Goal: Information Seeking & Learning: Learn about a topic

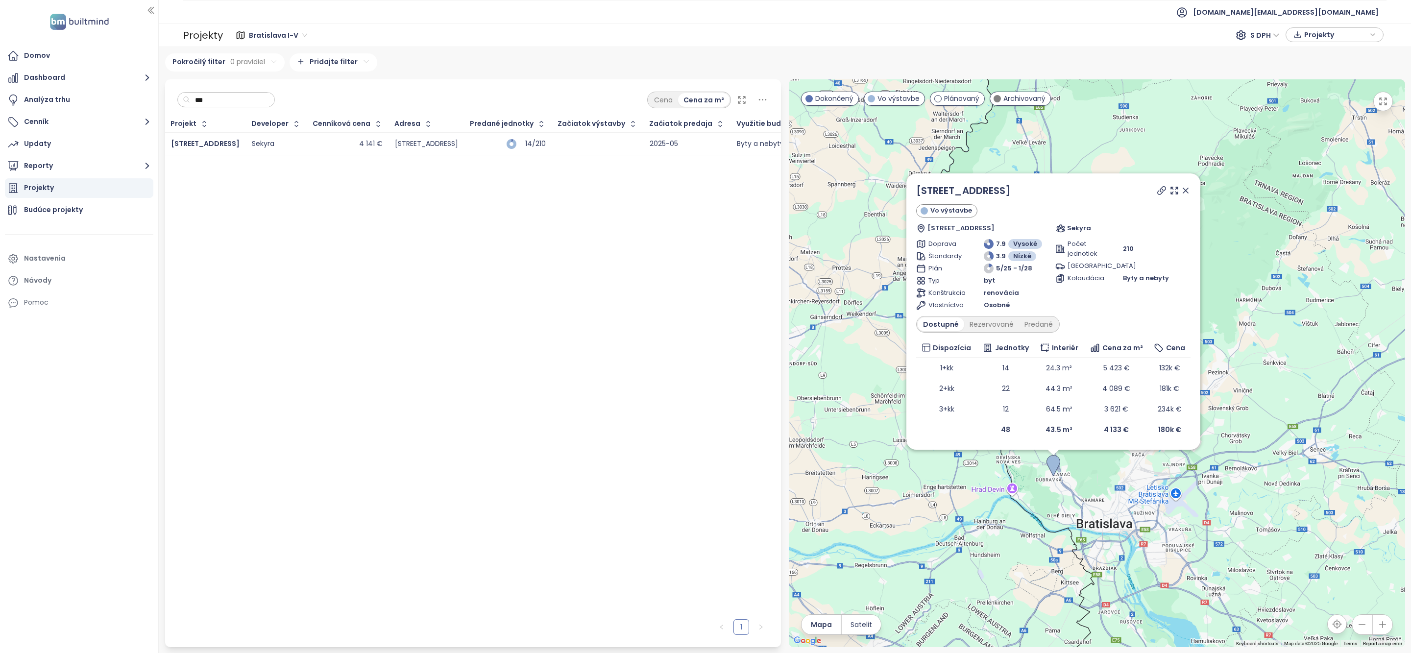
click at [238, 99] on input "***" at bounding box center [229, 100] width 79 height 15
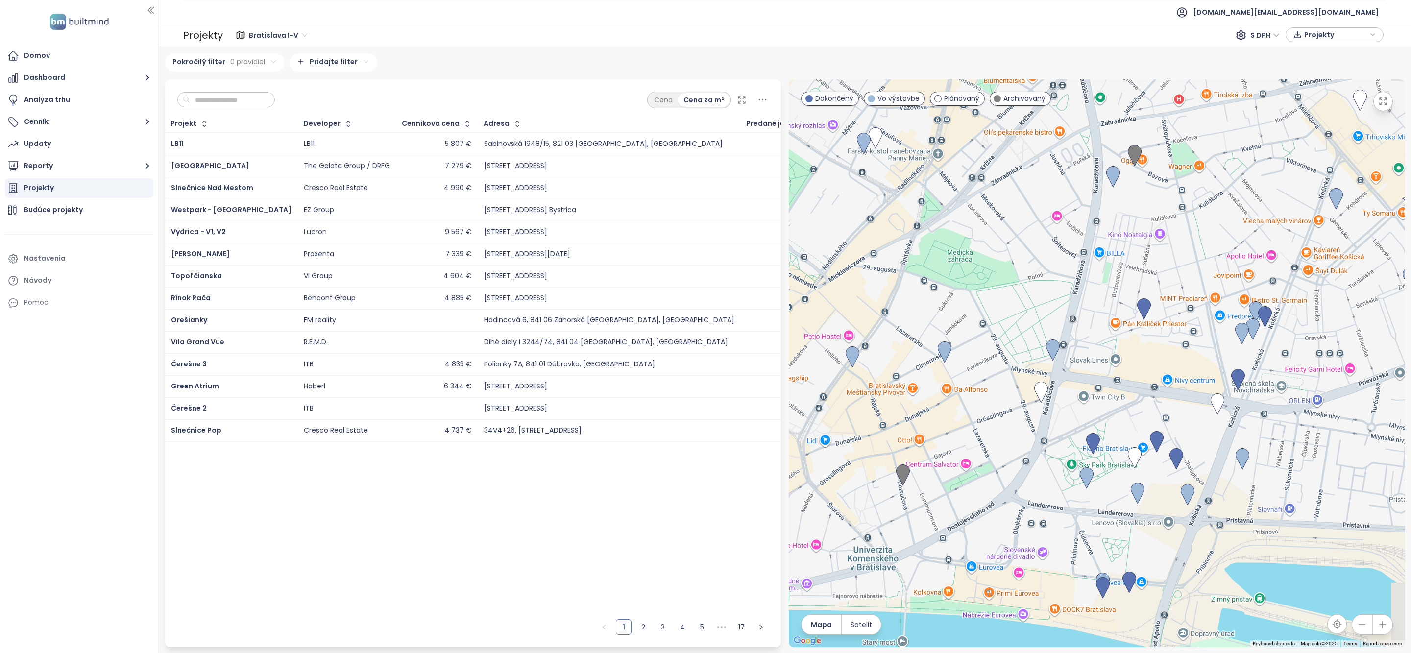
drag, startPoint x: 1156, startPoint y: 405, endPoint x: 929, endPoint y: 435, distance: 228.4
click at [830, 431] on div "Saratovská 22 Vo výstavbe Saratovská 3120/22A, 841 02 Dúbravka, Slovakia Sekyra…" at bounding box center [1097, 363] width 617 height 568
click at [1095, 446] on img at bounding box center [1094, 445] width 14 height 22
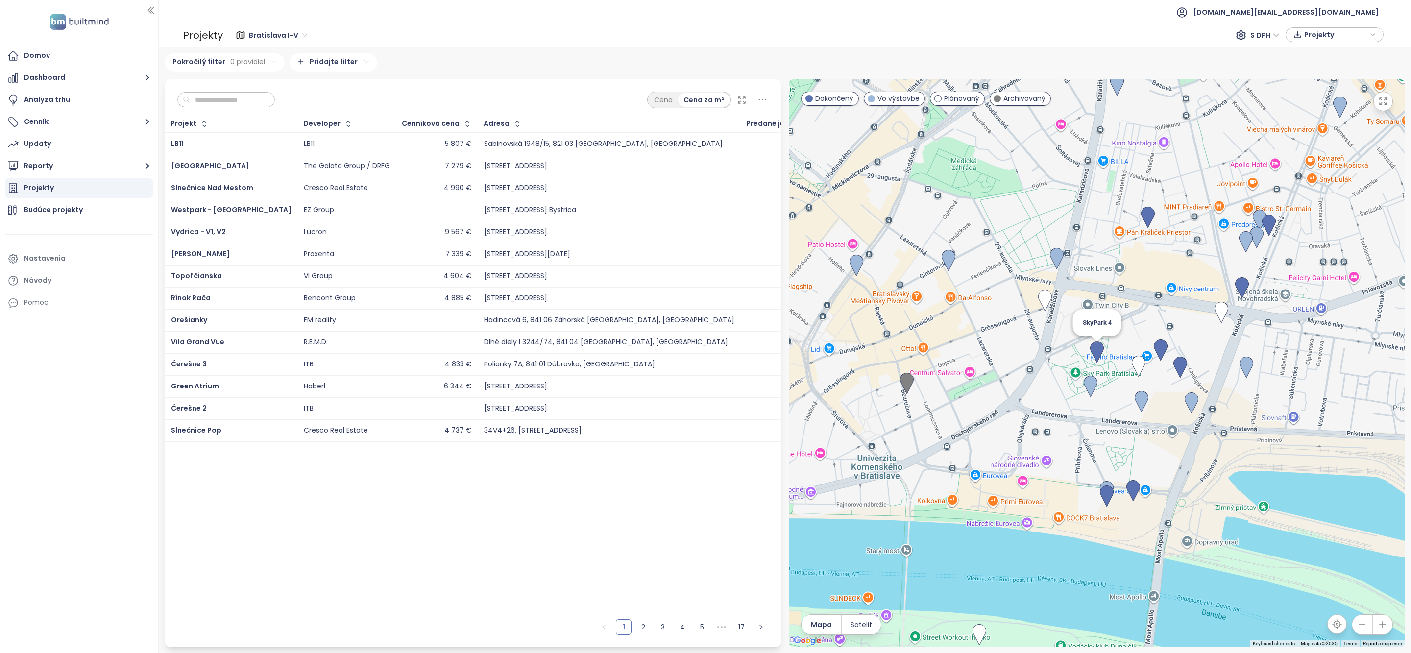
click at [1100, 352] on img at bounding box center [1097, 353] width 14 height 22
click at [1098, 353] on img at bounding box center [1097, 353] width 14 height 22
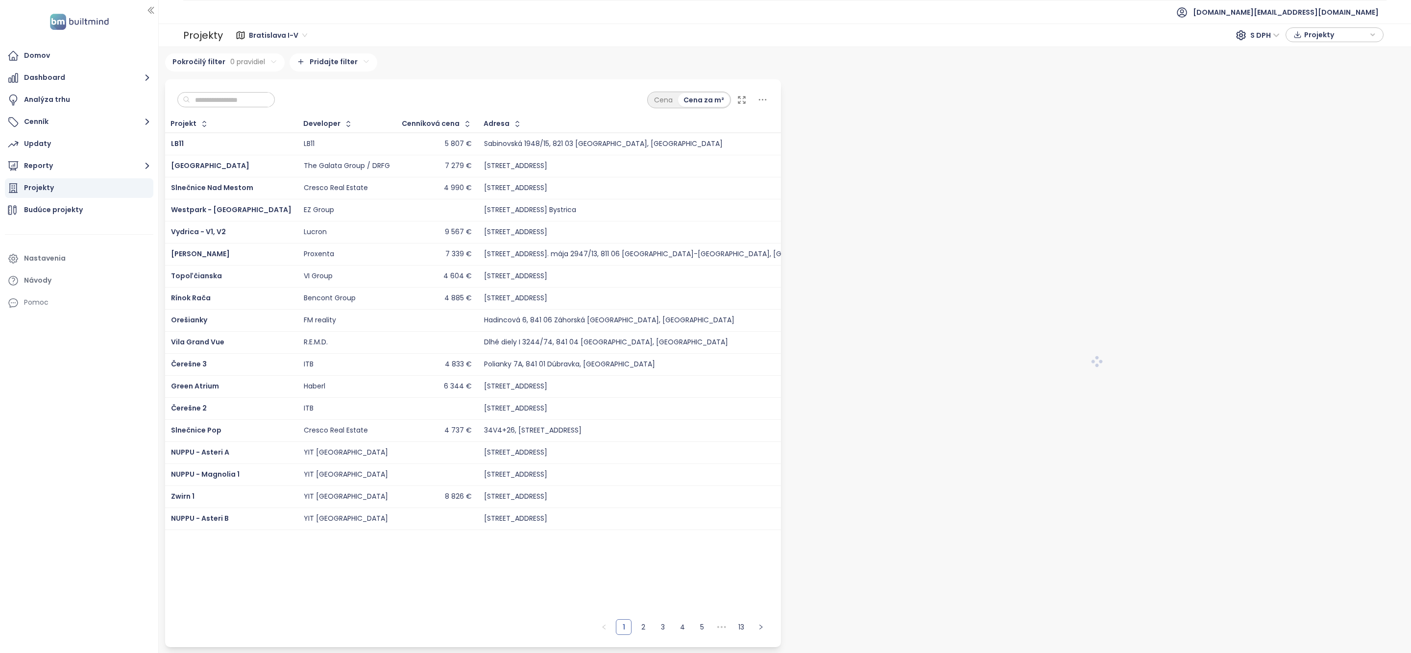
click at [208, 99] on input "text" at bounding box center [229, 100] width 79 height 15
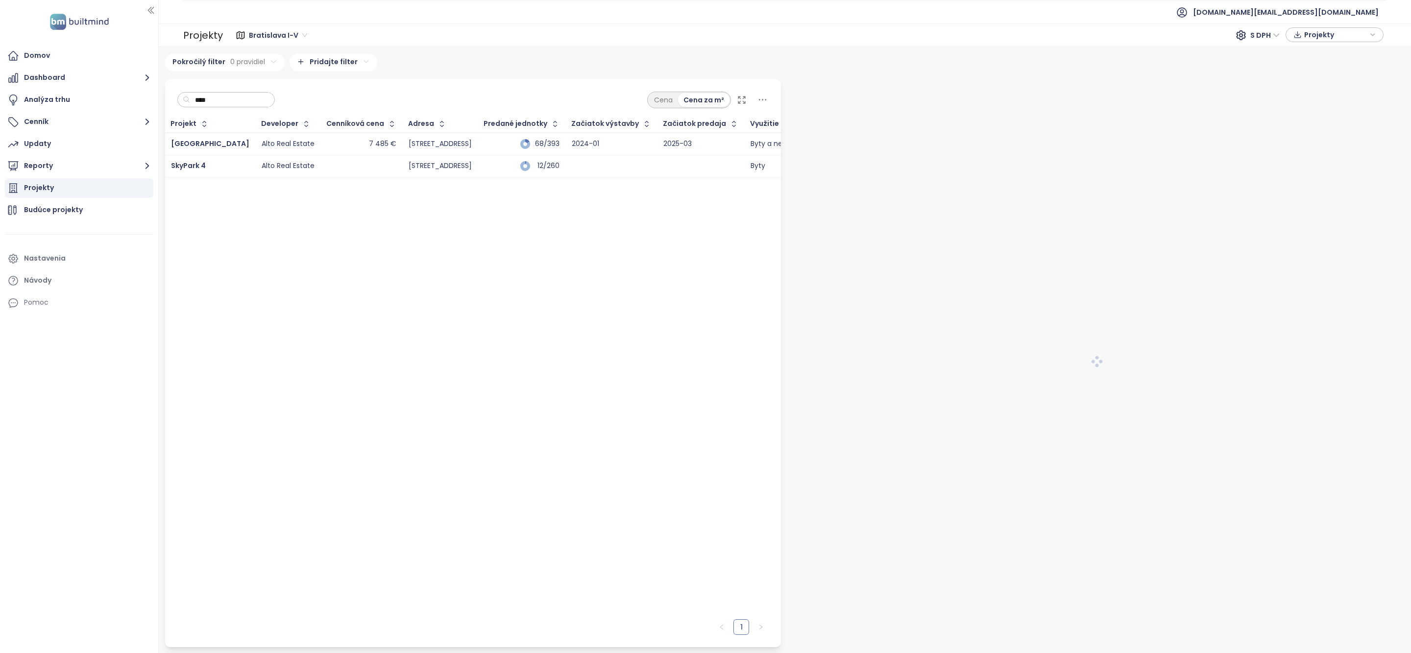
type input "*****"
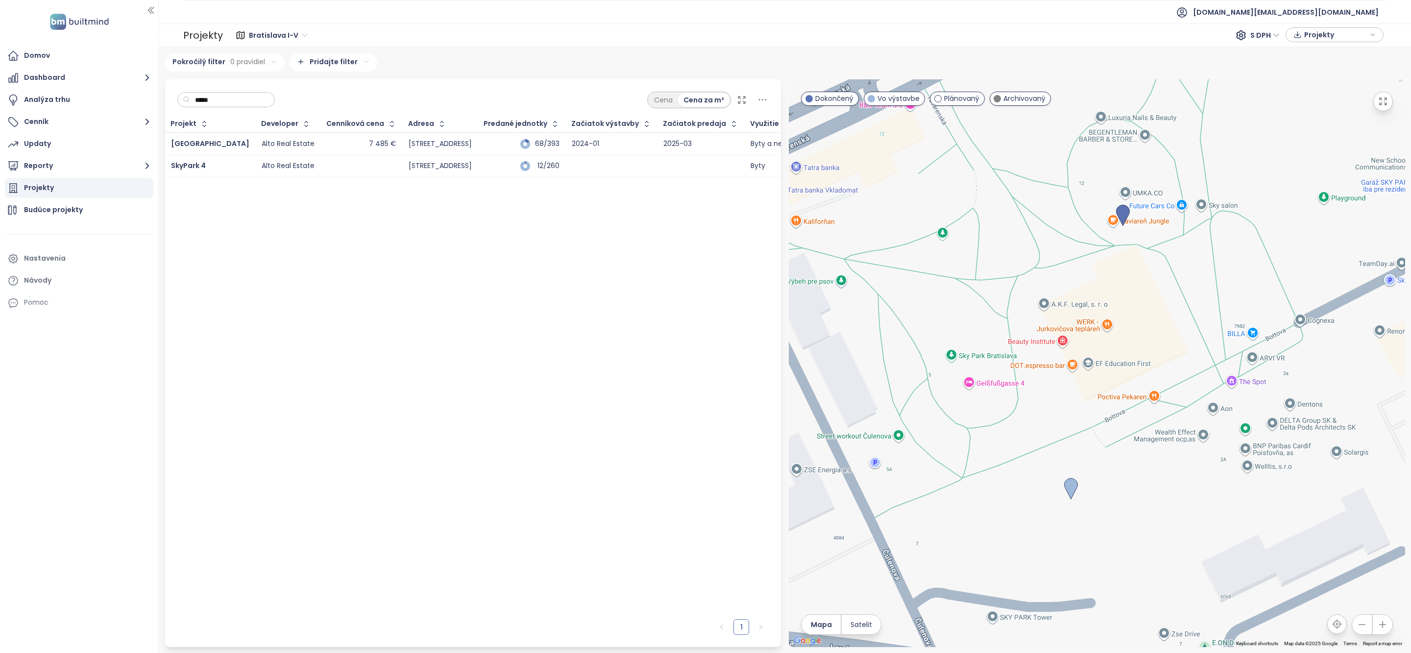
click at [214, 100] on input "*****" at bounding box center [229, 100] width 79 height 15
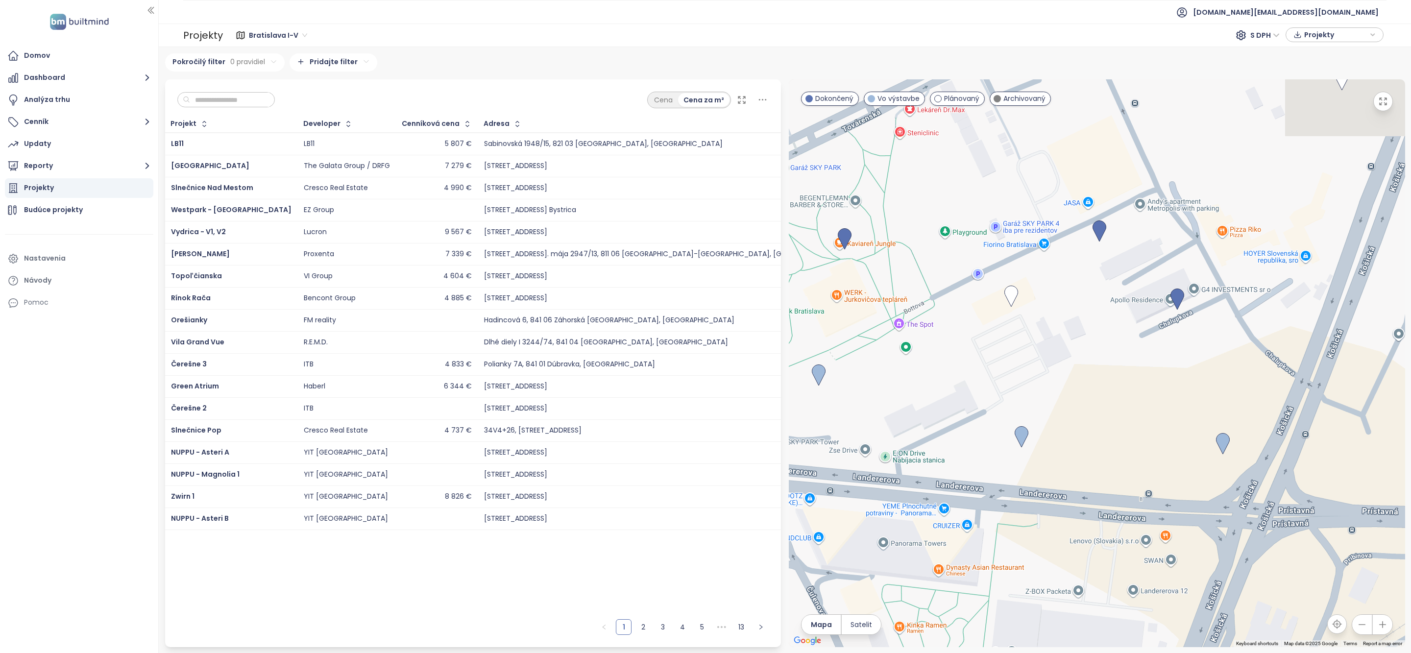
drag, startPoint x: 1094, startPoint y: 374, endPoint x: 891, endPoint y: 371, distance: 202.9
click at [891, 370] on div at bounding box center [1097, 363] width 617 height 568
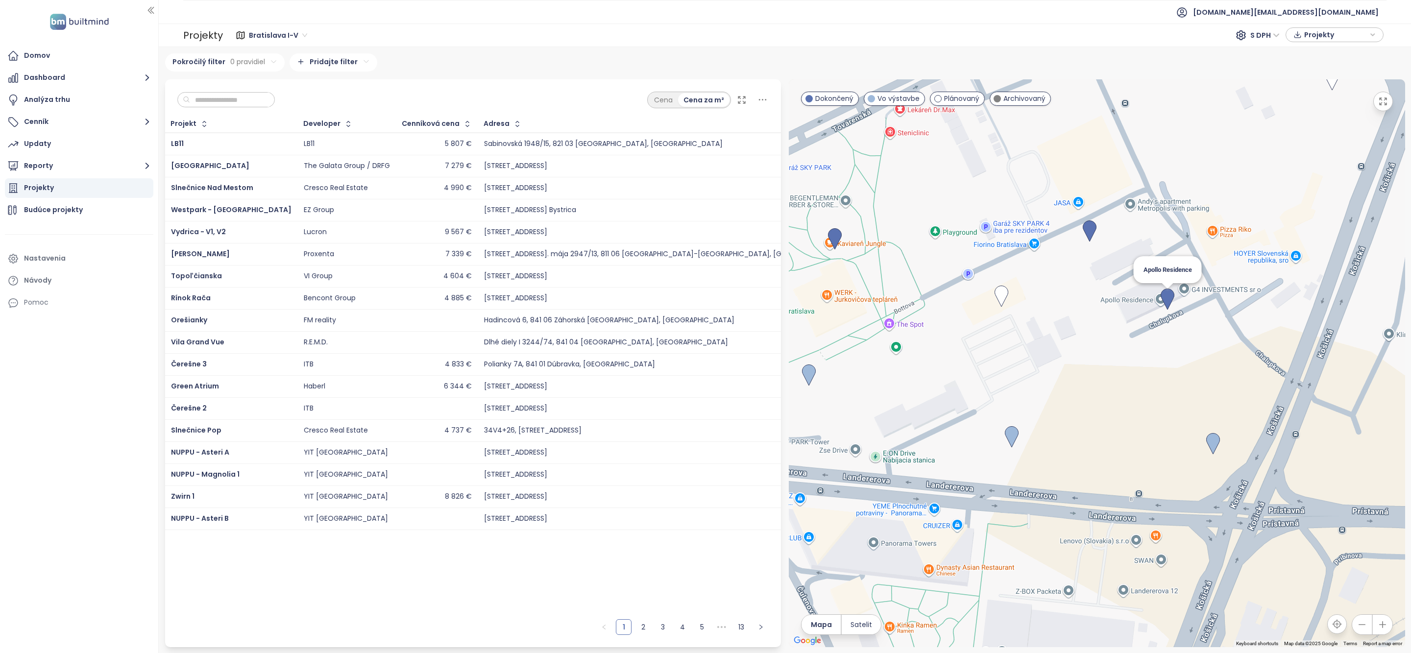
click at [1169, 297] on img at bounding box center [1168, 300] width 14 height 22
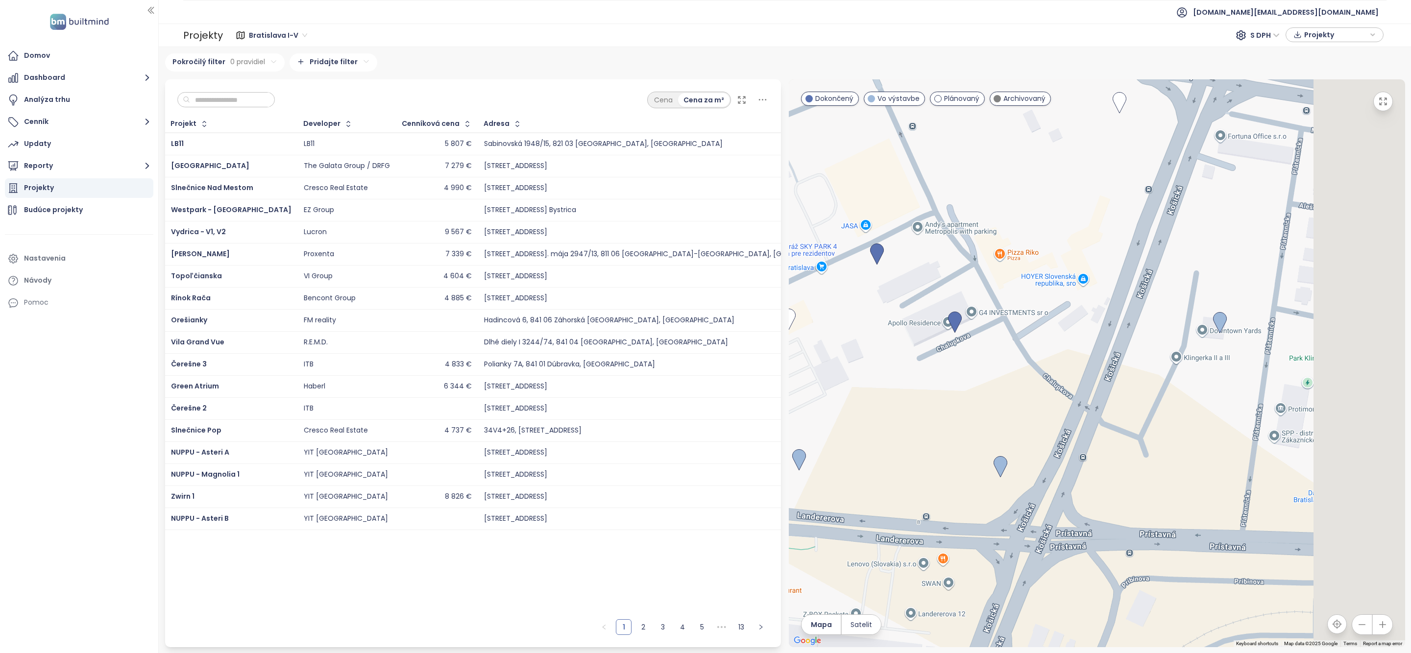
drag, startPoint x: 1173, startPoint y: 413, endPoint x: 1035, endPoint y: 382, distance: 141.6
click at [1035, 382] on div at bounding box center [1097, 363] width 617 height 568
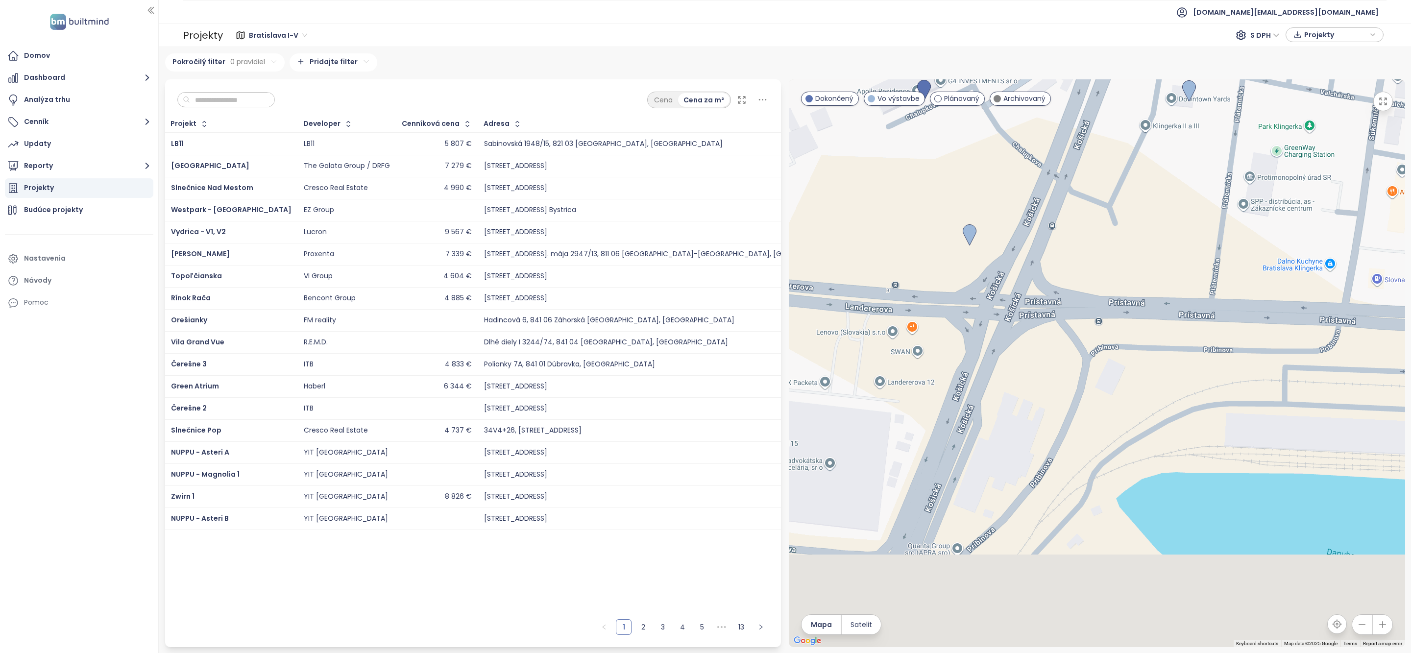
drag, startPoint x: 1114, startPoint y: 469, endPoint x: 1184, endPoint y: 203, distance: 274.1
click at [1184, 203] on div at bounding box center [1097, 363] width 617 height 568
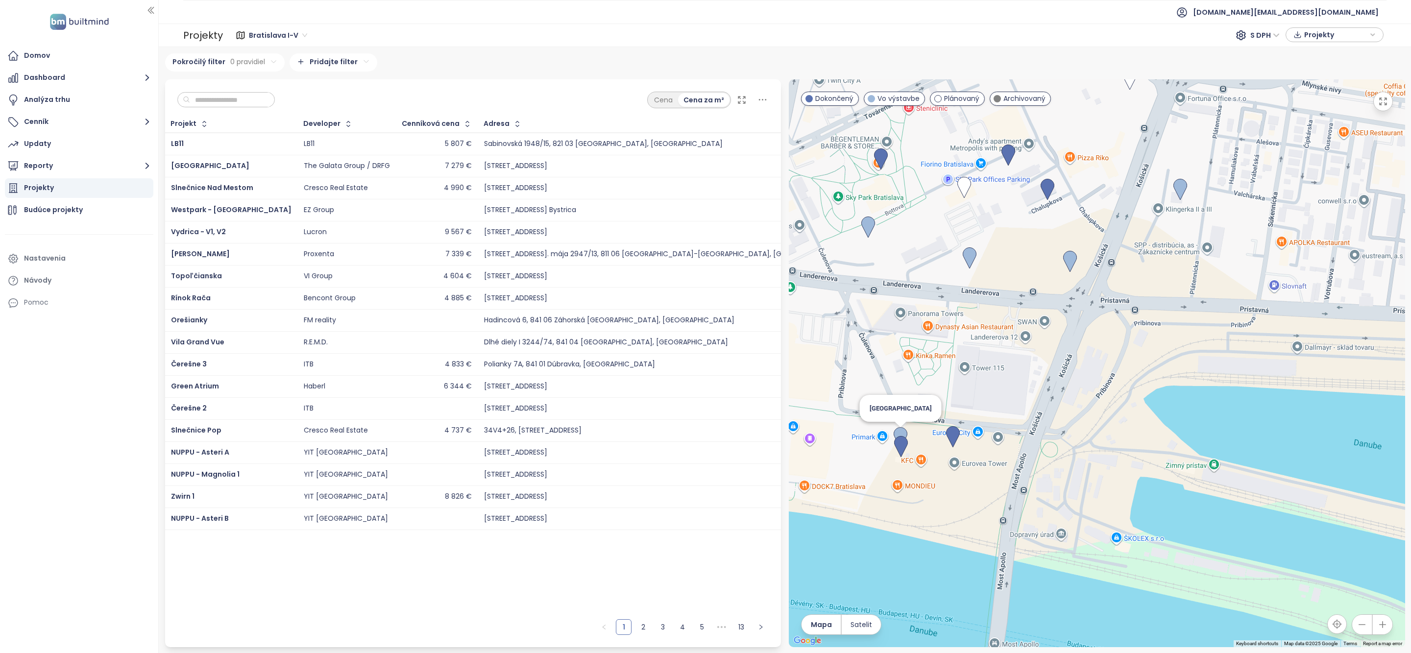
click at [903, 430] on img at bounding box center [901, 438] width 14 height 22
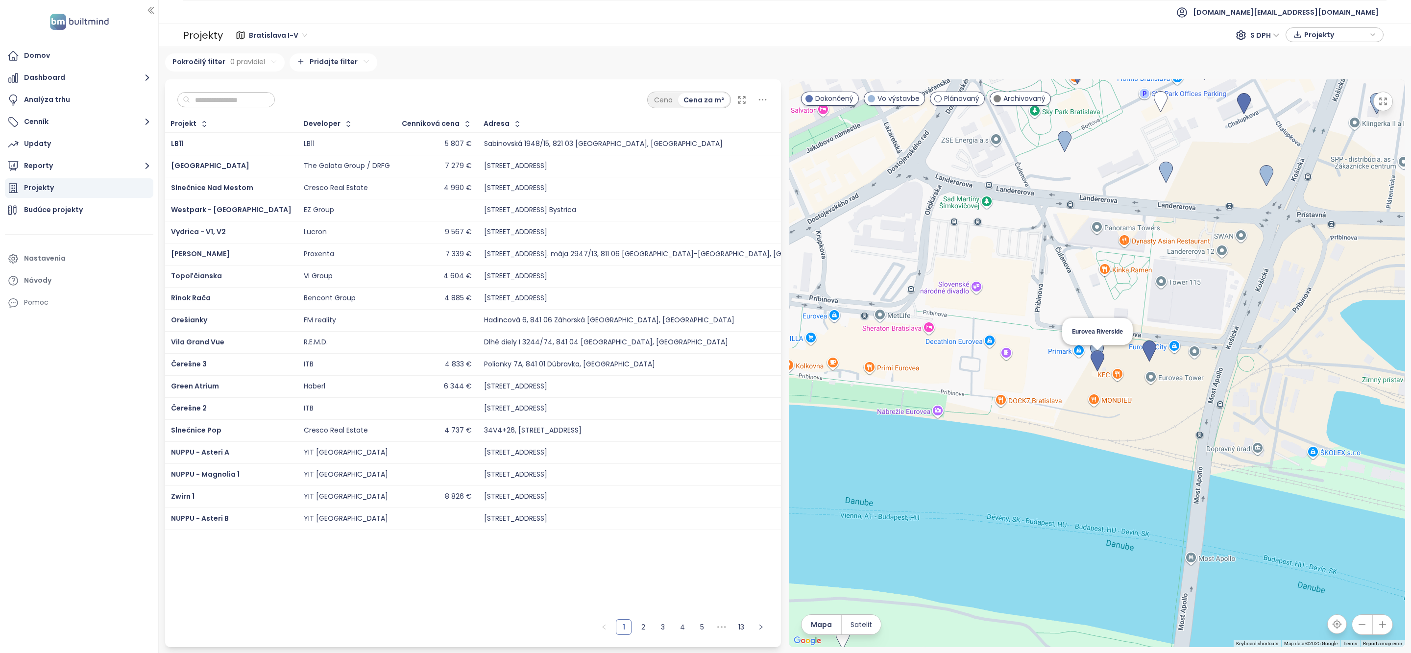
click at [1097, 360] on img at bounding box center [1098, 361] width 14 height 22
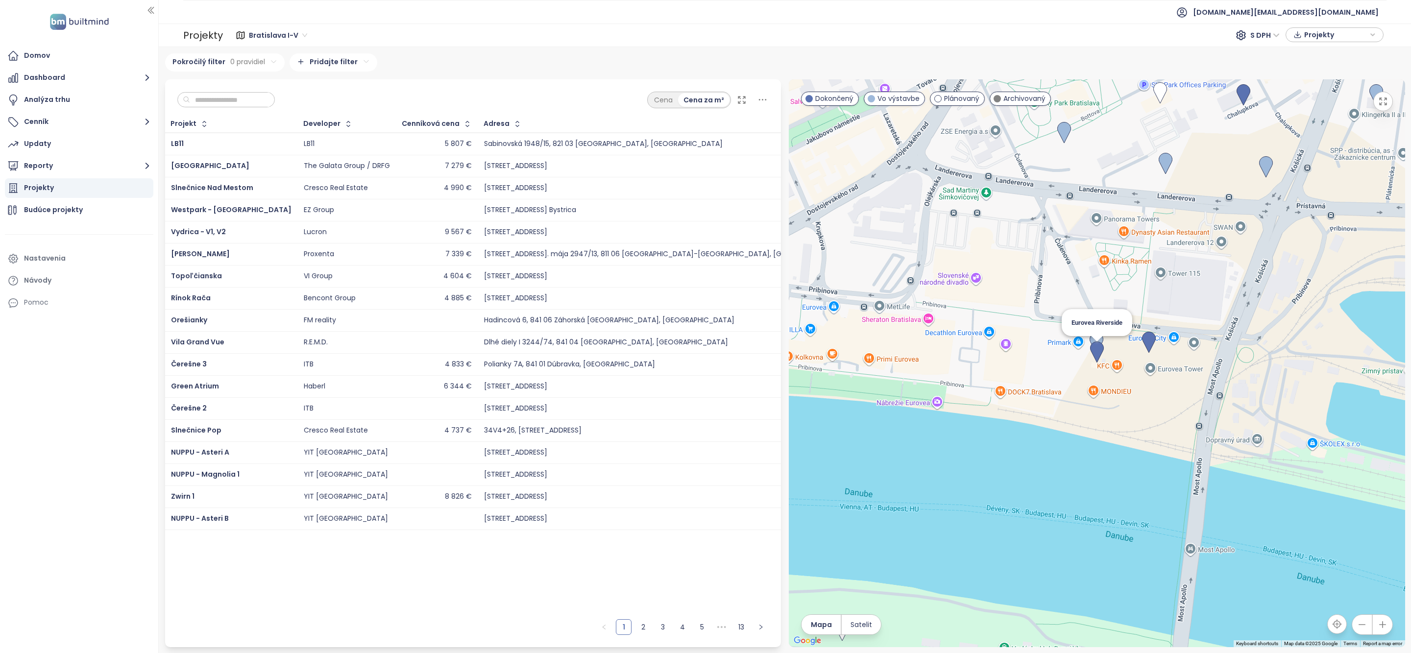
click at [1103, 358] on img at bounding box center [1097, 353] width 14 height 22
click at [239, 103] on input "text" at bounding box center [229, 100] width 79 height 15
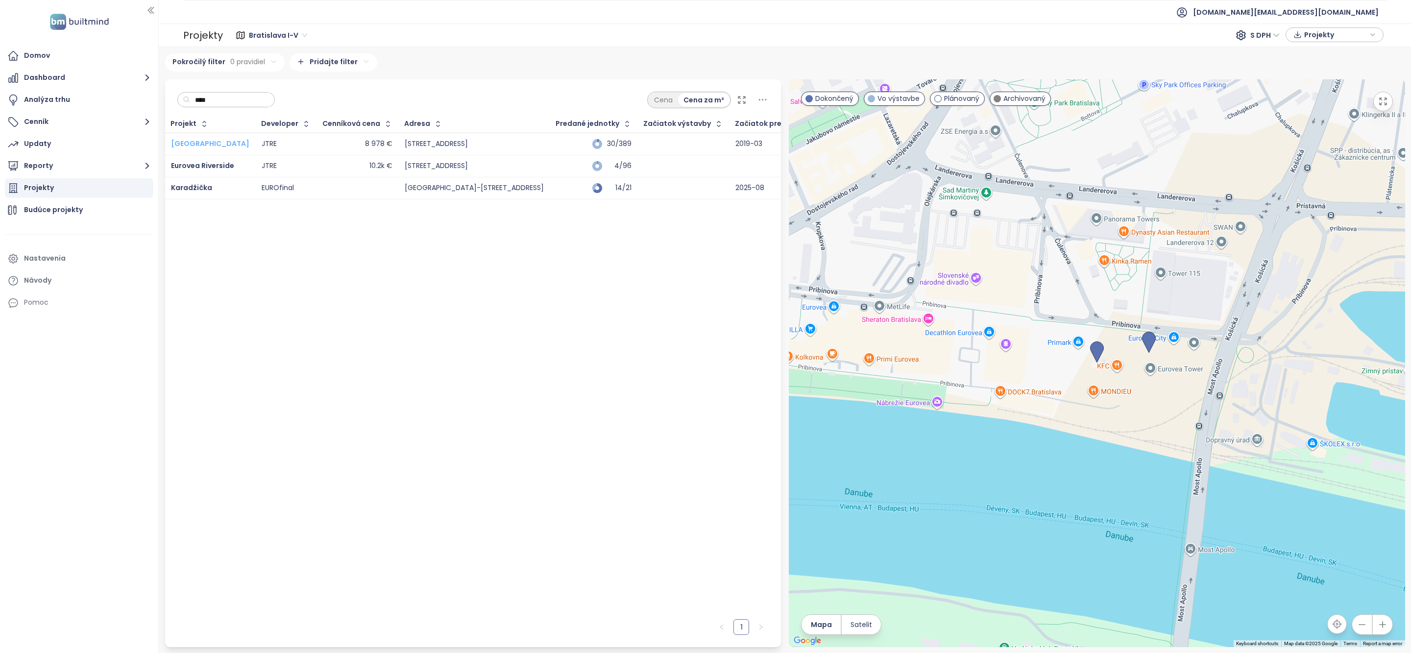
type input "****"
click at [207, 144] on span "[GEOGRAPHIC_DATA]" at bounding box center [210, 144] width 78 height 10
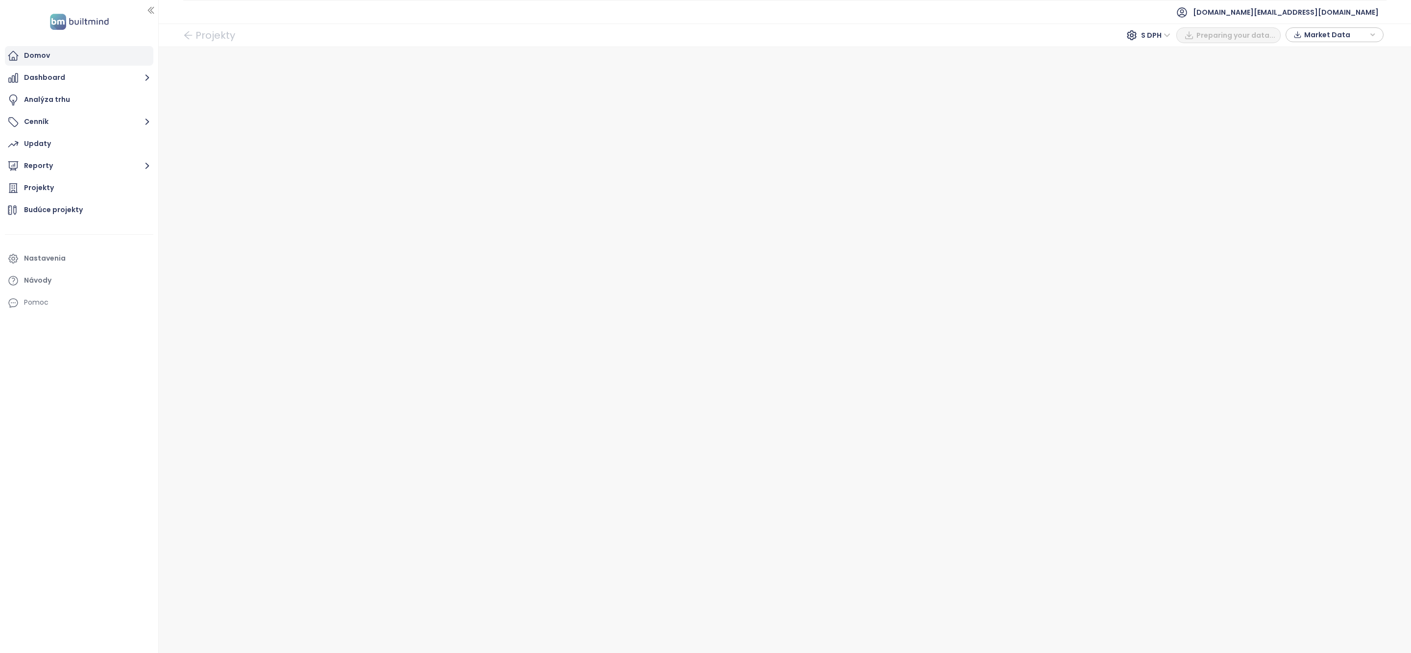
click at [88, 64] on div "Domov" at bounding box center [79, 56] width 148 height 20
click at [88, 63] on div "Domov" at bounding box center [79, 56] width 148 height 20
click at [1338, 17] on span "[DOMAIN_NAME][EMAIL_ADDRESS][DOMAIN_NAME]" at bounding box center [1286, 12] width 186 height 24
click at [1309, 41] on li "Odhlásiť sa" at bounding box center [1318, 40] width 115 height 20
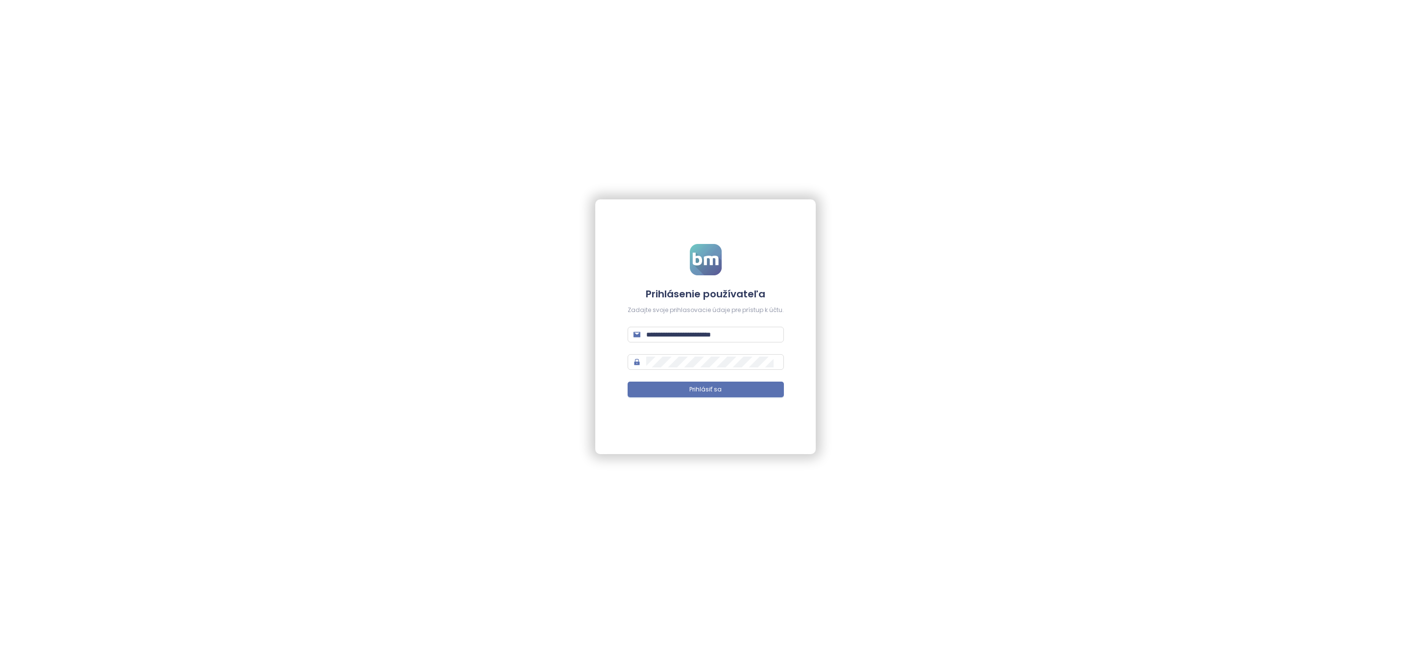
click at [728, 344] on form "**********" at bounding box center [706, 326] width 156 height 165
click at [728, 338] on input "**********" at bounding box center [712, 334] width 132 height 11
type input "**********"
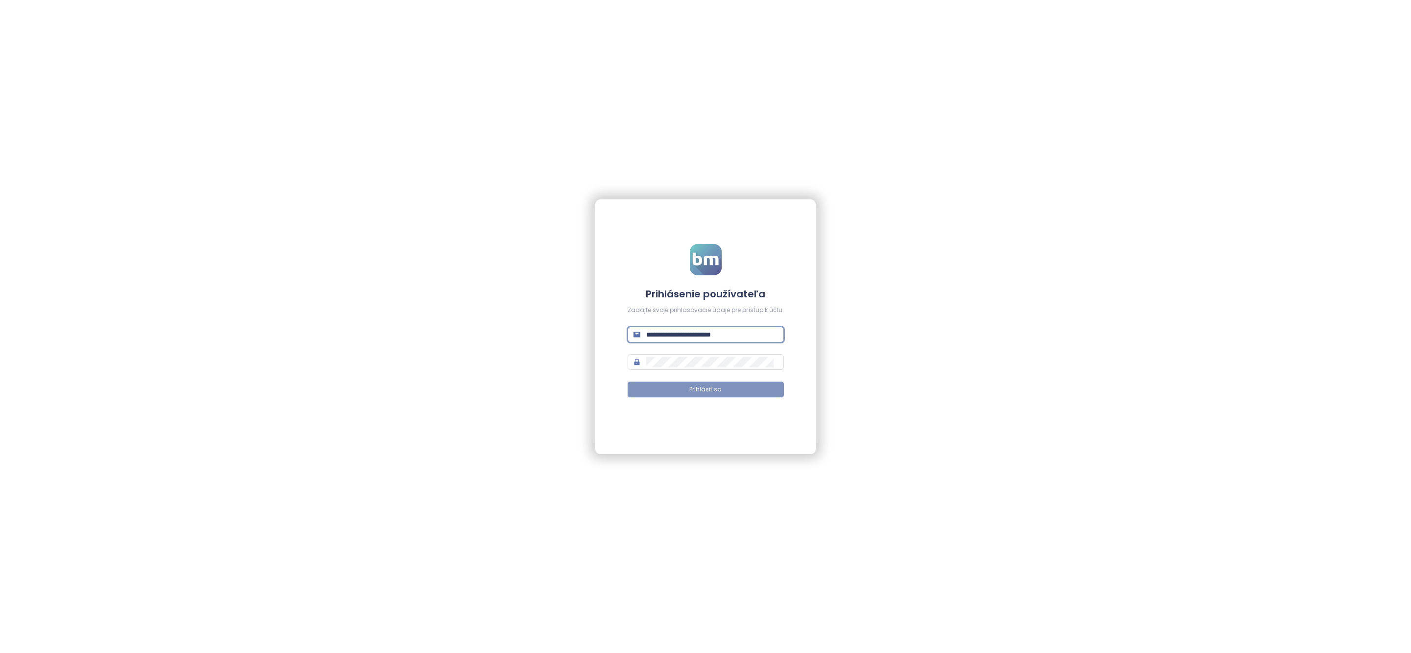
click at [730, 391] on button "Prihlásiť sa" at bounding box center [706, 390] width 156 height 16
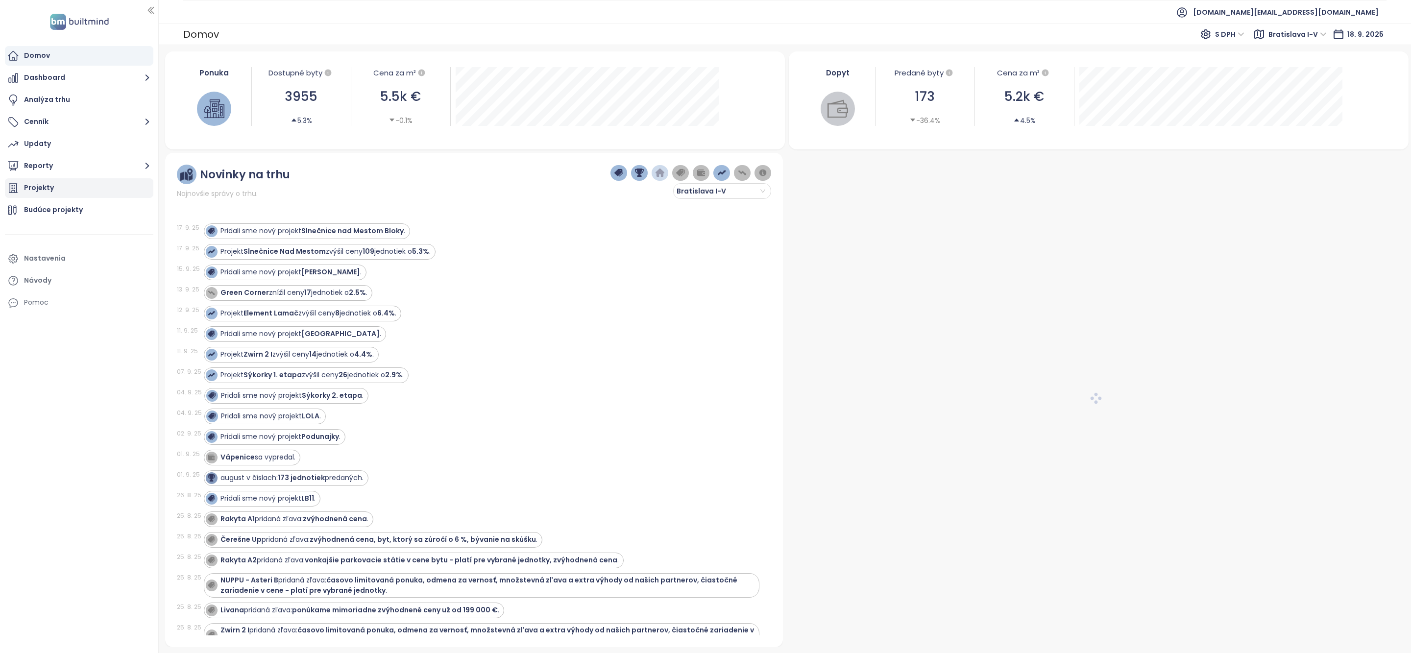
click at [33, 187] on div "Projekty" at bounding box center [39, 188] width 30 height 12
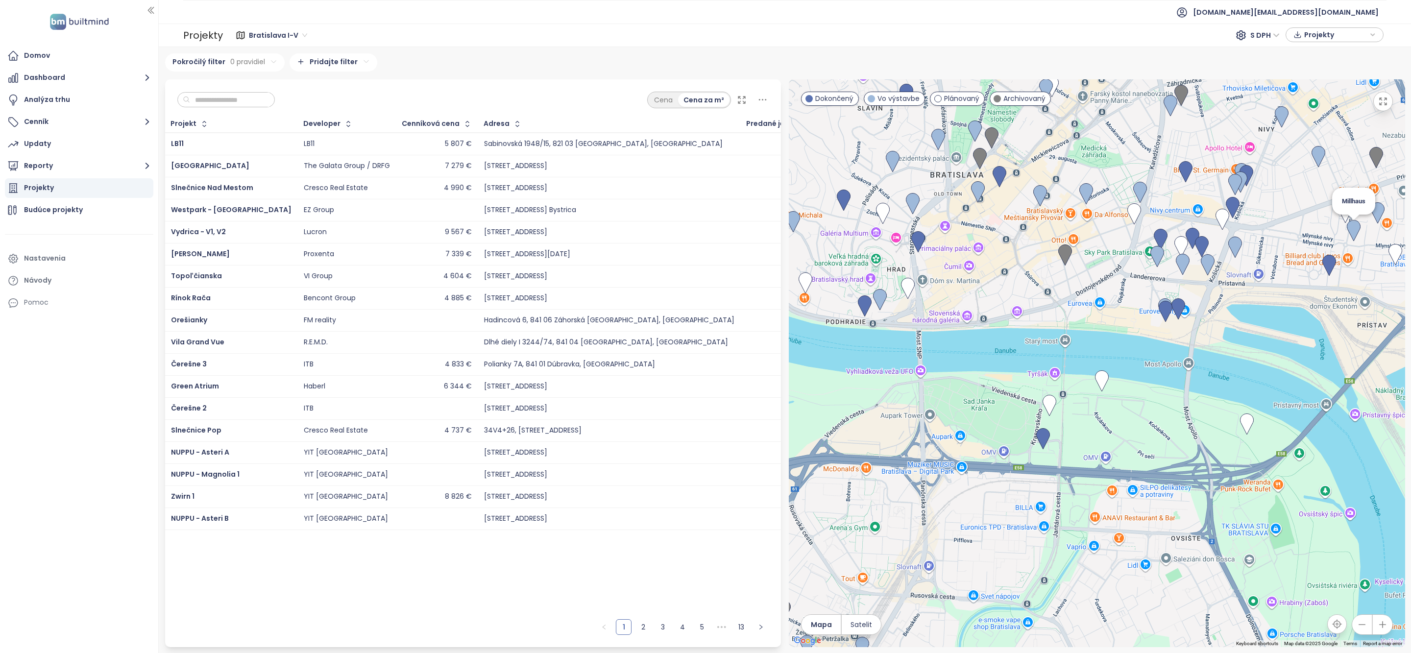
click at [1355, 227] on img at bounding box center [1354, 231] width 14 height 22
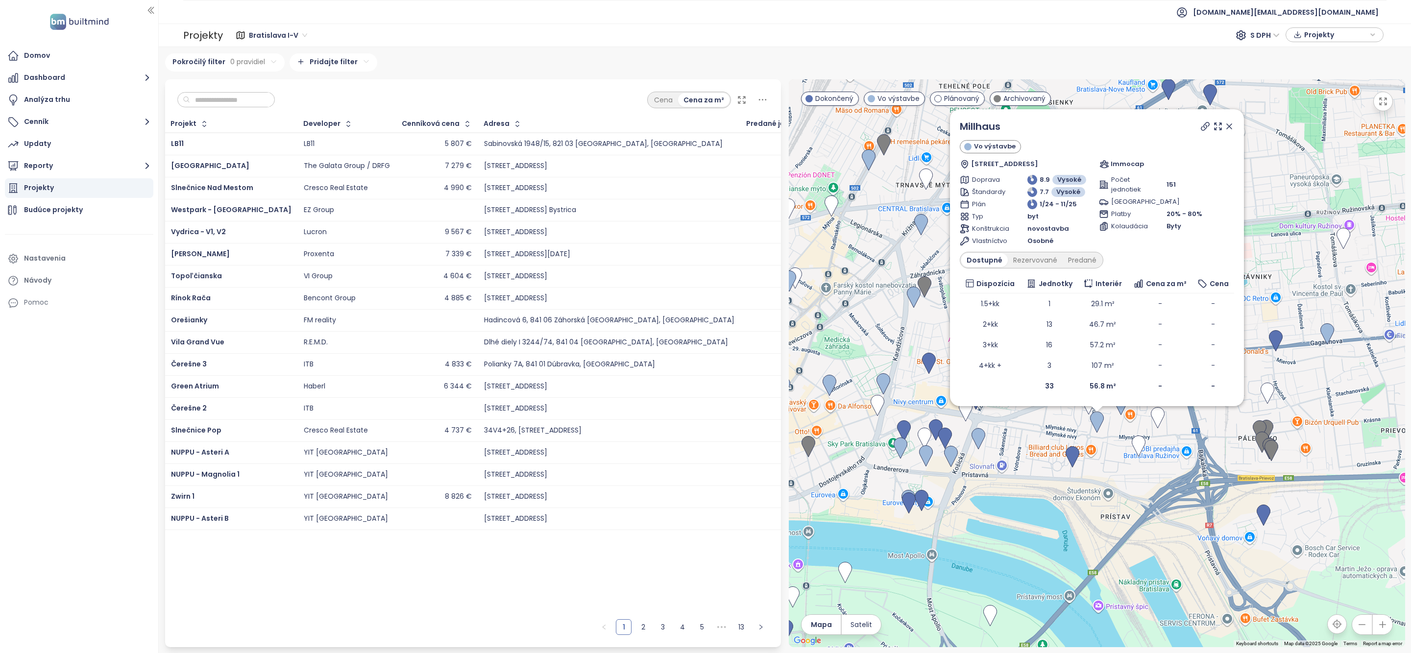
click at [1225, 129] on icon at bounding box center [1230, 127] width 10 height 10
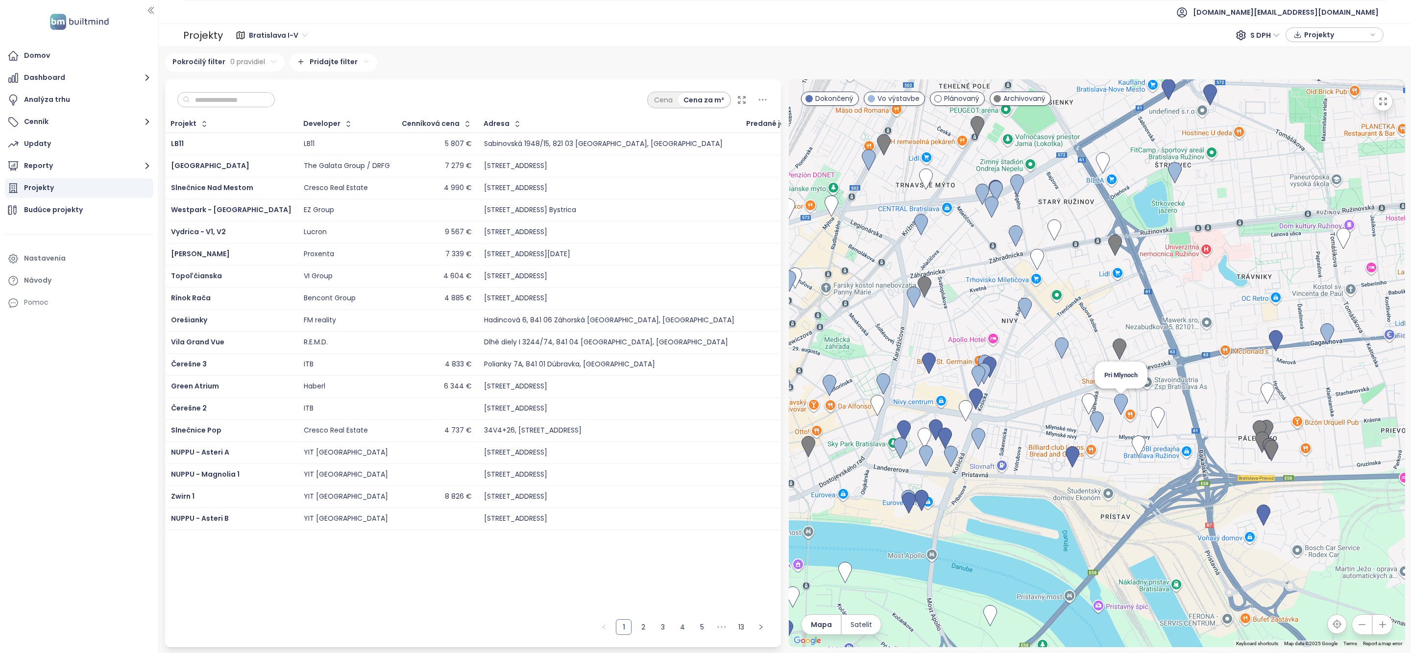
click at [1123, 403] on img at bounding box center [1121, 405] width 14 height 22
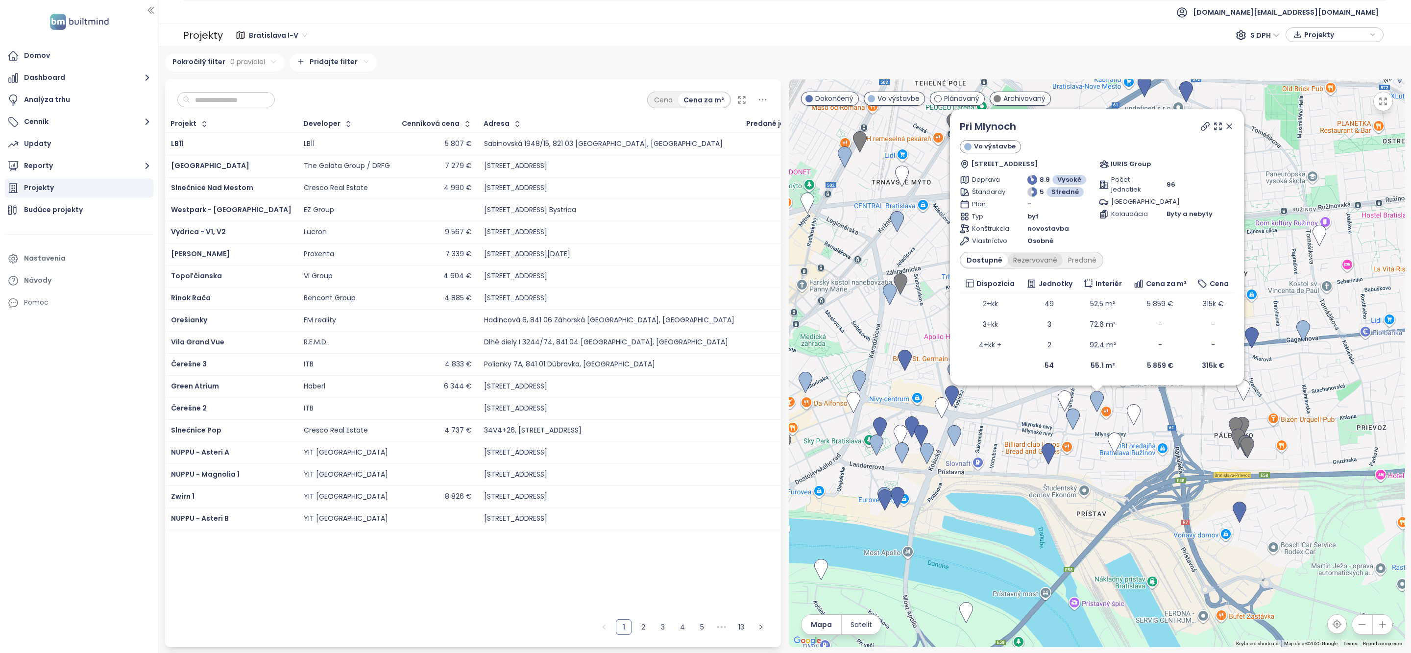
click at [1030, 262] on div "Rezervované" at bounding box center [1035, 260] width 55 height 14
click at [1074, 262] on div "Predané" at bounding box center [1082, 260] width 39 height 14
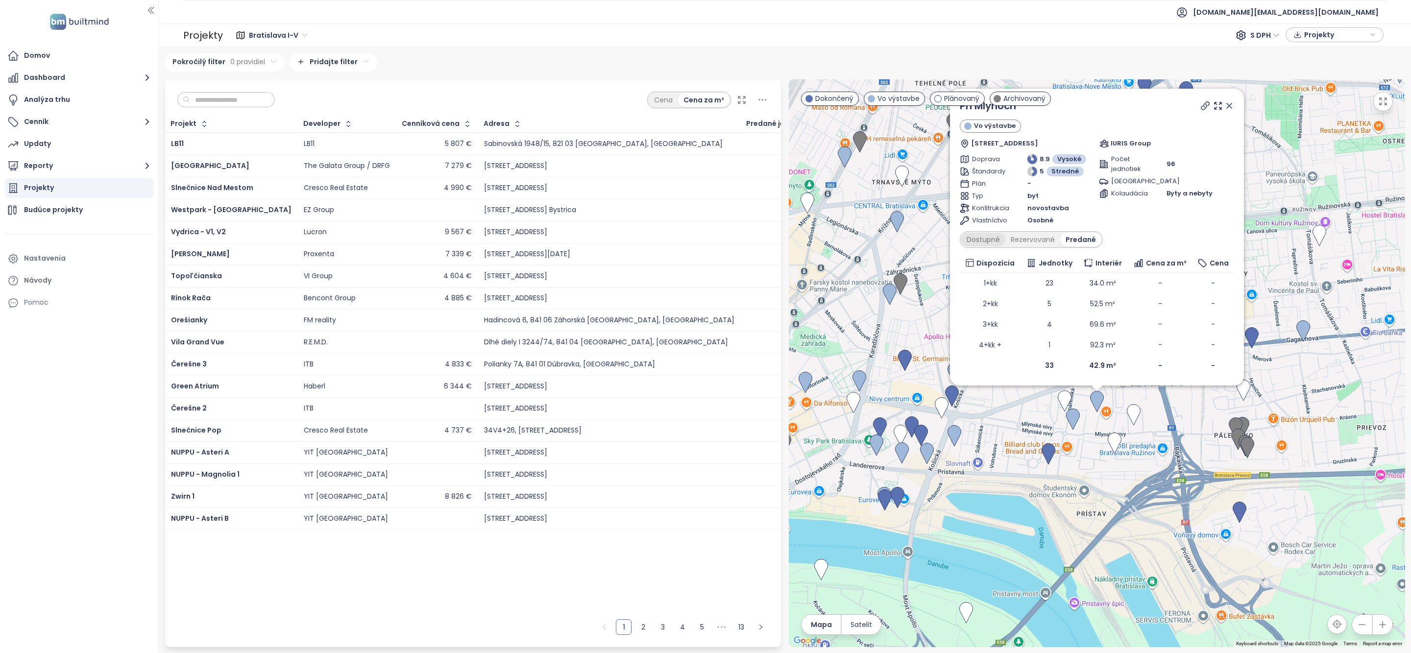
click at [992, 244] on div "Dostupné" at bounding box center [984, 240] width 44 height 14
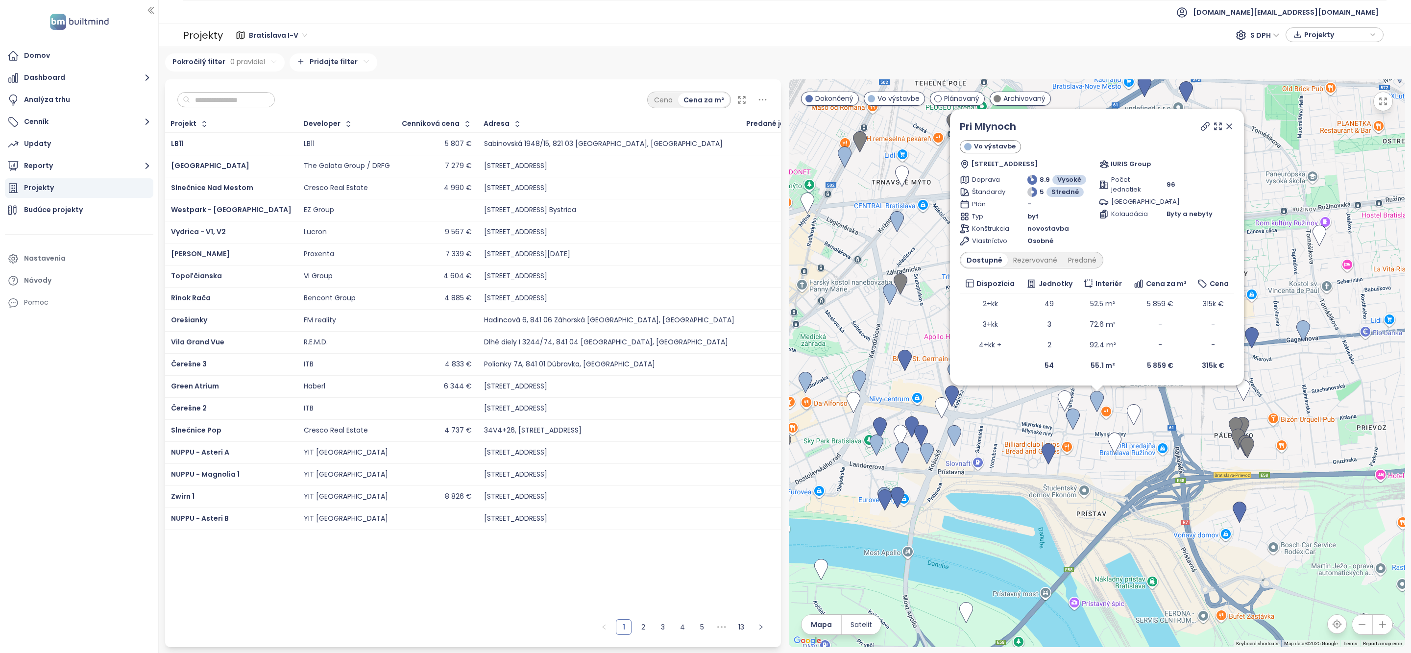
click at [1230, 123] on icon at bounding box center [1230, 127] width 10 height 10
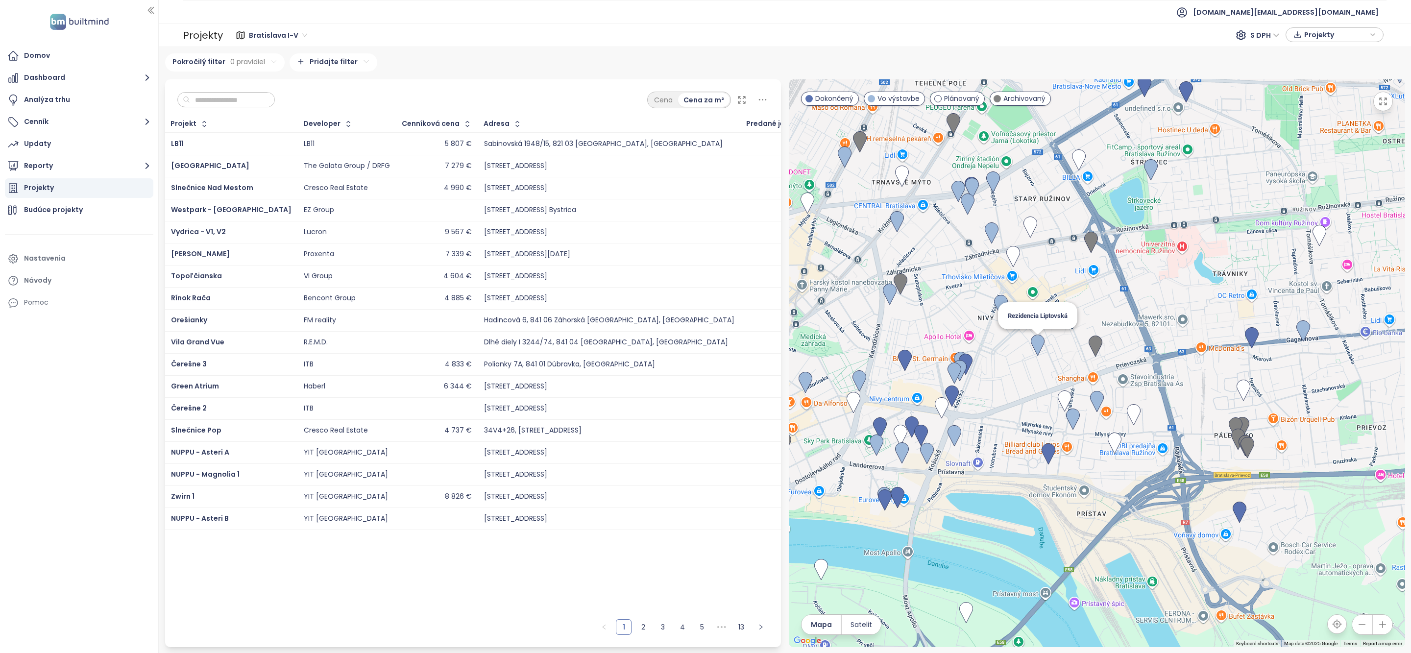
click at [1040, 343] on img at bounding box center [1038, 346] width 14 height 22
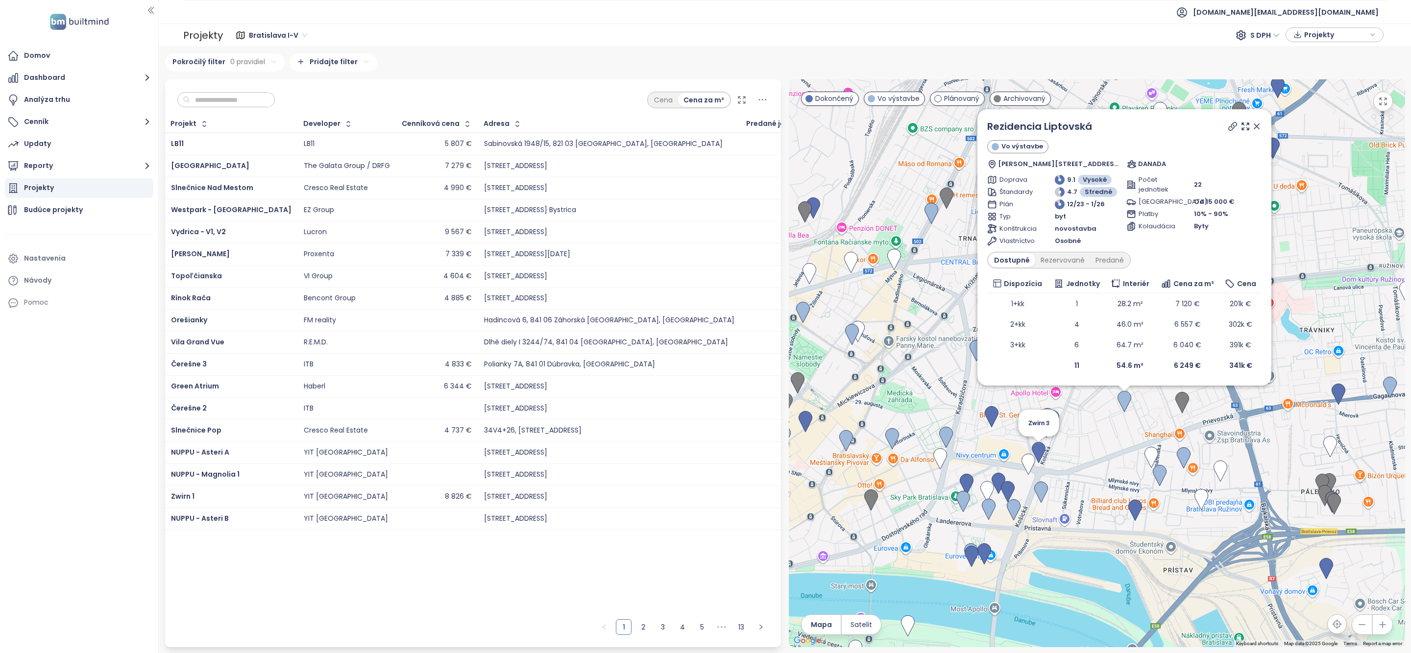
click at [1041, 448] on img at bounding box center [1039, 453] width 14 height 22
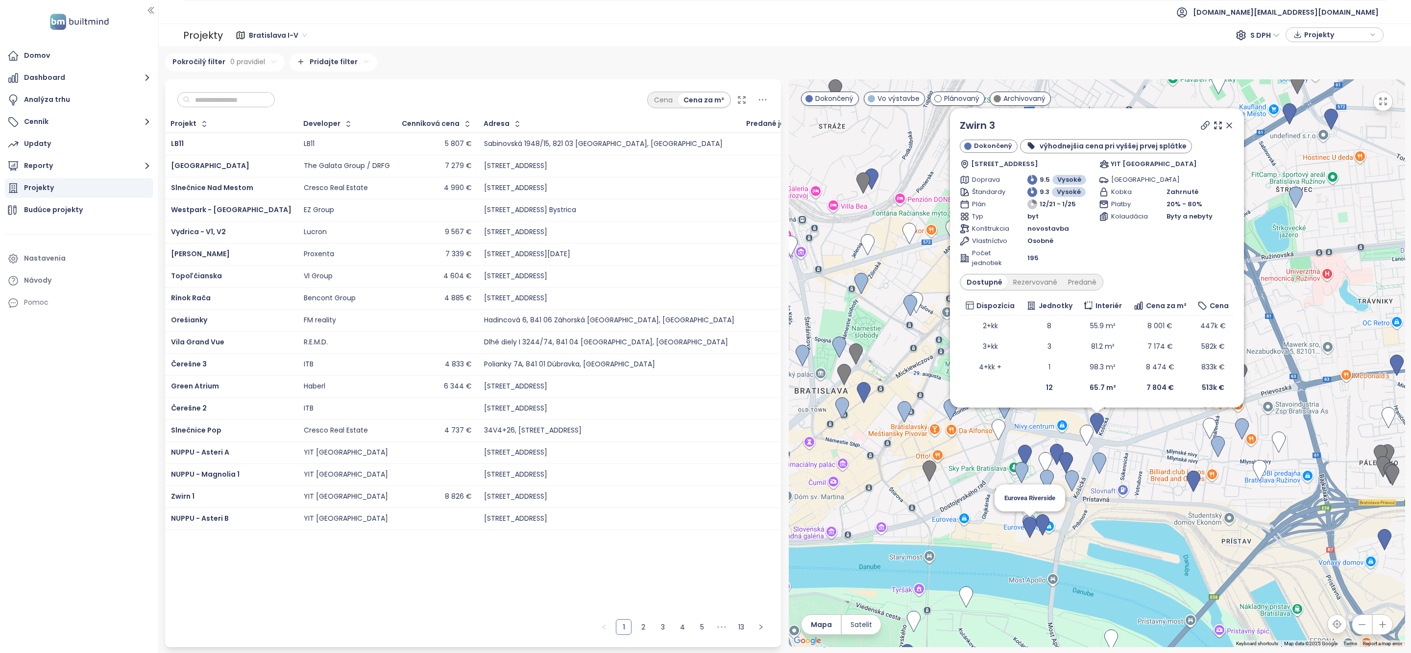
click at [1029, 518] on img at bounding box center [1030, 528] width 14 height 22
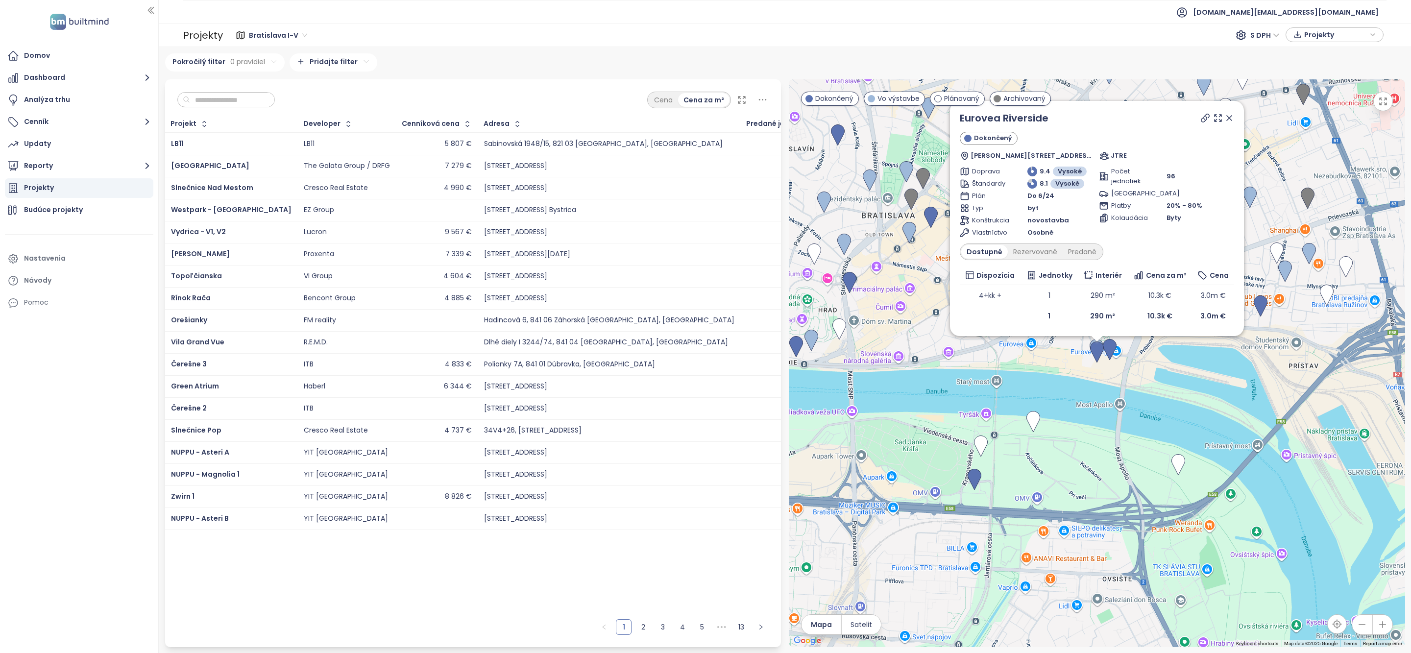
click at [1231, 117] on icon at bounding box center [1230, 118] width 10 height 10
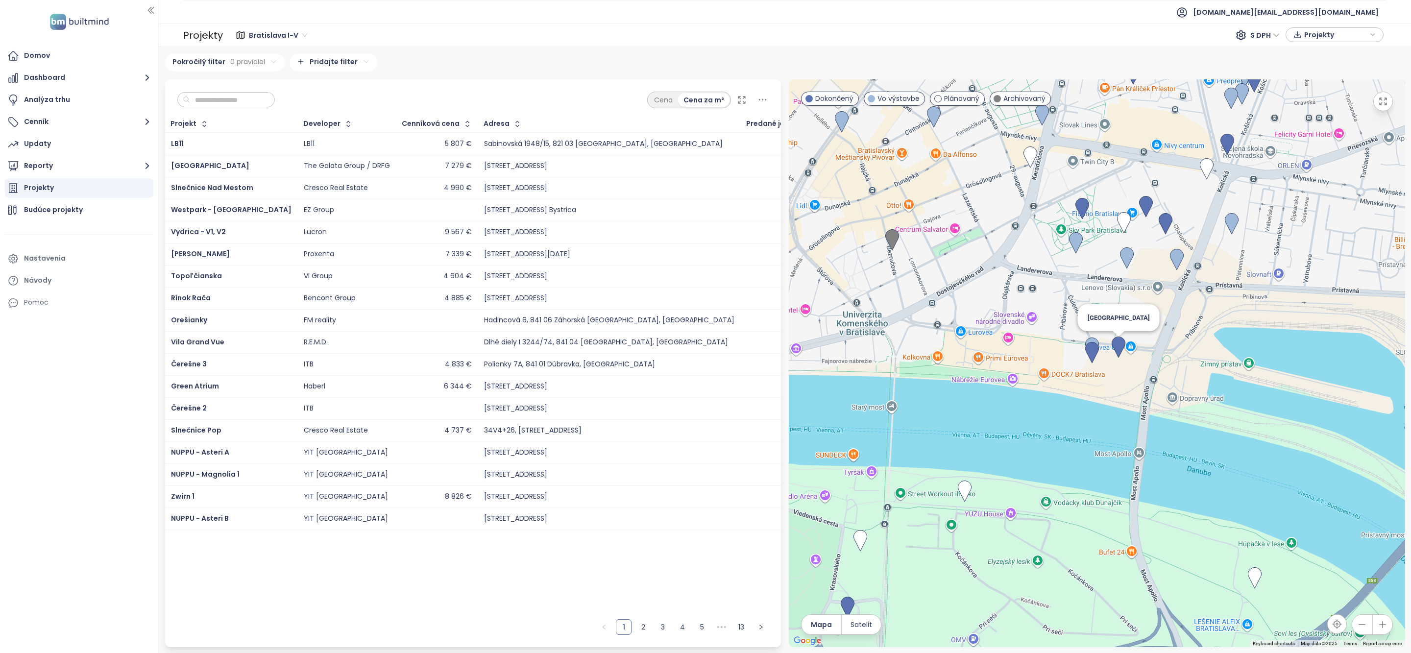
click at [1121, 344] on img at bounding box center [1119, 348] width 14 height 22
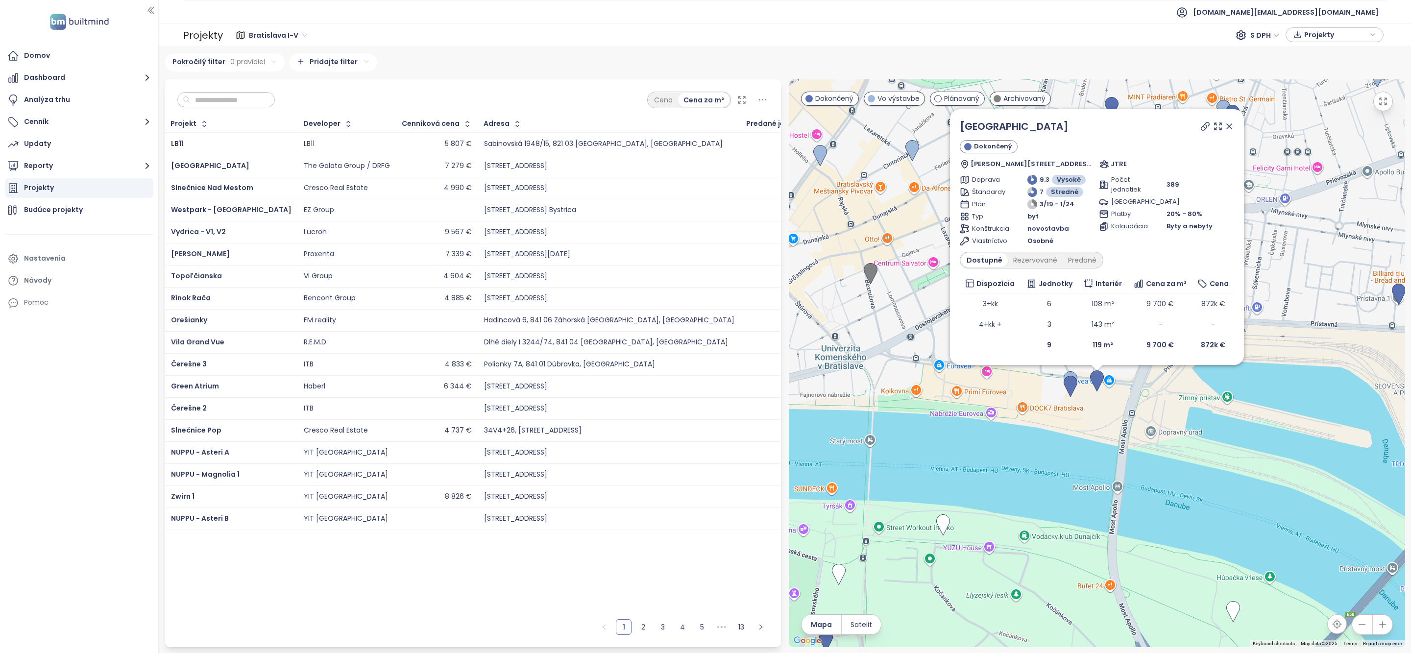
click at [1233, 124] on icon at bounding box center [1230, 127] width 10 height 10
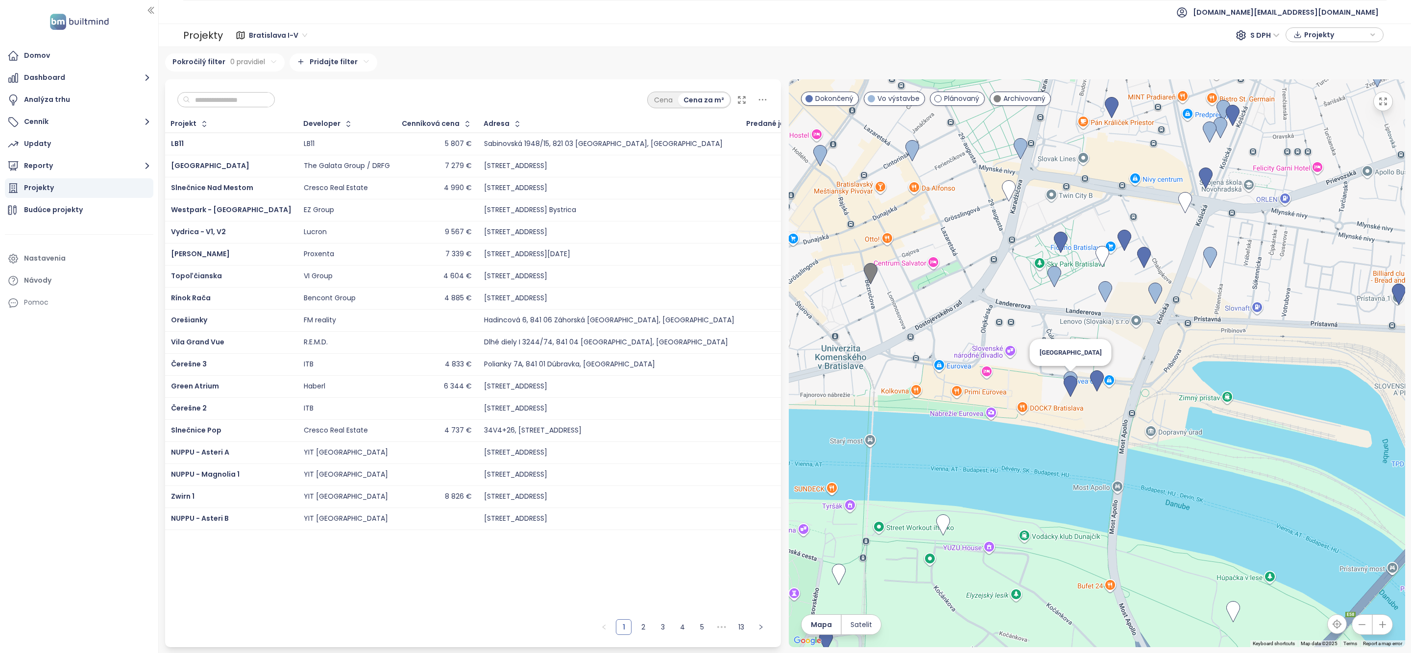
click at [1071, 373] on img at bounding box center [1071, 382] width 14 height 22
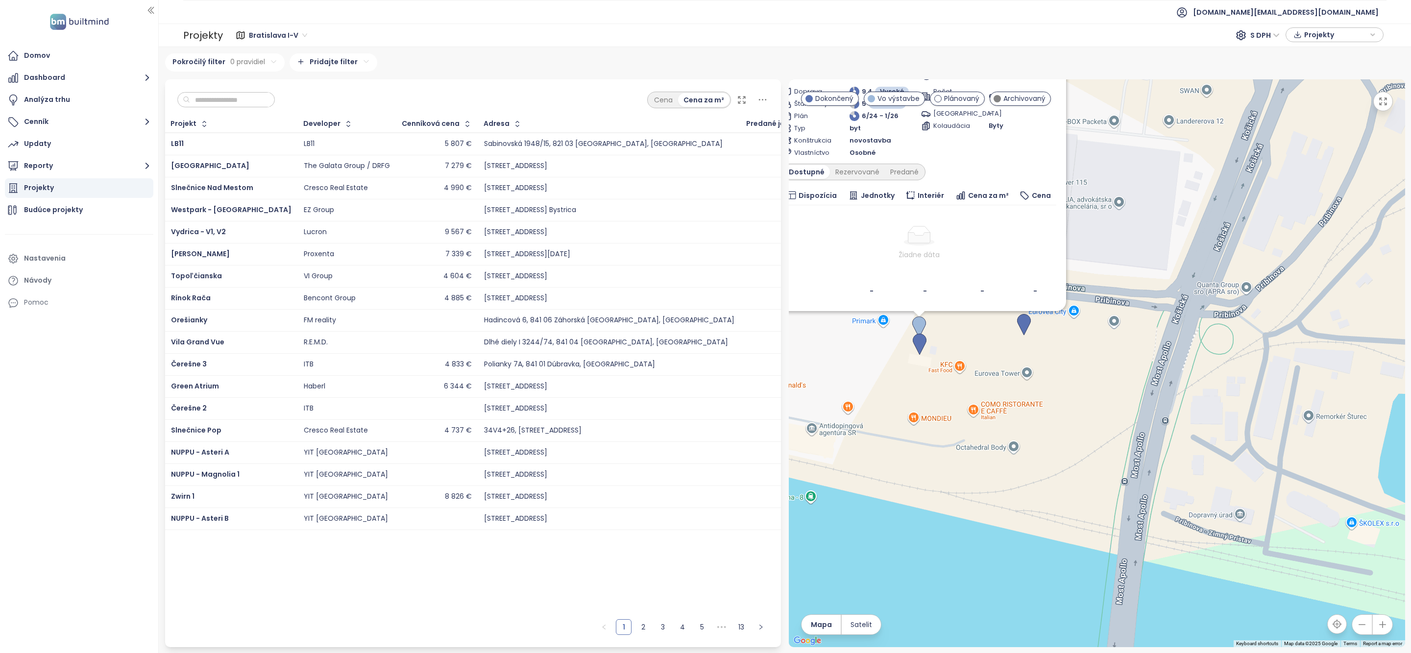
drag, startPoint x: 1072, startPoint y: 453, endPoint x: 1178, endPoint y: 494, distance: 114.0
click at [1178, 494] on div "Ganz House Vo výstavbe Pribinova 19, 811 09 Bratislava-Staré Mesto, Slovakia JT…" at bounding box center [1097, 363] width 617 height 568
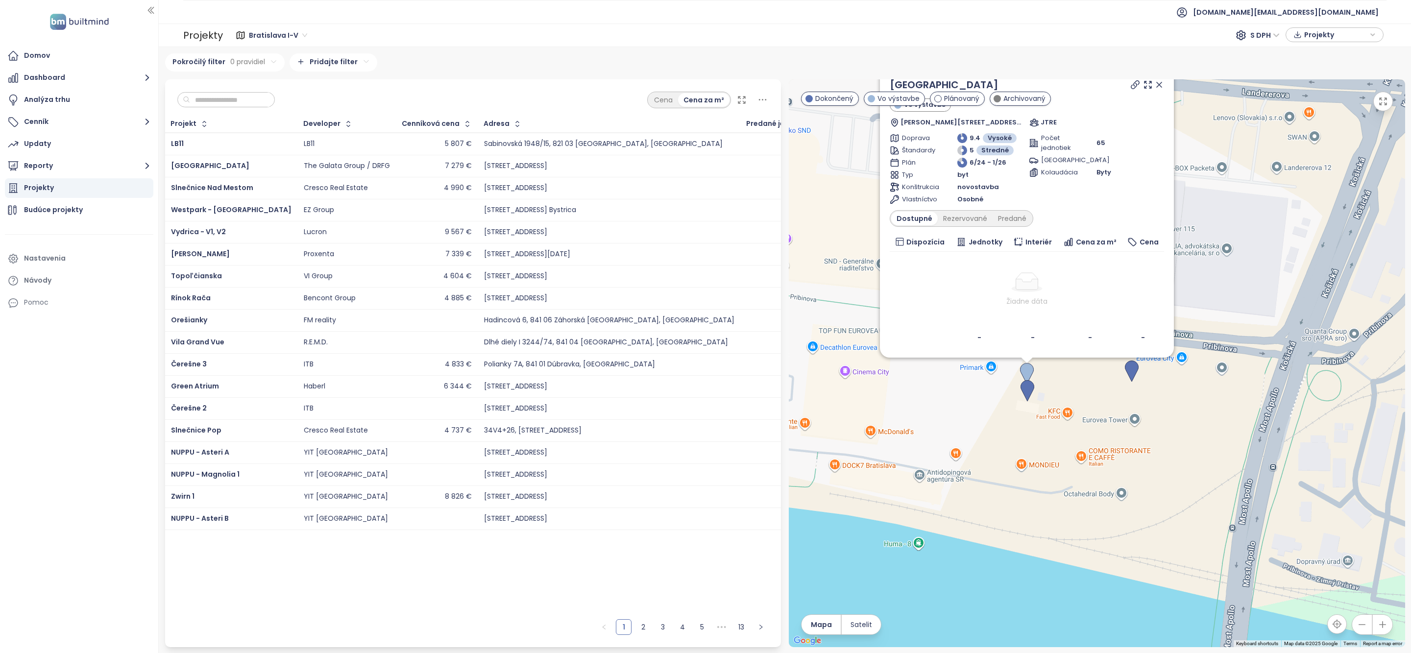
click at [1159, 83] on icon at bounding box center [1159, 84] width 5 height 5
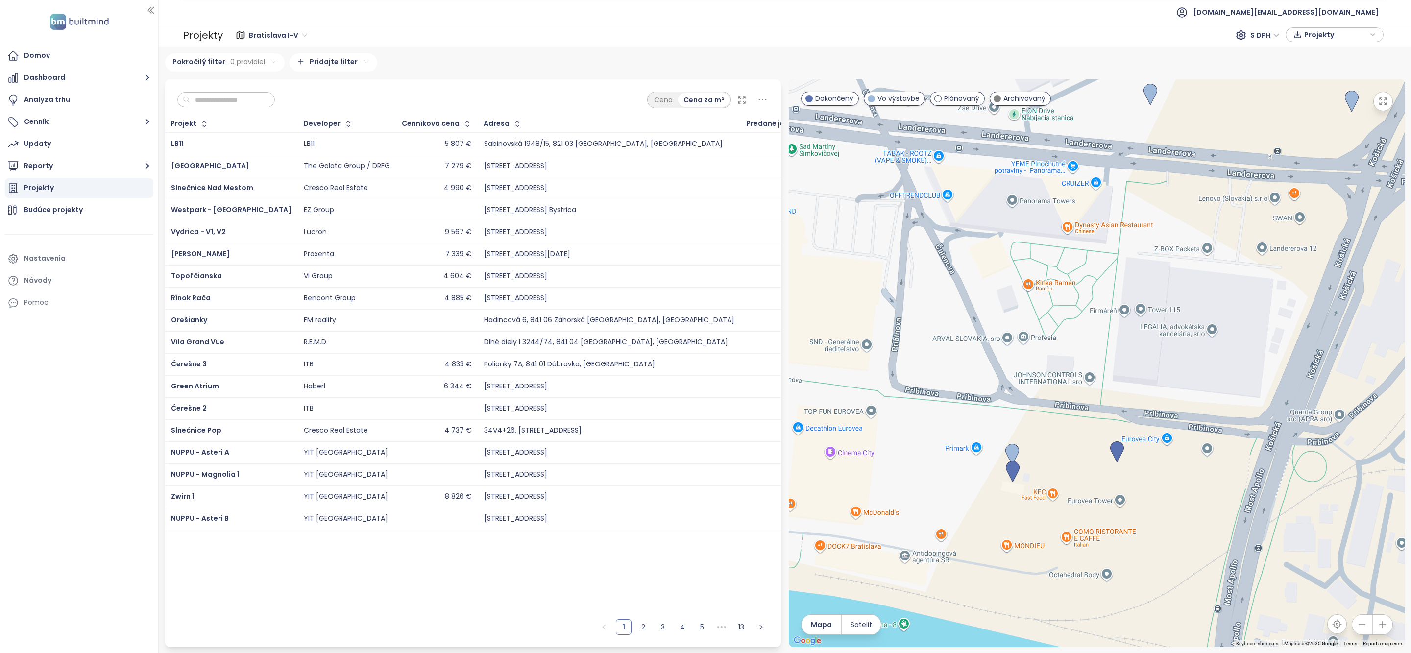
drag, startPoint x: 970, startPoint y: 232, endPoint x: 939, endPoint y: 322, distance: 95.5
click at [942, 324] on div at bounding box center [1097, 363] width 617 height 568
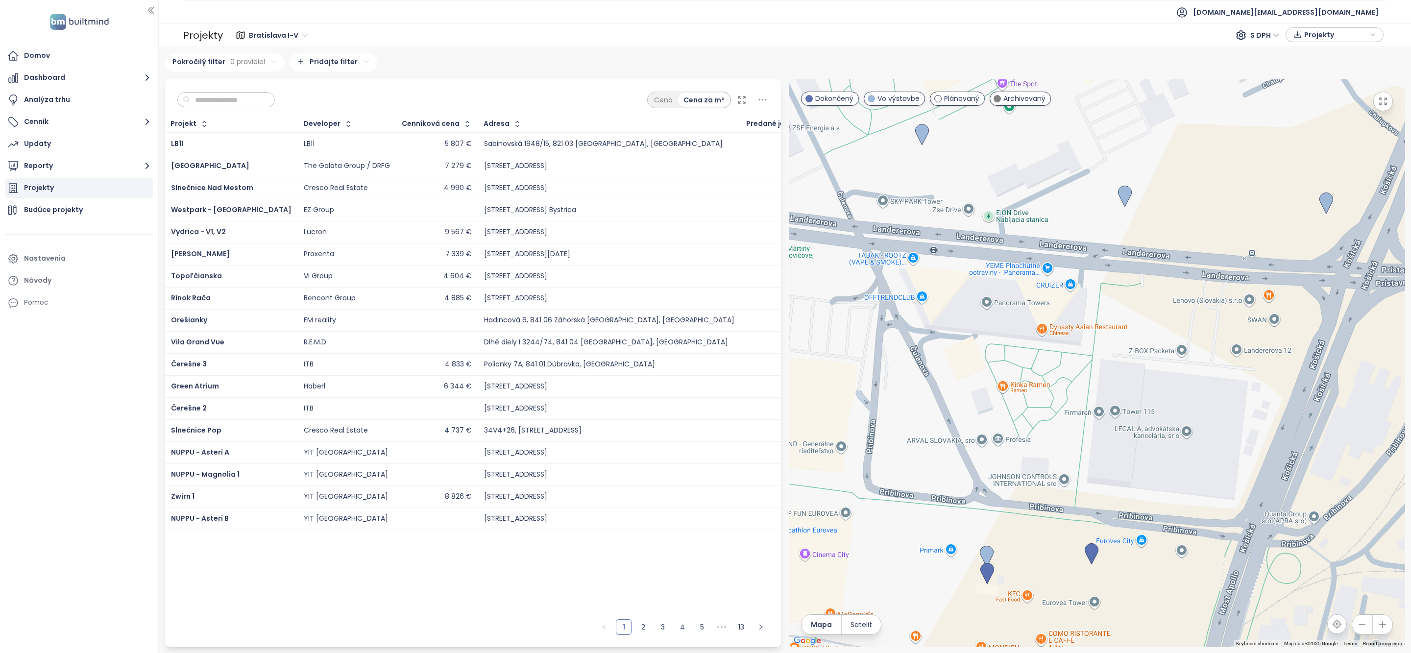
drag, startPoint x: 1077, startPoint y: 281, endPoint x: 1077, endPoint y: 376, distance: 95.1
click at [1077, 376] on div at bounding box center [1097, 363] width 617 height 568
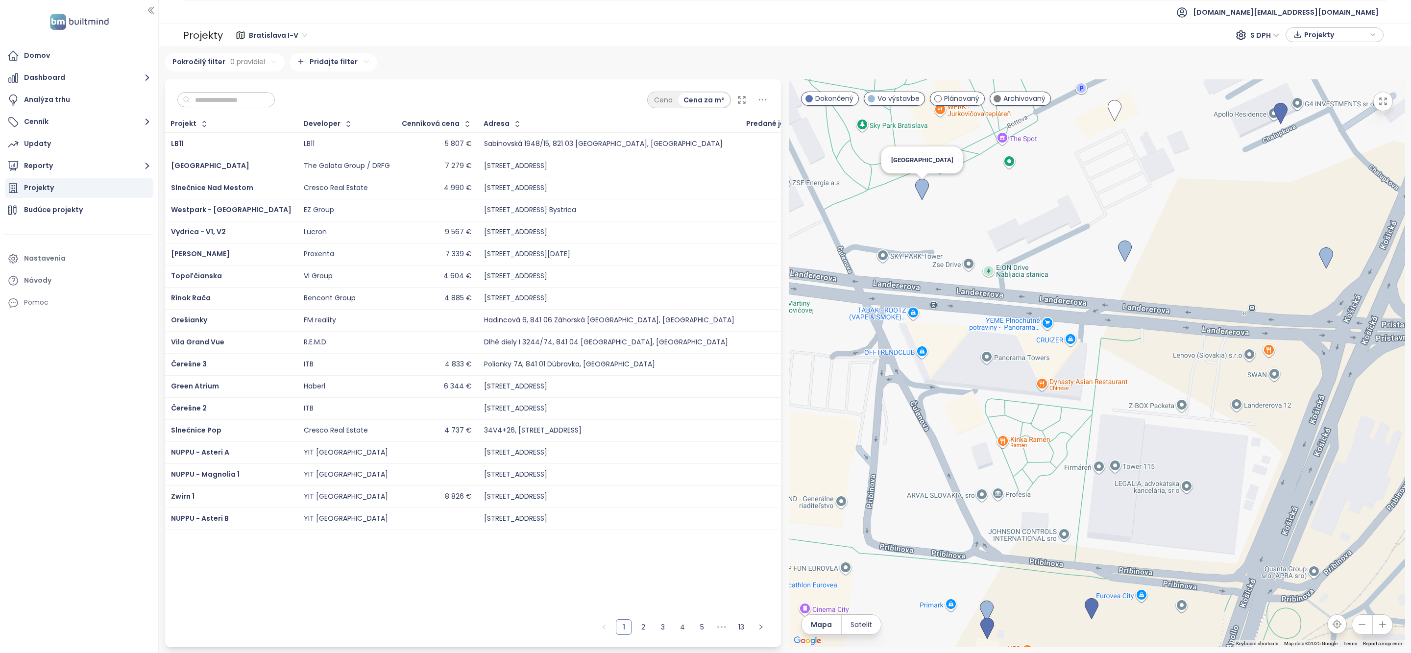
click at [920, 191] on img at bounding box center [922, 190] width 14 height 22
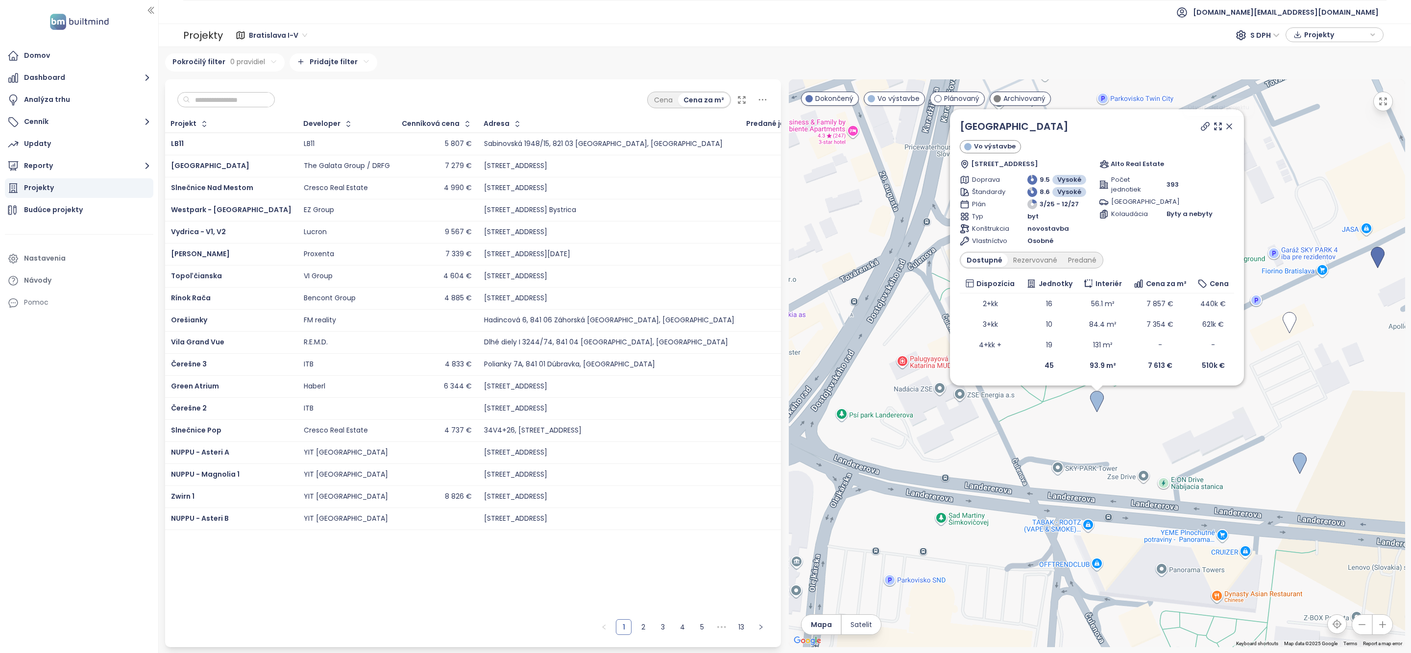
click at [1230, 124] on icon at bounding box center [1230, 127] width 10 height 10
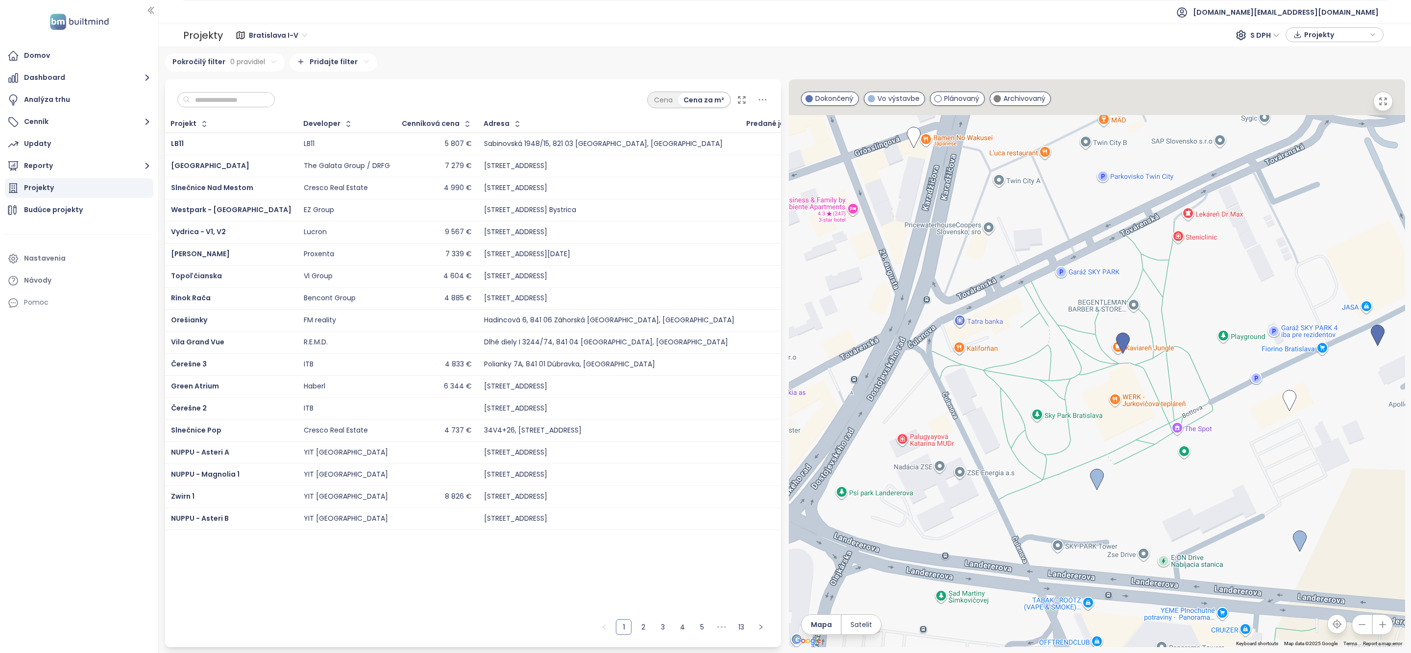
drag, startPoint x: 1088, startPoint y: 243, endPoint x: 1087, endPoint y: 421, distance: 178.4
click at [1087, 421] on div "To navigate, press the arrow keys." at bounding box center [1097, 363] width 617 height 568
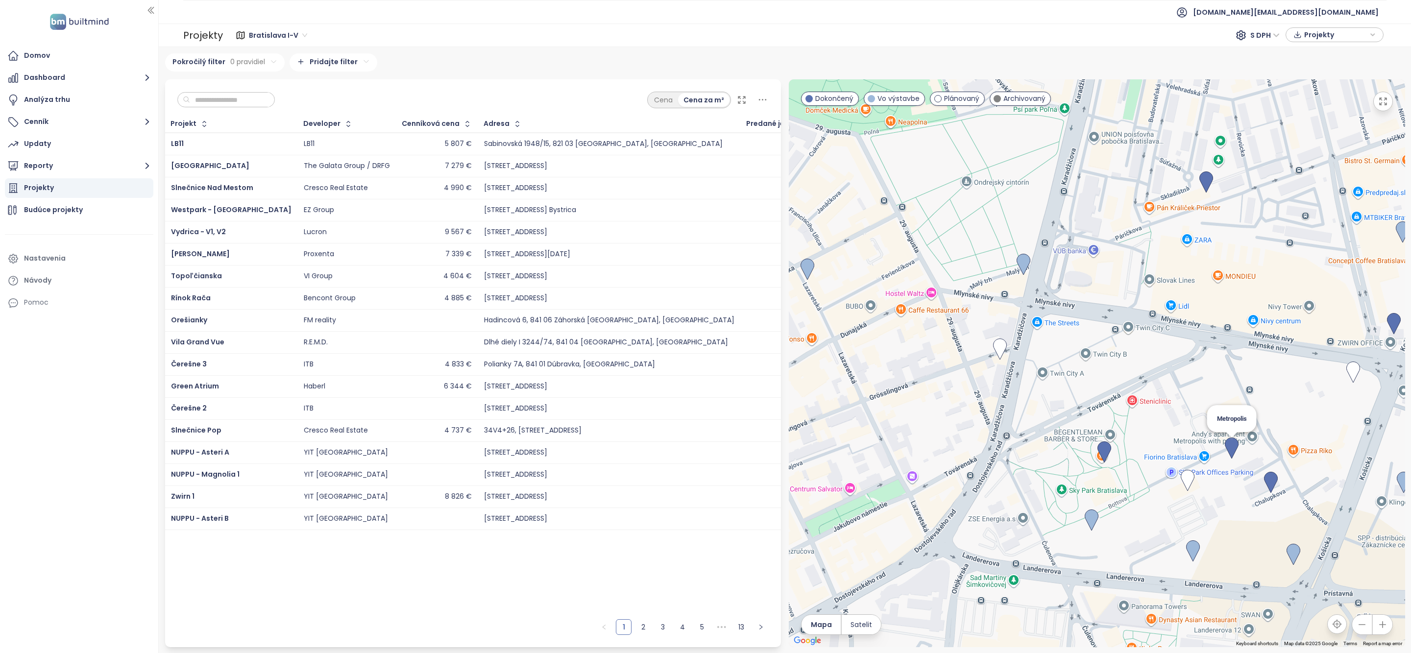
click at [1234, 449] on img at bounding box center [1232, 449] width 14 height 22
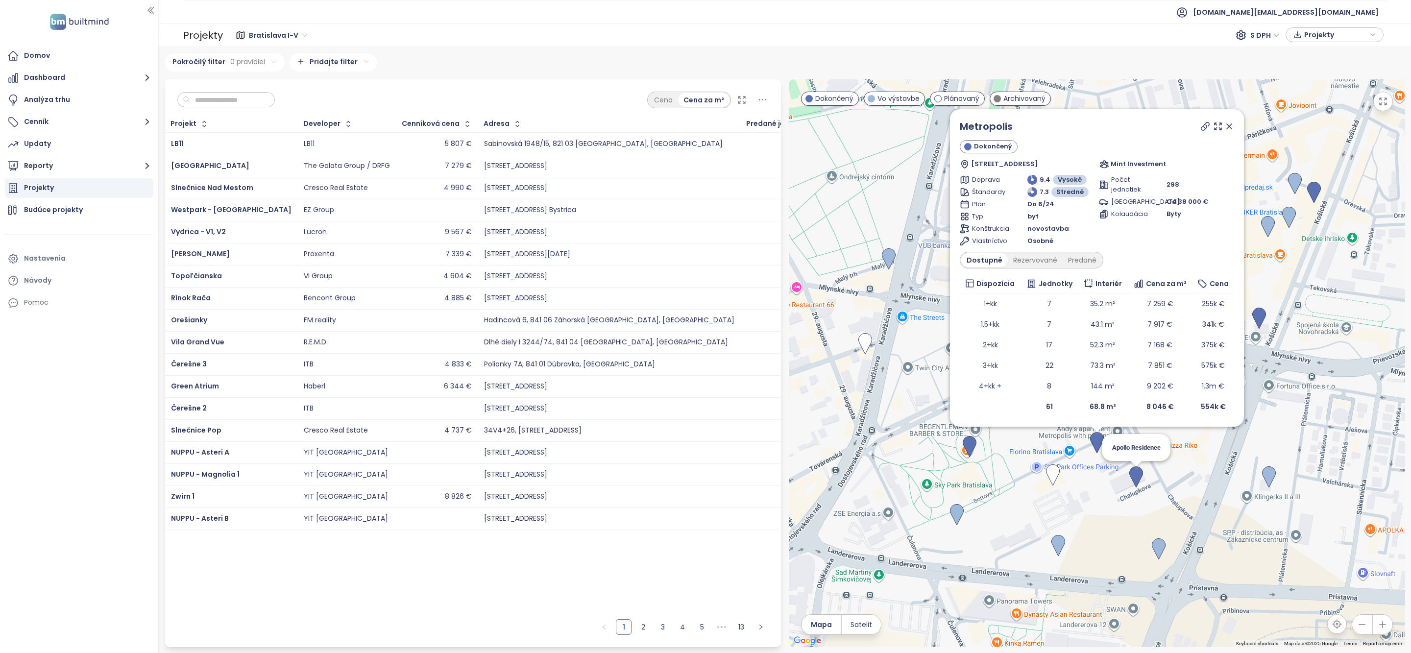
click at [1135, 477] on img at bounding box center [1137, 478] width 14 height 22
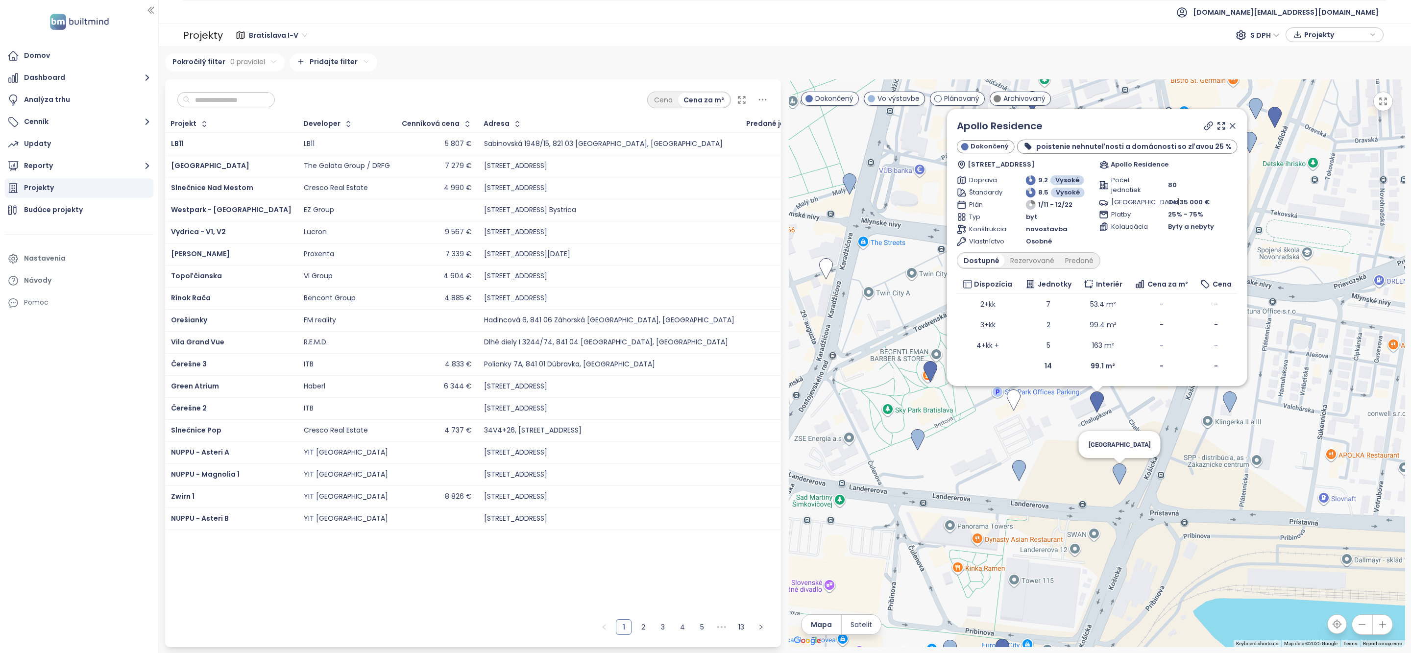
click at [1119, 471] on img at bounding box center [1120, 475] width 14 height 22
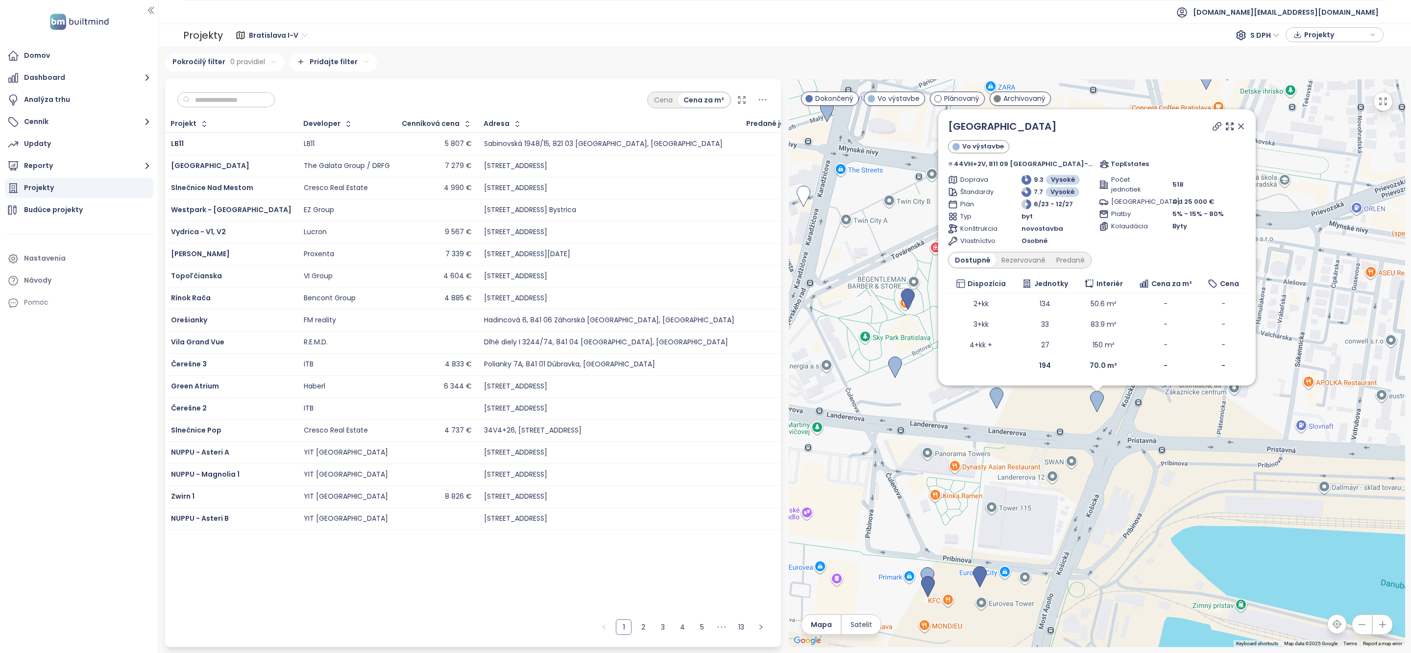
click at [1236, 122] on icon at bounding box center [1241, 127] width 10 height 10
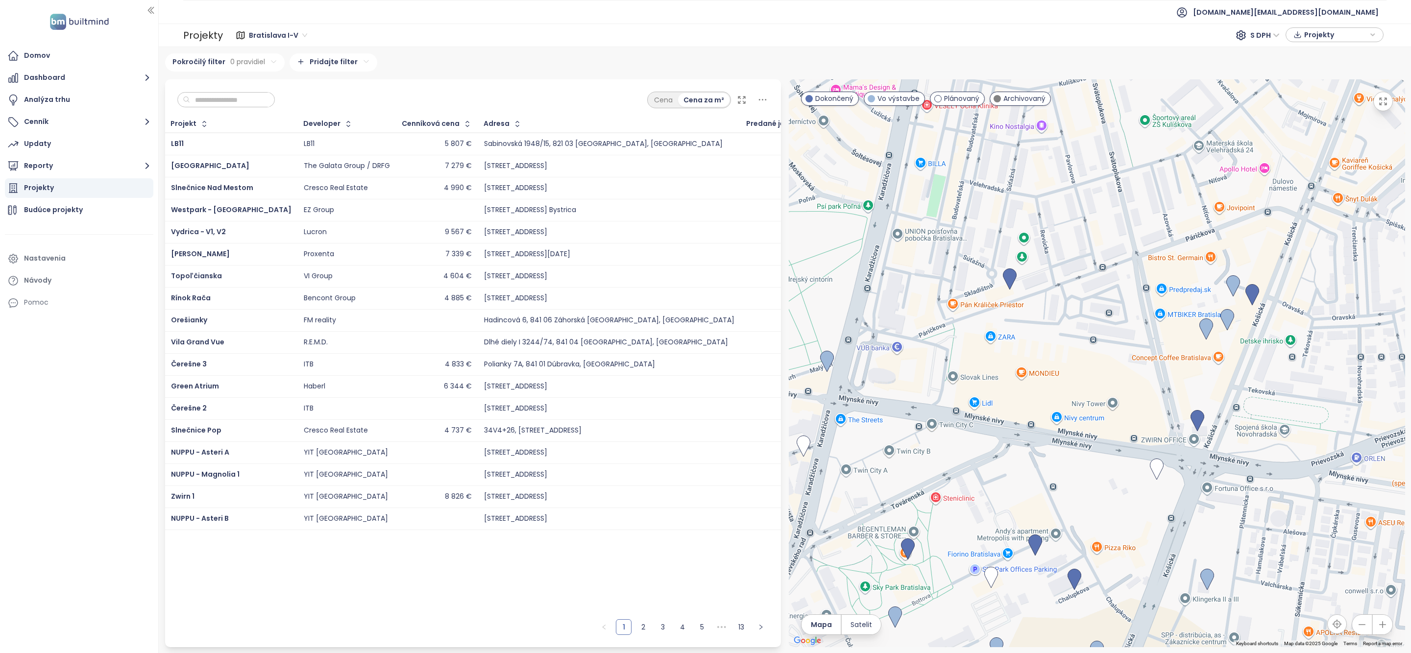
drag, startPoint x: 1163, startPoint y: 153, endPoint x: 1162, endPoint y: 404, distance: 250.9
click at [1162, 404] on div at bounding box center [1097, 363] width 617 height 568
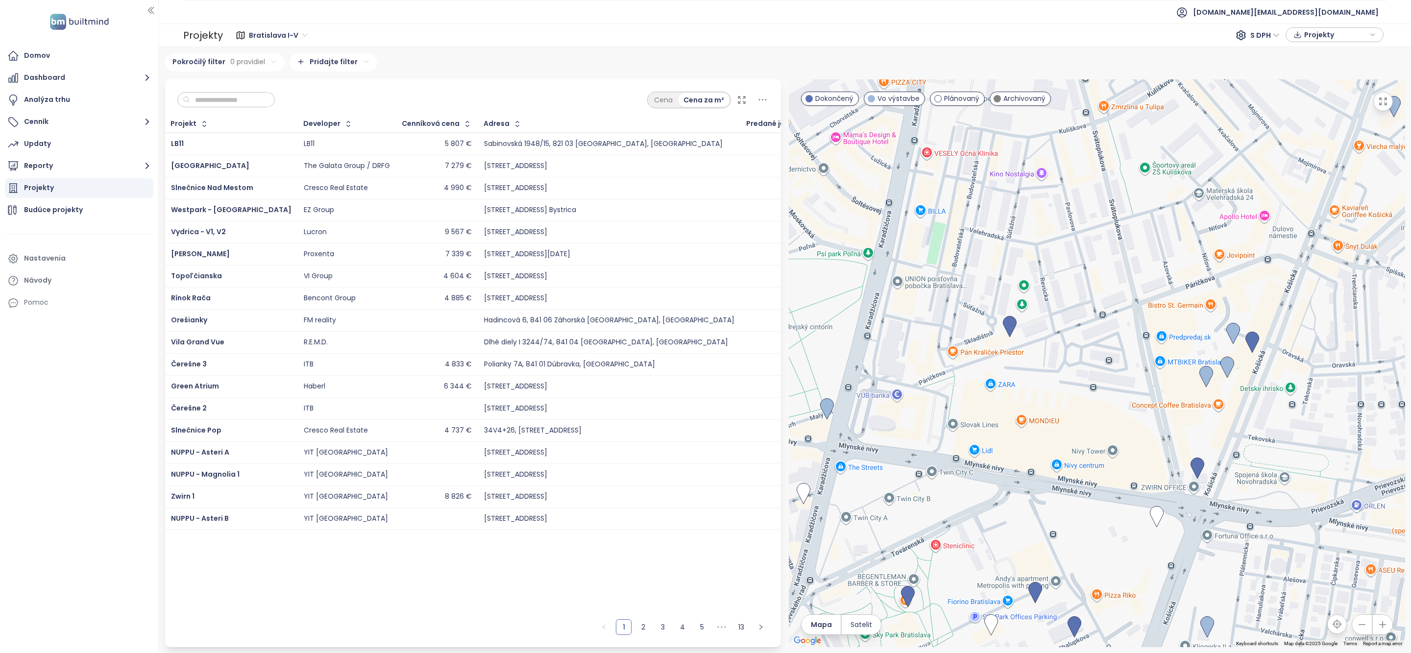
drag, startPoint x: 1168, startPoint y: 242, endPoint x: 1164, endPoint y: 282, distance: 40.4
click at [1164, 282] on div at bounding box center [1097, 363] width 617 height 568
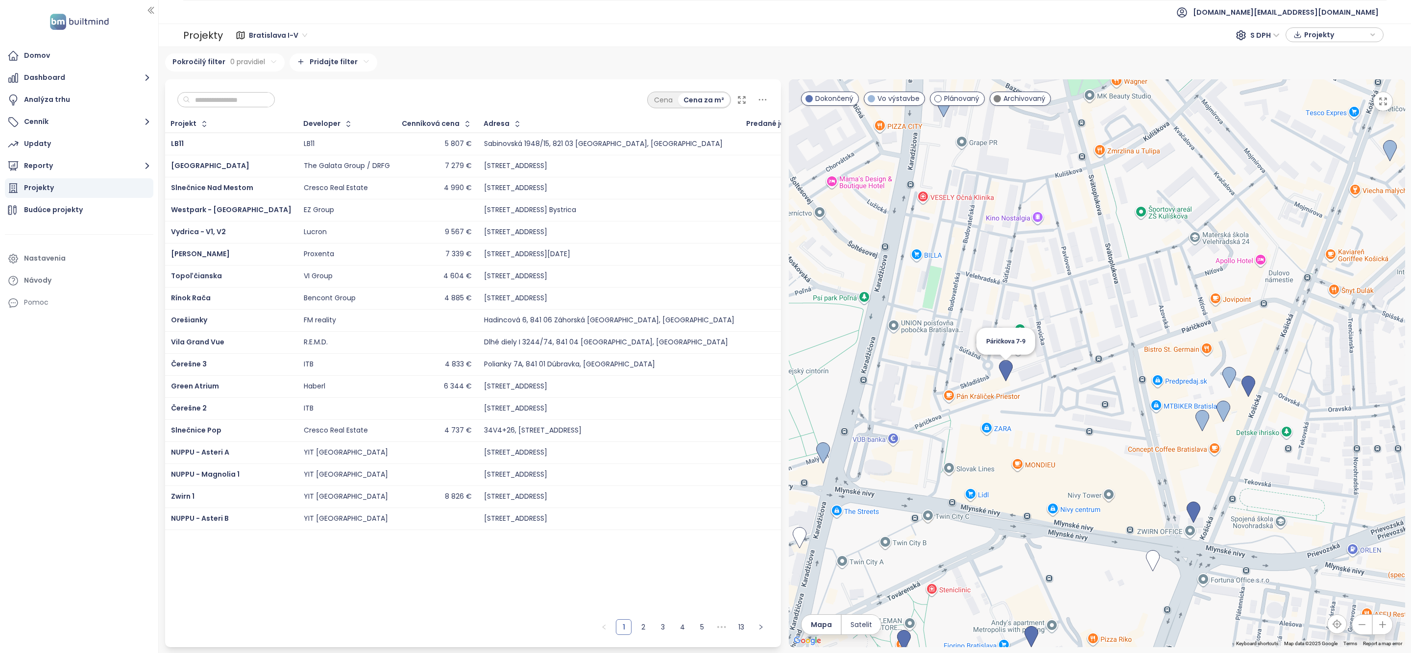
click at [1005, 369] on img at bounding box center [1006, 371] width 14 height 22
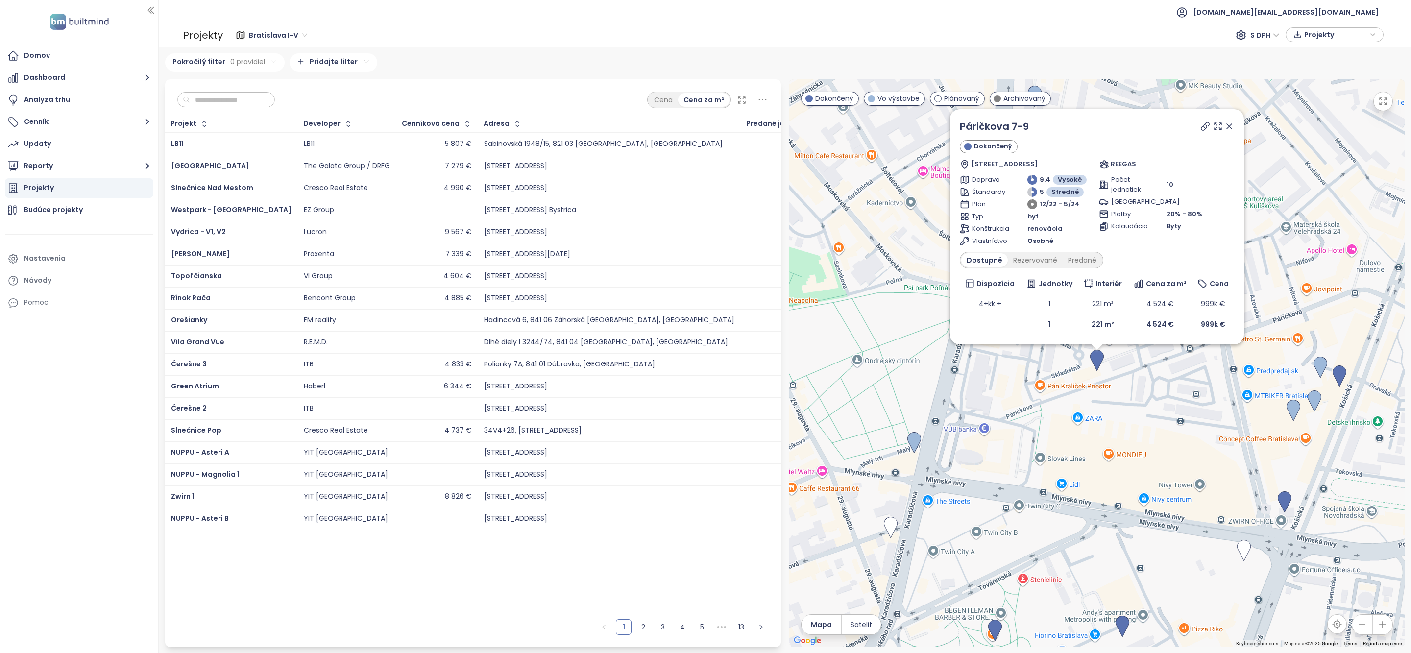
click at [1233, 122] on icon at bounding box center [1230, 127] width 10 height 10
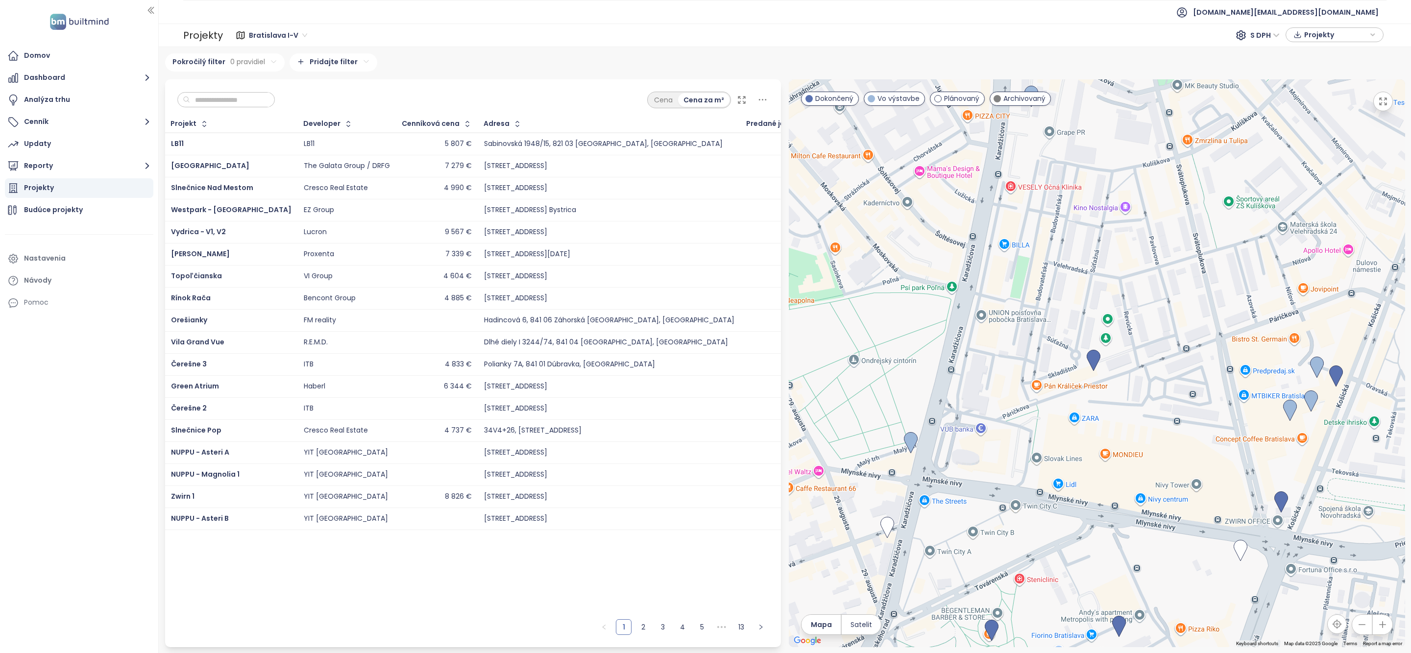
drag, startPoint x: 1324, startPoint y: 244, endPoint x: 1123, endPoint y: 261, distance: 202.1
click at [1123, 261] on div "To navigate, press the arrow keys." at bounding box center [1097, 363] width 617 height 568
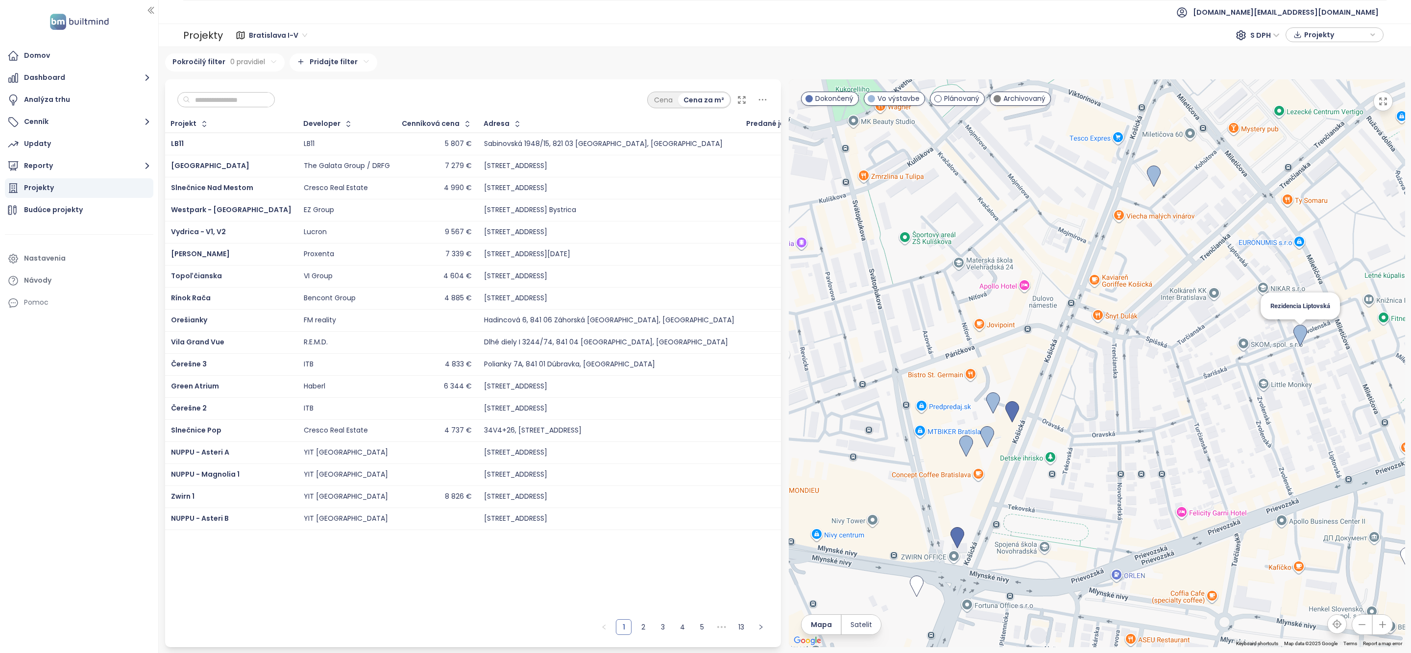
click at [1304, 338] on img at bounding box center [1301, 336] width 14 height 22
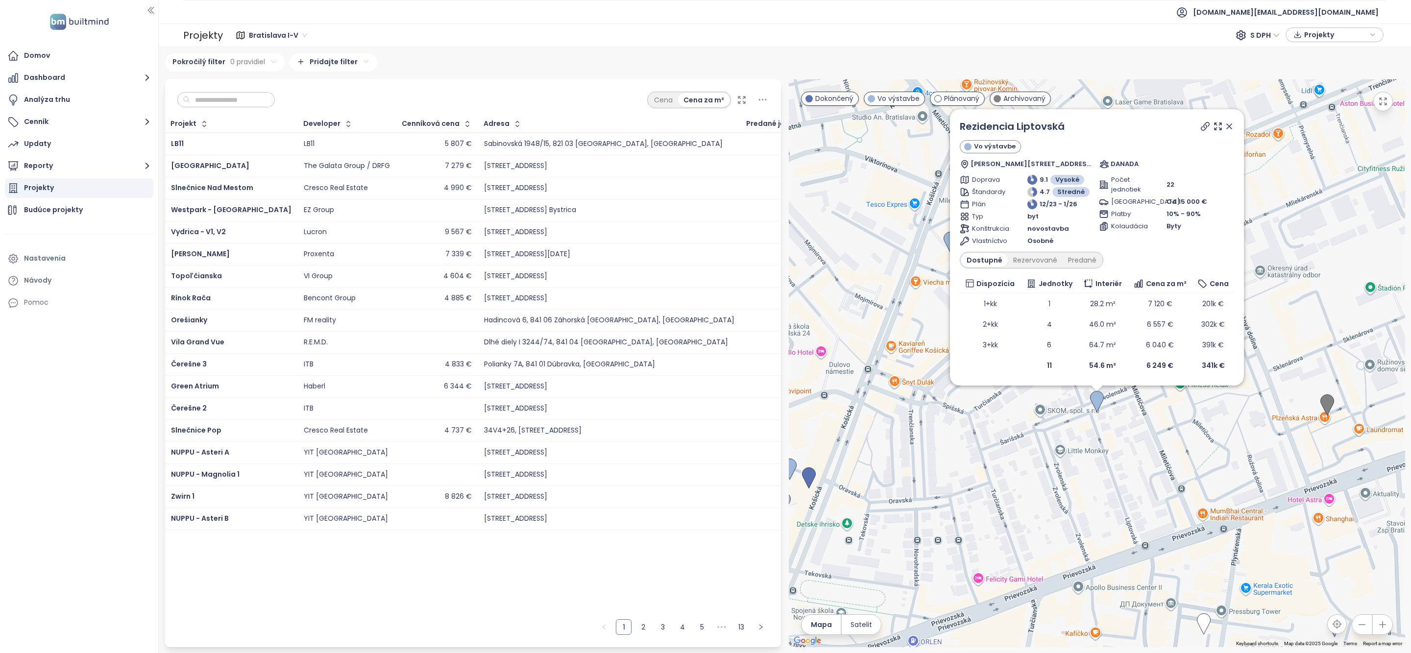
click at [1230, 125] on icon at bounding box center [1229, 126] width 5 height 5
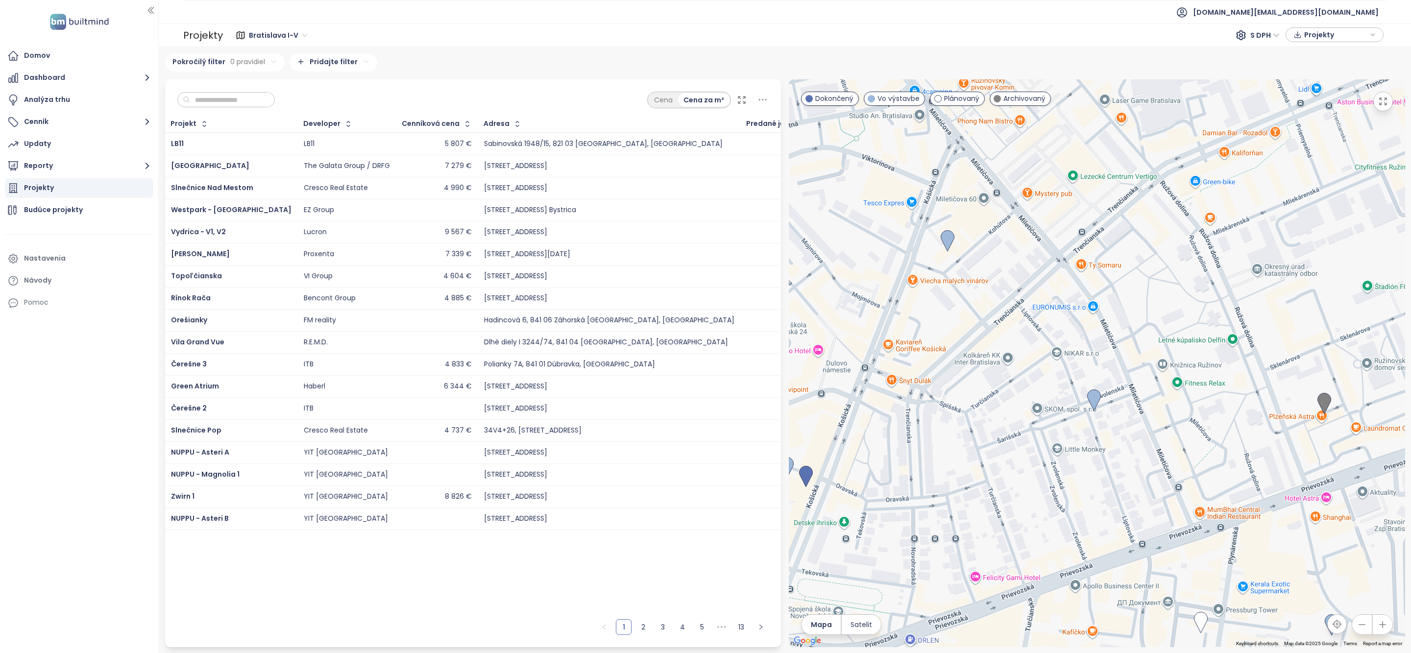
drag, startPoint x: 965, startPoint y: 423, endPoint x: 864, endPoint y: 382, distance: 109.5
click at [863, 382] on div at bounding box center [1097, 363] width 617 height 568
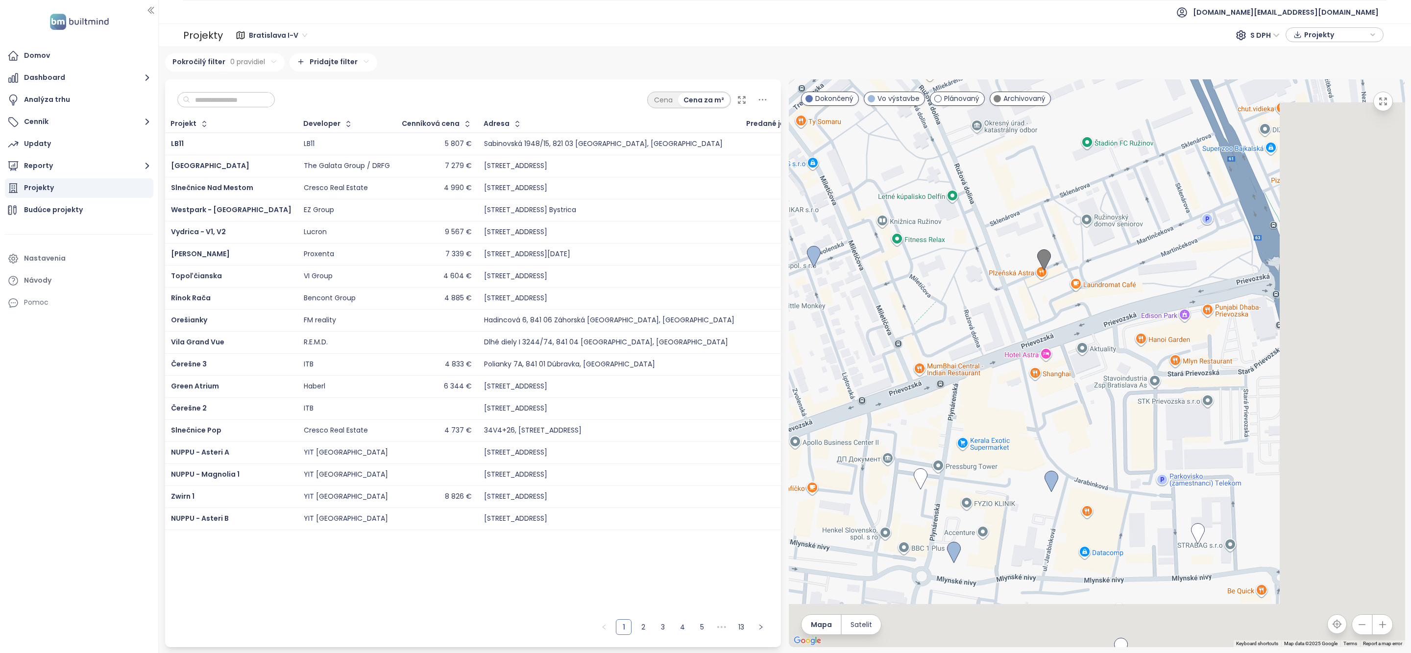
drag, startPoint x: 1317, startPoint y: 458, endPoint x: 1143, endPoint y: 354, distance: 202.9
click at [1143, 354] on div at bounding box center [1097, 363] width 617 height 568
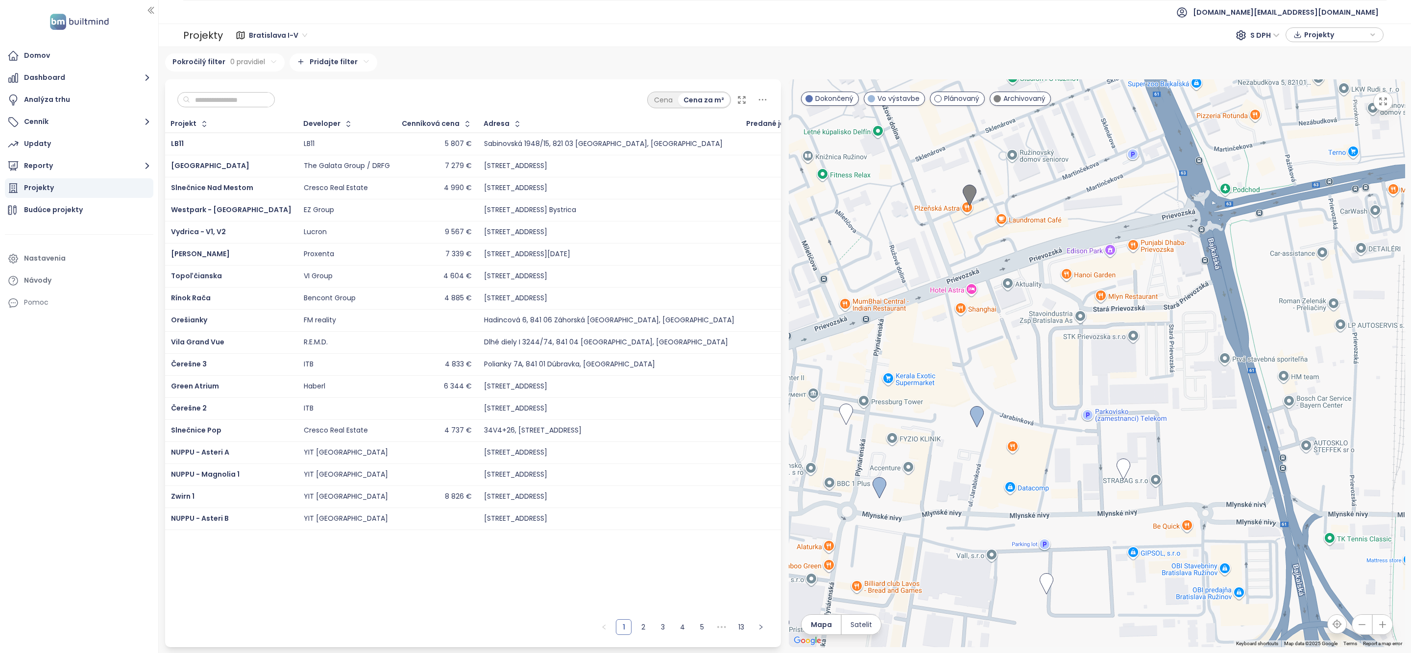
drag, startPoint x: 1155, startPoint y: 399, endPoint x: 1078, endPoint y: 327, distance: 105.8
click at [1080, 330] on div at bounding box center [1097, 363] width 617 height 568
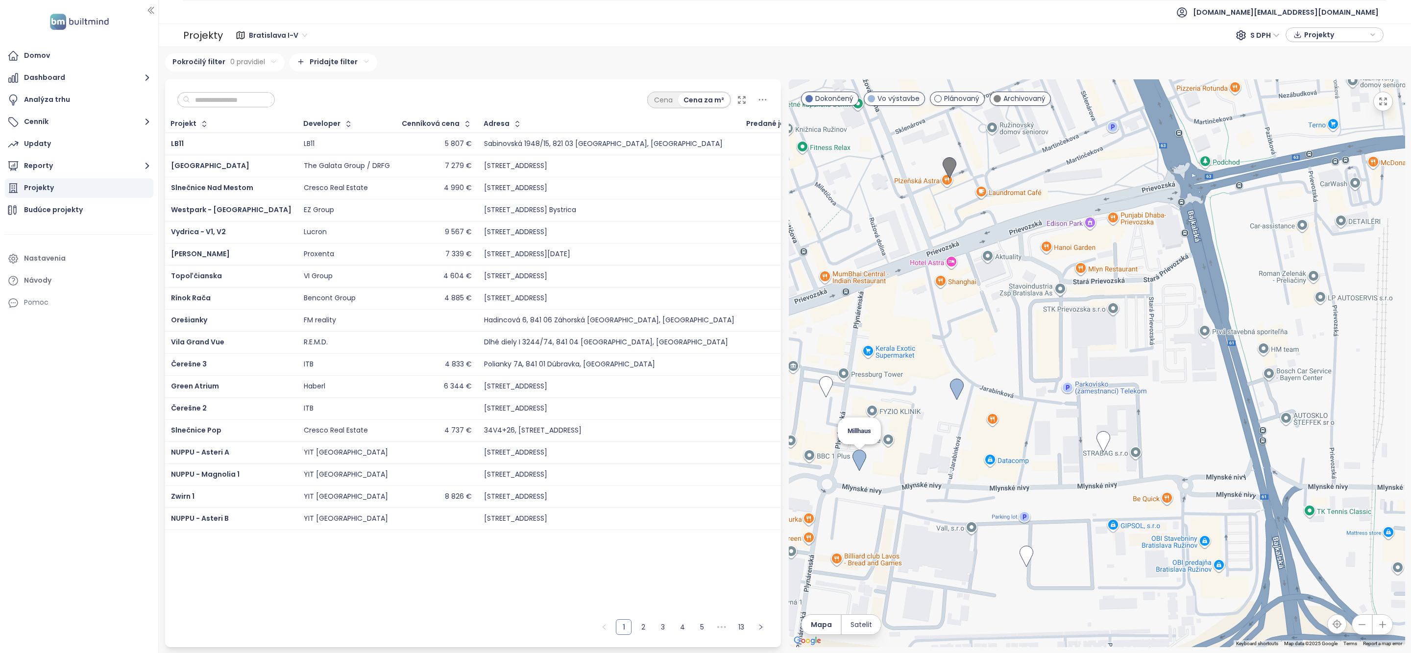
click at [861, 464] on img at bounding box center [860, 461] width 14 height 22
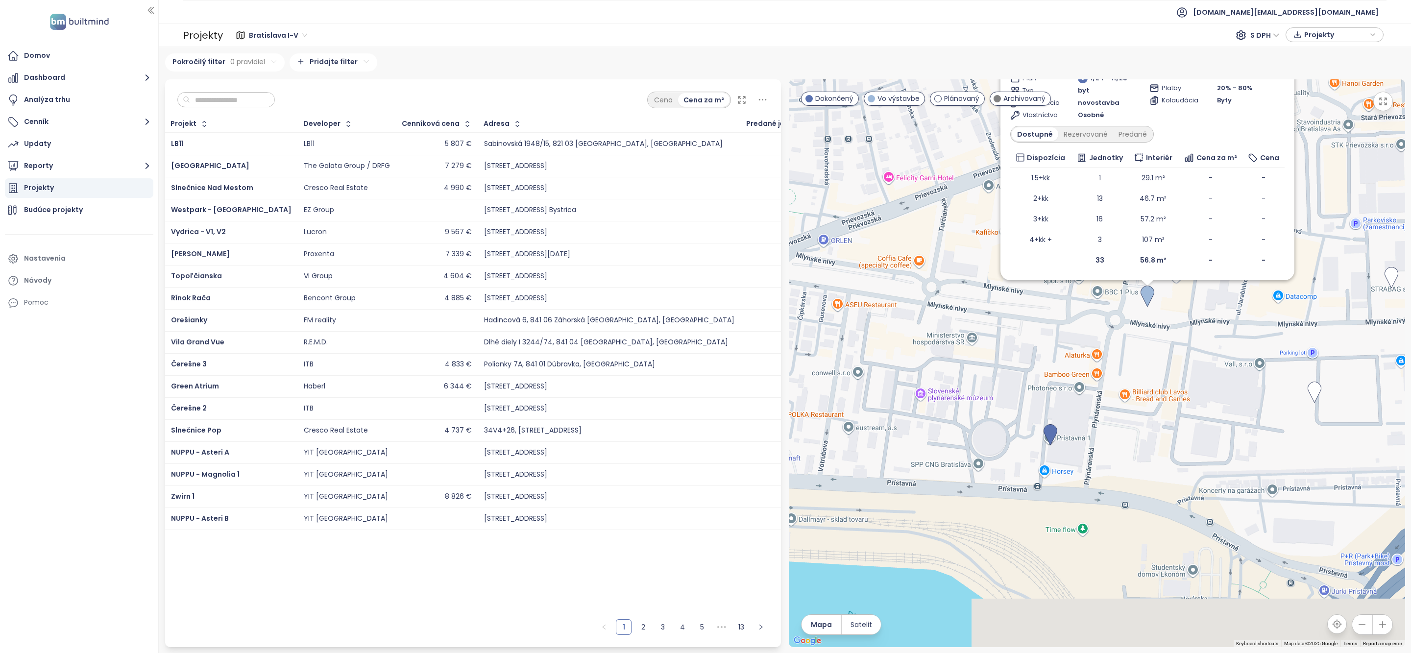
drag, startPoint x: 956, startPoint y: 463, endPoint x: 1036, endPoint y: 336, distance: 149.7
click at [1036, 336] on div "Millhaus Vo výstavbe Plynárenská 7, 821 09 Bratislava-Ružinov, Slovakia Immocap…" at bounding box center [1097, 363] width 617 height 568
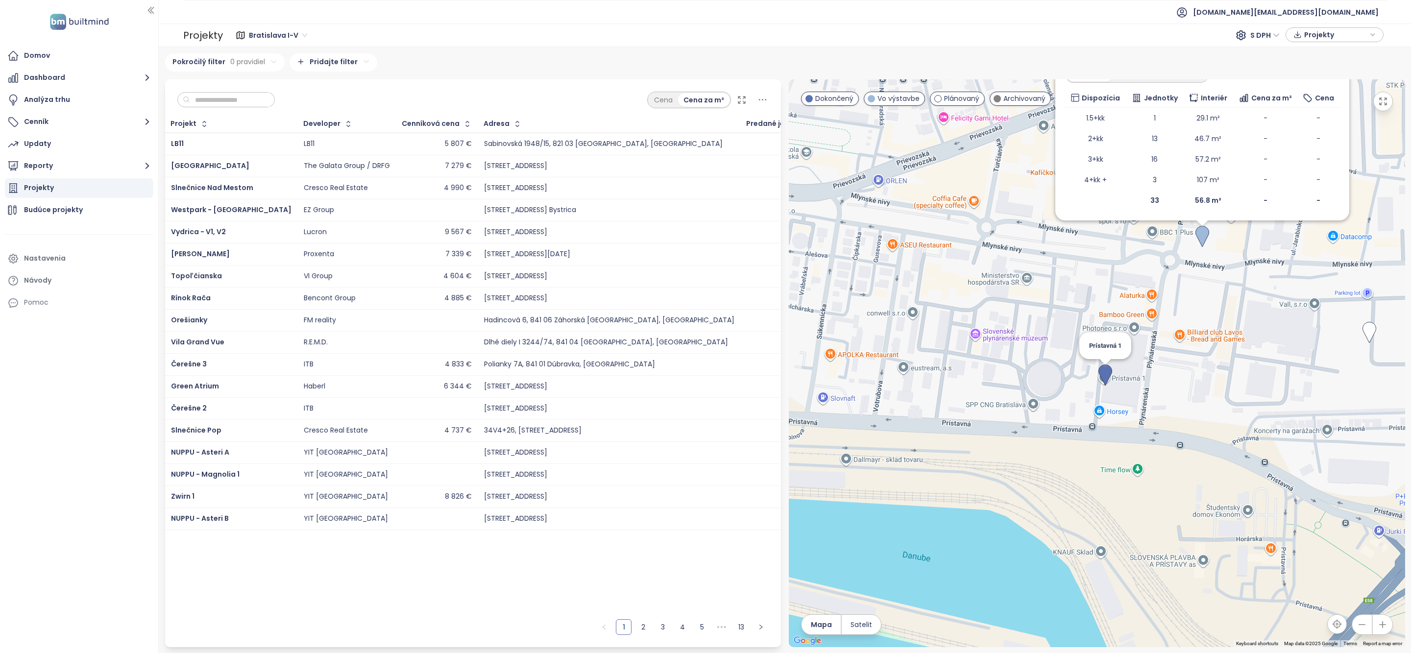
click at [1109, 374] on img at bounding box center [1106, 376] width 14 height 22
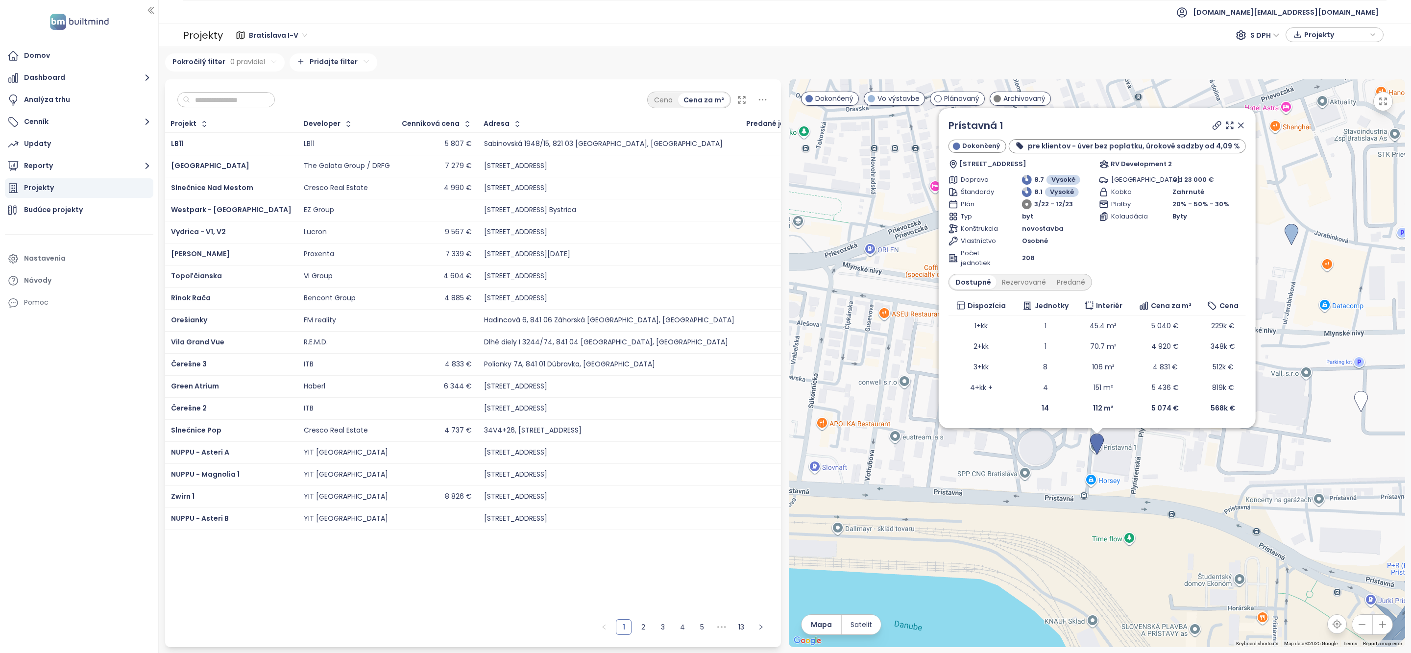
click at [1236, 126] on icon at bounding box center [1241, 126] width 10 height 10
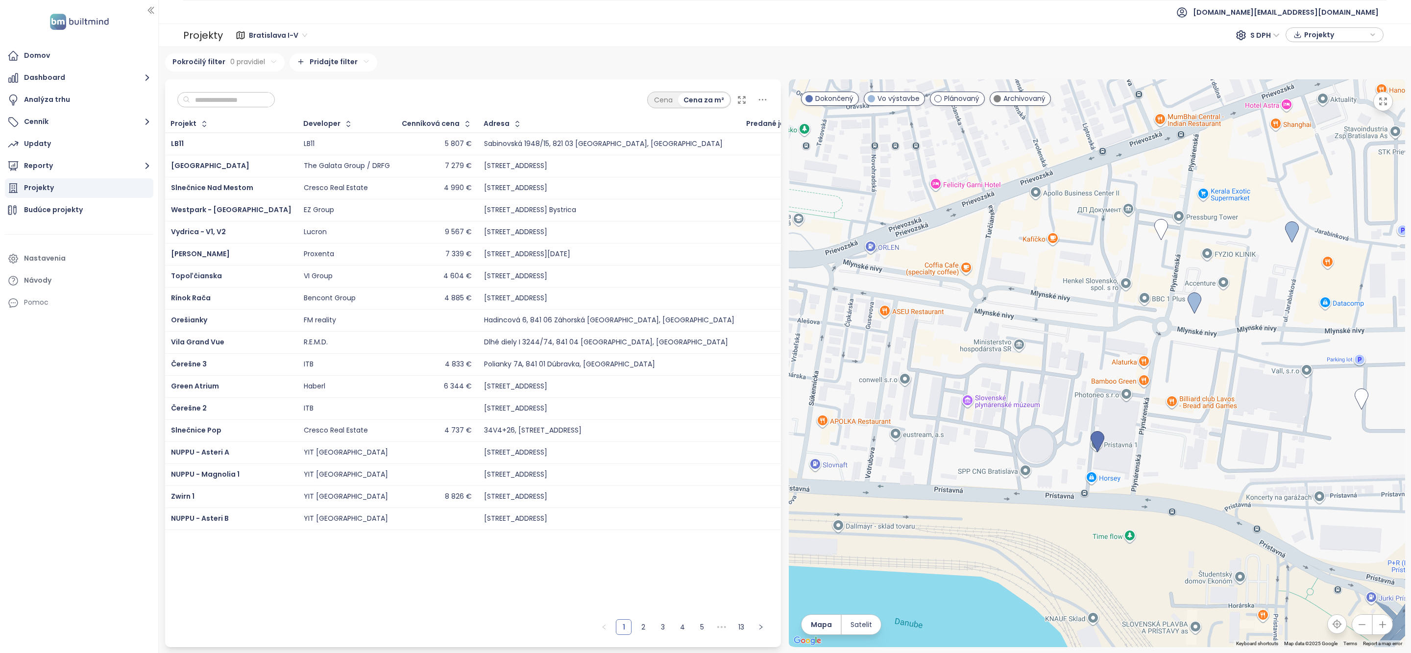
drag, startPoint x: 1062, startPoint y: 465, endPoint x: 1296, endPoint y: 285, distance: 295.3
click at [1297, 285] on div "To navigate, press the arrow keys." at bounding box center [1097, 363] width 617 height 568
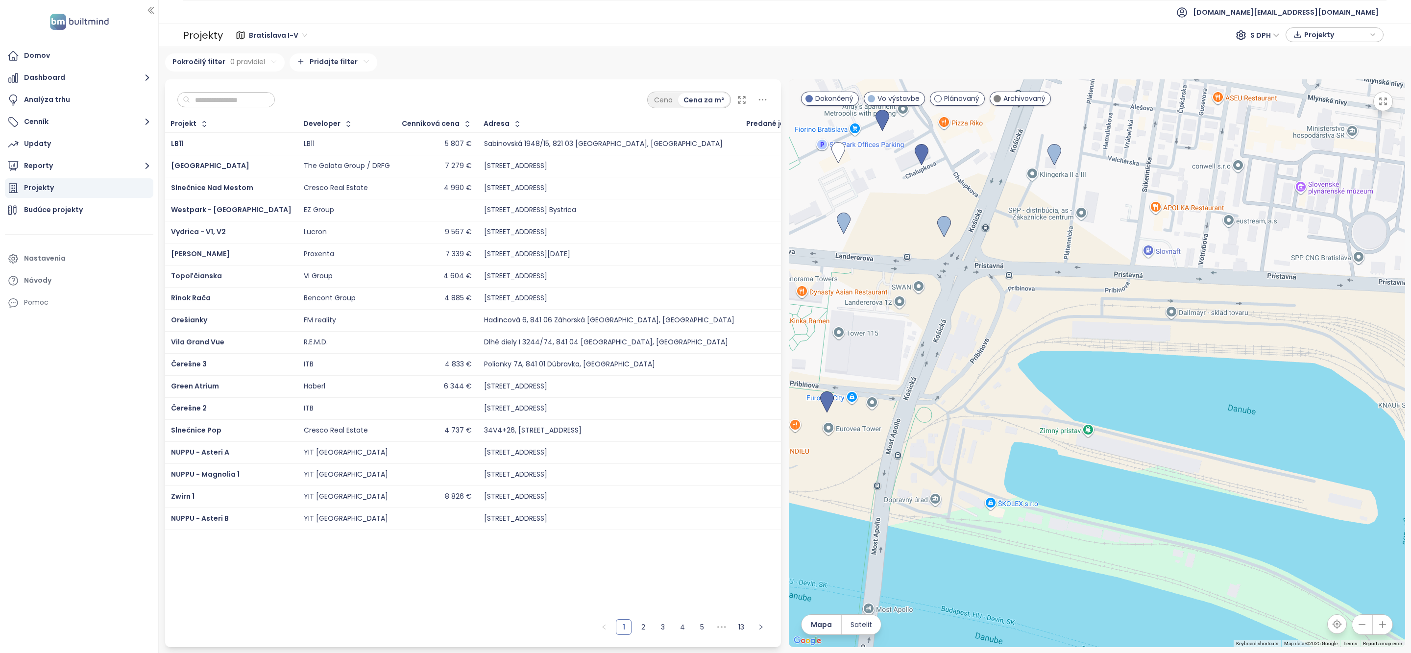
drag, startPoint x: 1017, startPoint y: 433, endPoint x: 1282, endPoint y: 267, distance: 312.9
click at [1280, 267] on div at bounding box center [1097, 363] width 617 height 568
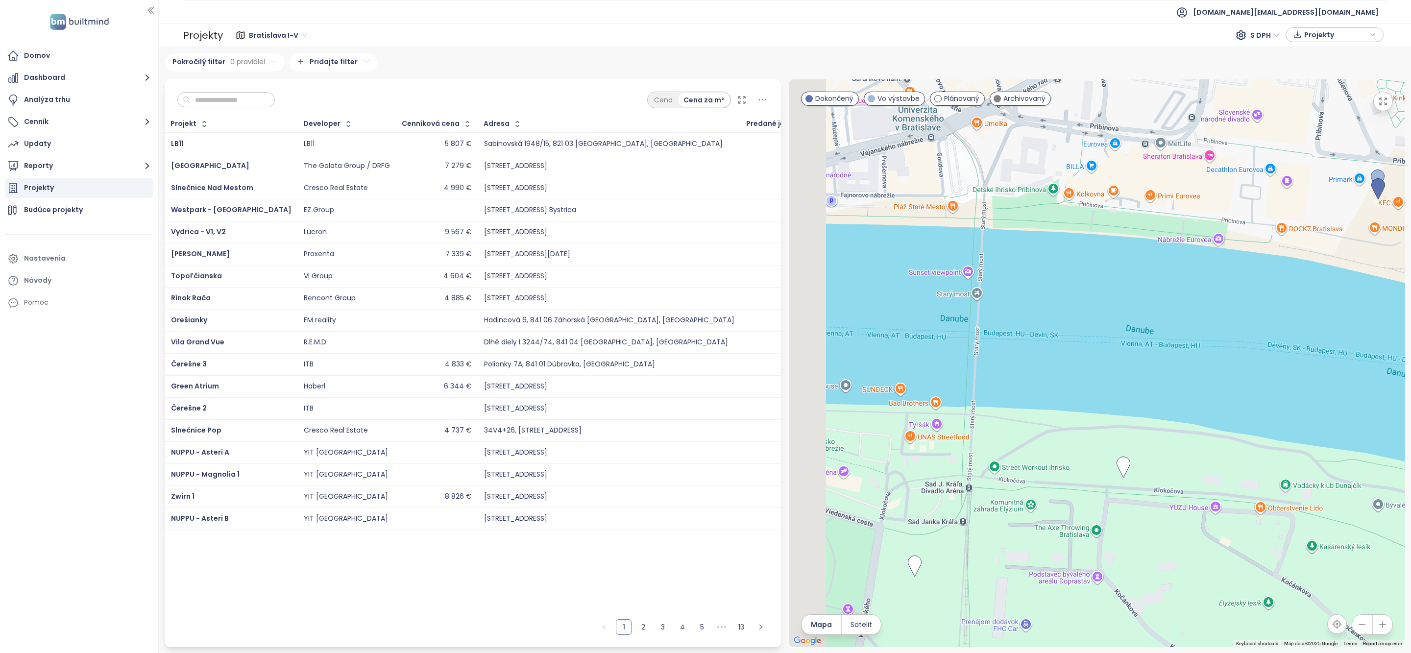
drag, startPoint x: 1012, startPoint y: 263, endPoint x: 1195, endPoint y: 378, distance: 217.1
click at [1192, 376] on div at bounding box center [1097, 363] width 617 height 568
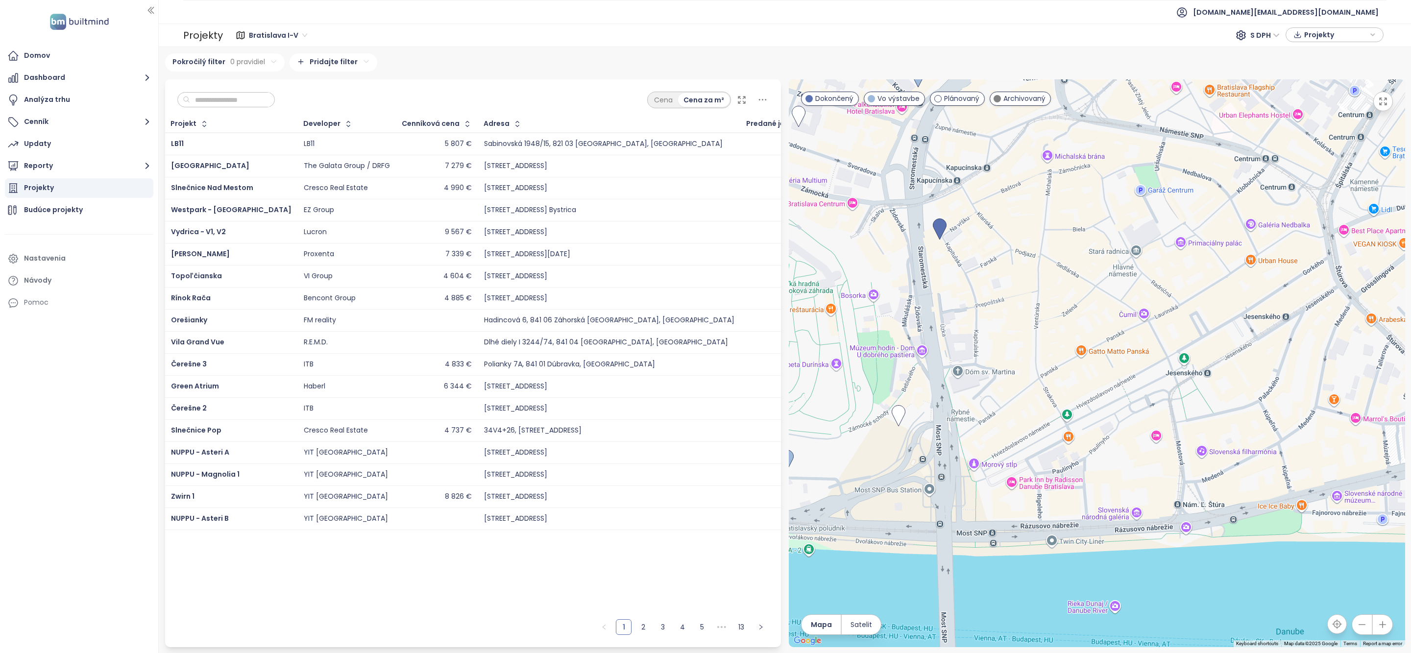
click at [211, 111] on div "Cena Cena za m²" at bounding box center [473, 97] width 617 height 36
click at [212, 107] on input "text" at bounding box center [229, 100] width 79 height 15
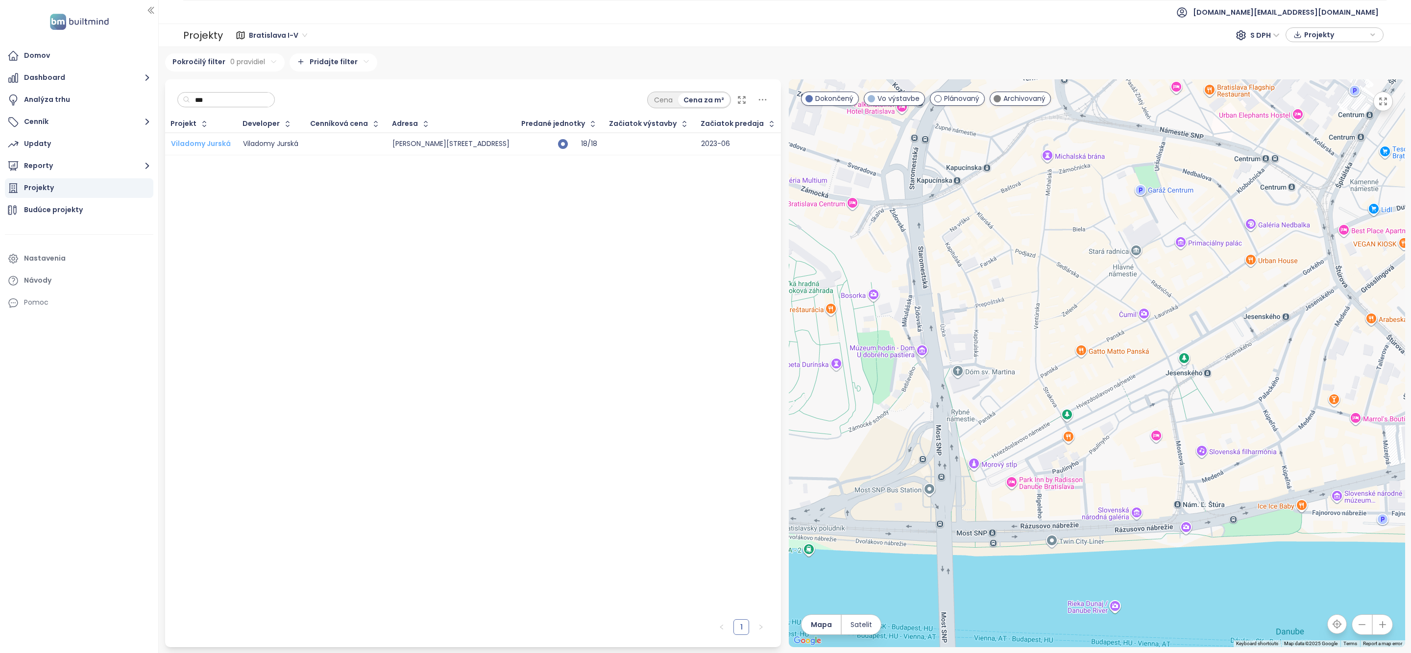
click at [197, 142] on span "Viladomy Jurská" at bounding box center [201, 144] width 60 height 10
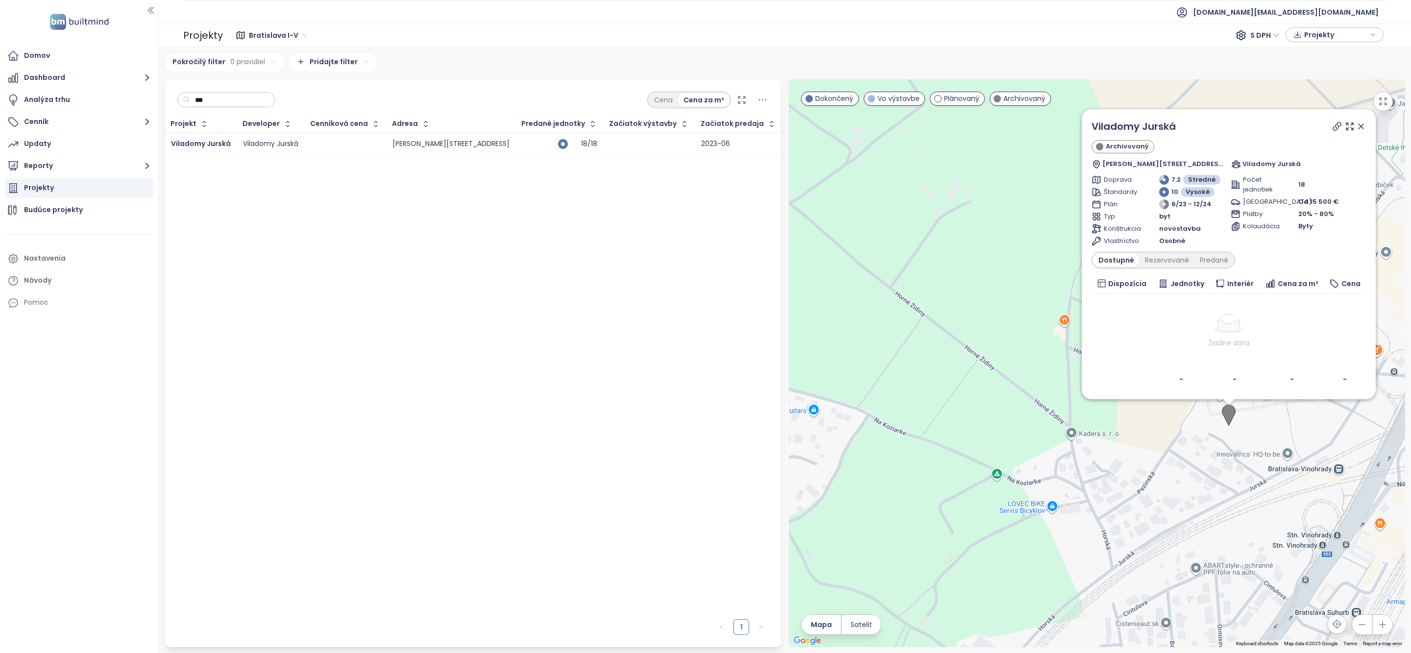
click at [243, 100] on input "***" at bounding box center [229, 100] width 79 height 15
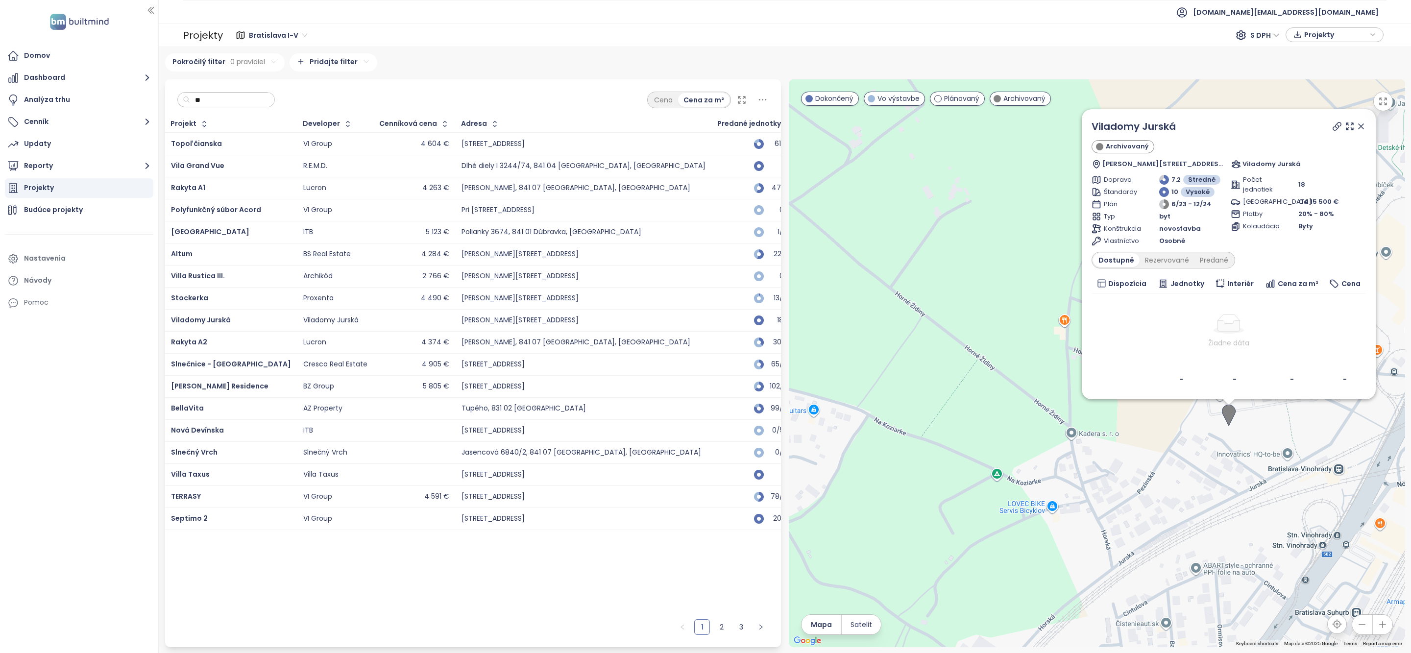
type input "*"
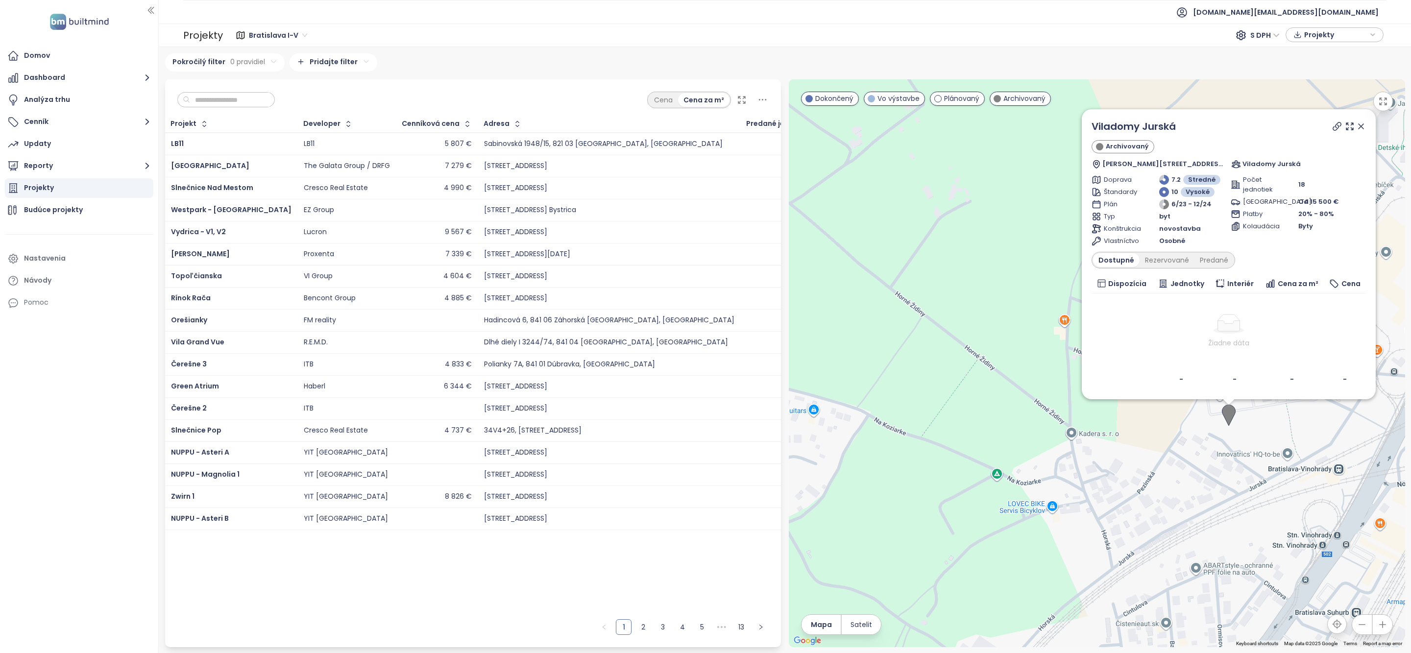
type input "*"
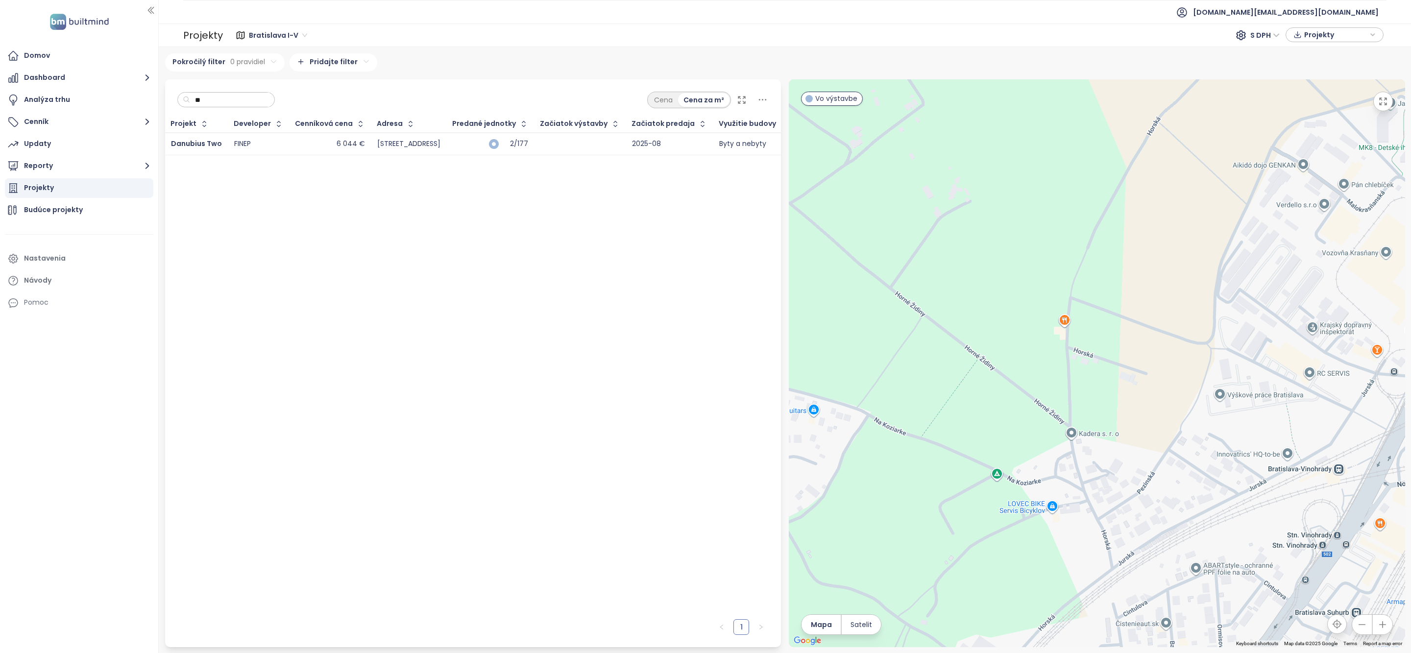
type input "*"
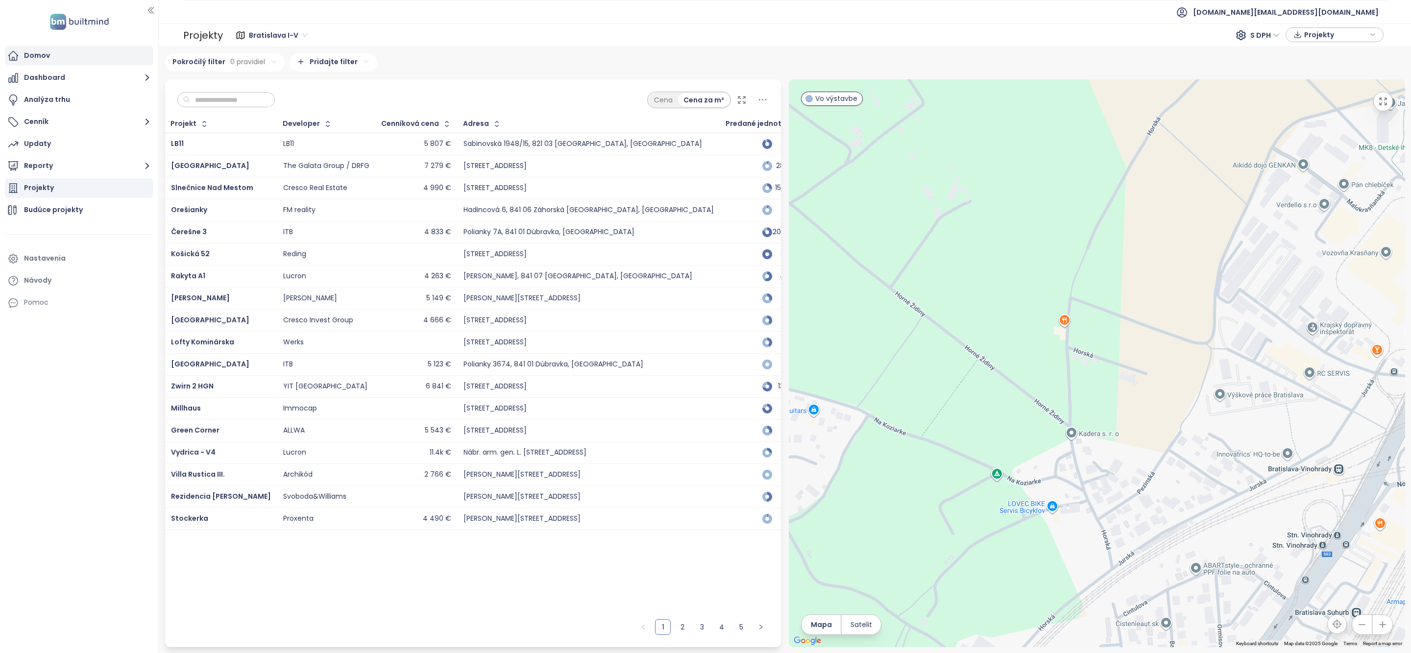
click at [82, 59] on div "Domov" at bounding box center [79, 56] width 148 height 20
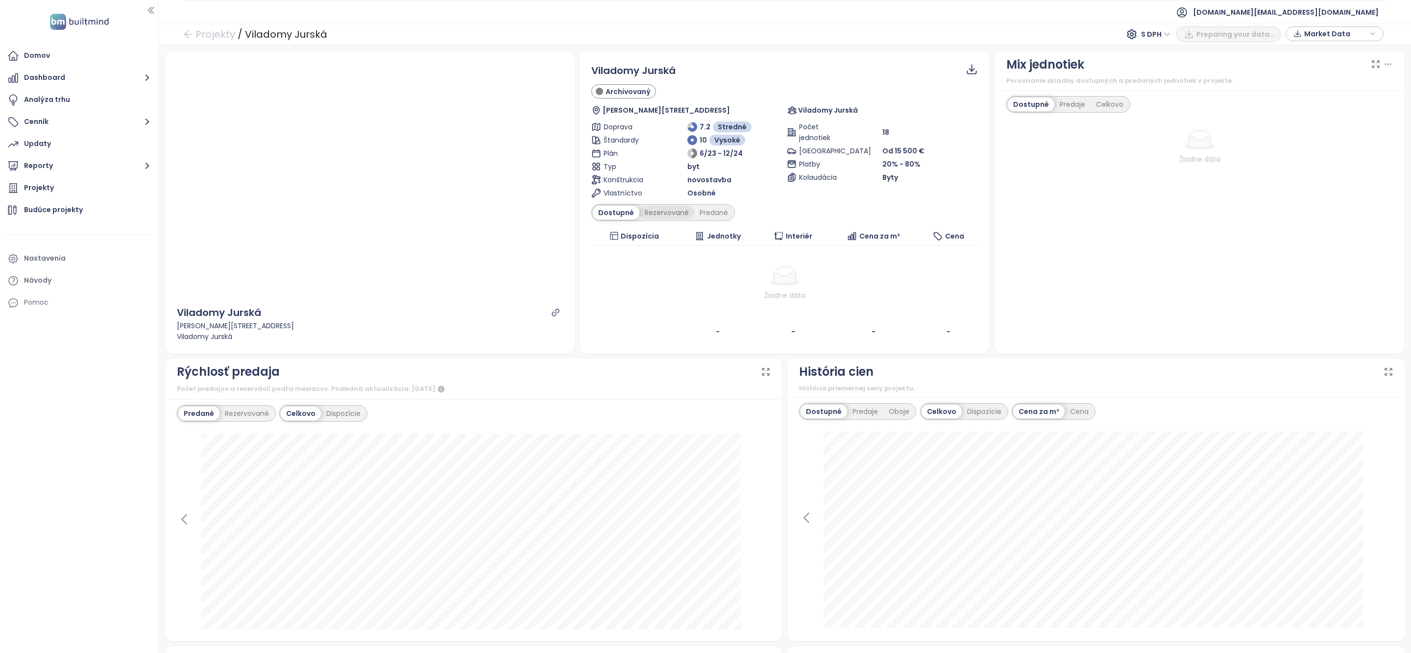
click at [662, 214] on div "Rezervované" at bounding box center [667, 213] width 55 height 14
click at [698, 214] on div "Predané" at bounding box center [713, 213] width 39 height 14
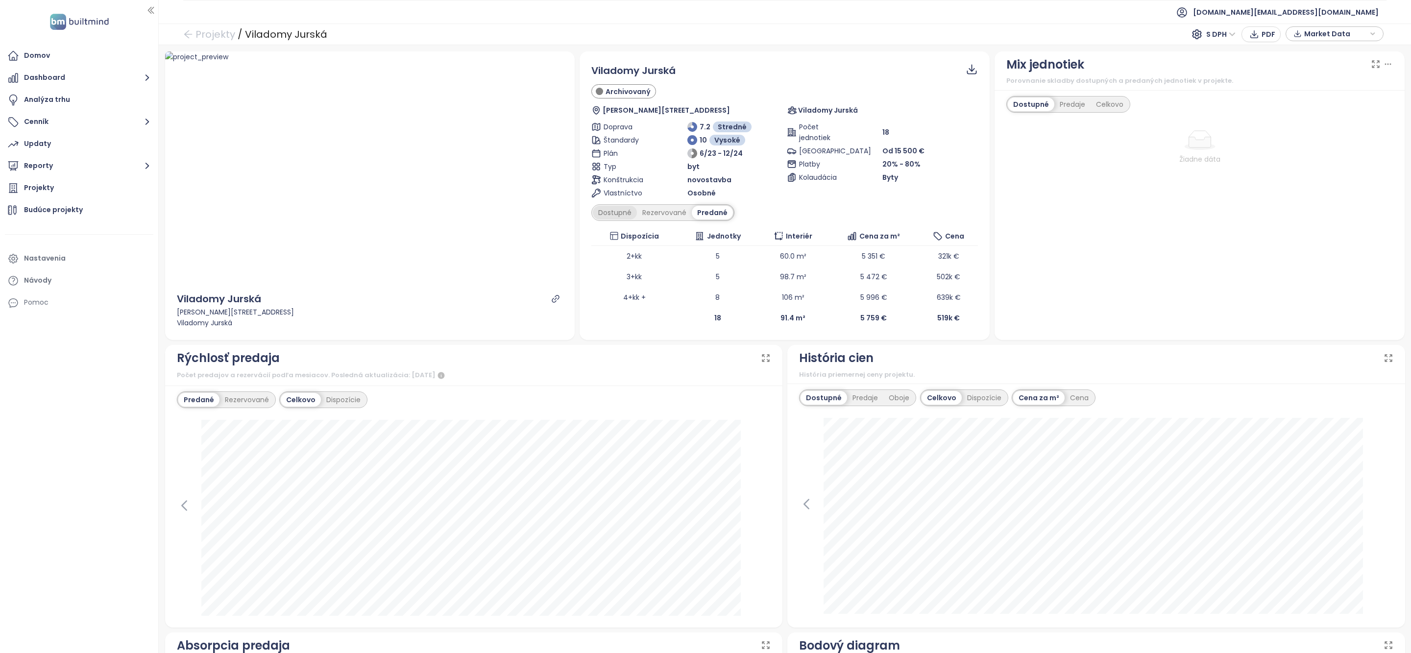
click at [615, 216] on div "Dostupné" at bounding box center [615, 213] width 44 height 14
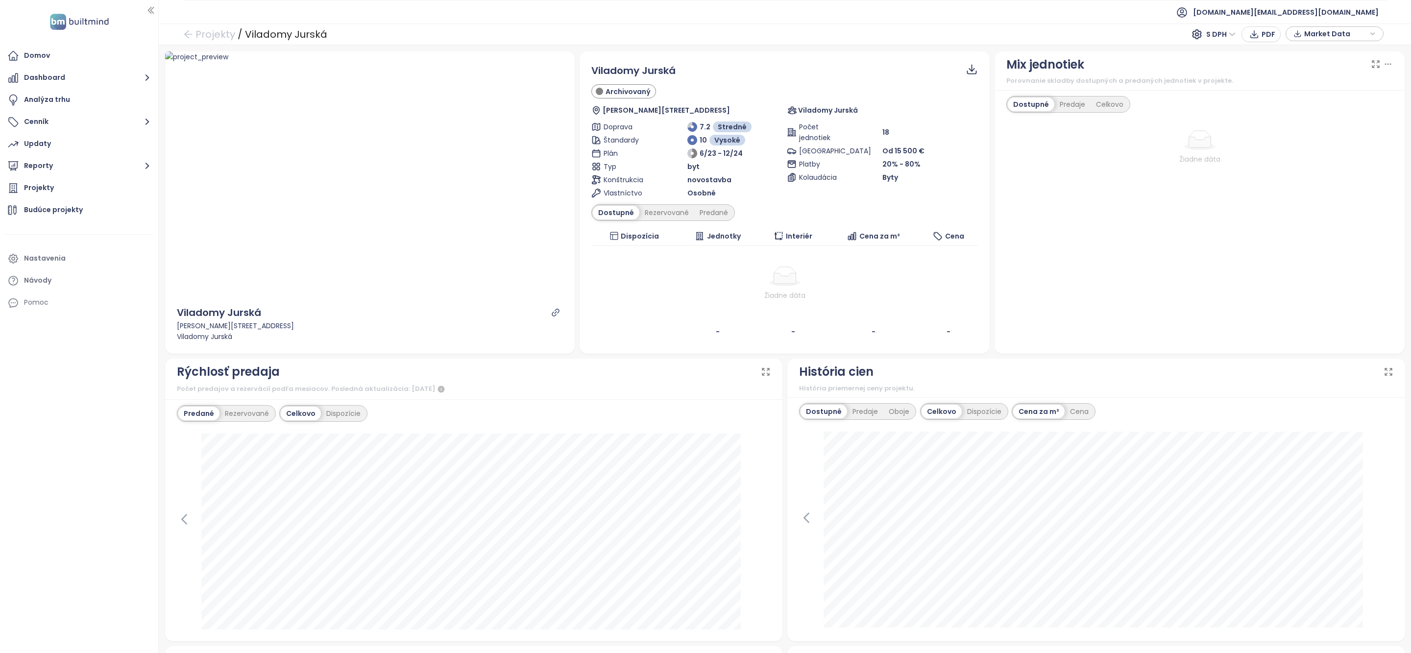
click at [554, 317] on icon "link" at bounding box center [555, 312] width 9 height 9
click at [671, 216] on div "Rezervované" at bounding box center [667, 213] width 55 height 14
click at [706, 216] on div "Predané" at bounding box center [713, 213] width 39 height 14
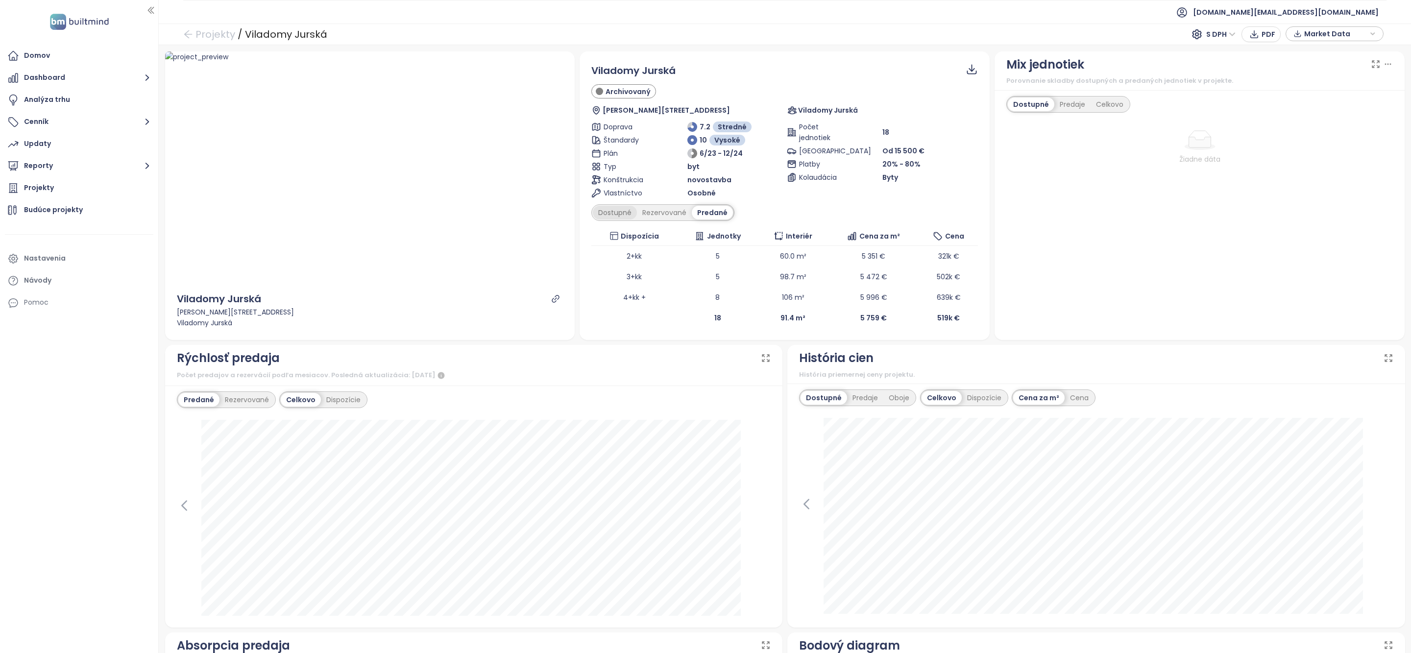
click at [624, 216] on div "Dostupné" at bounding box center [615, 213] width 44 height 14
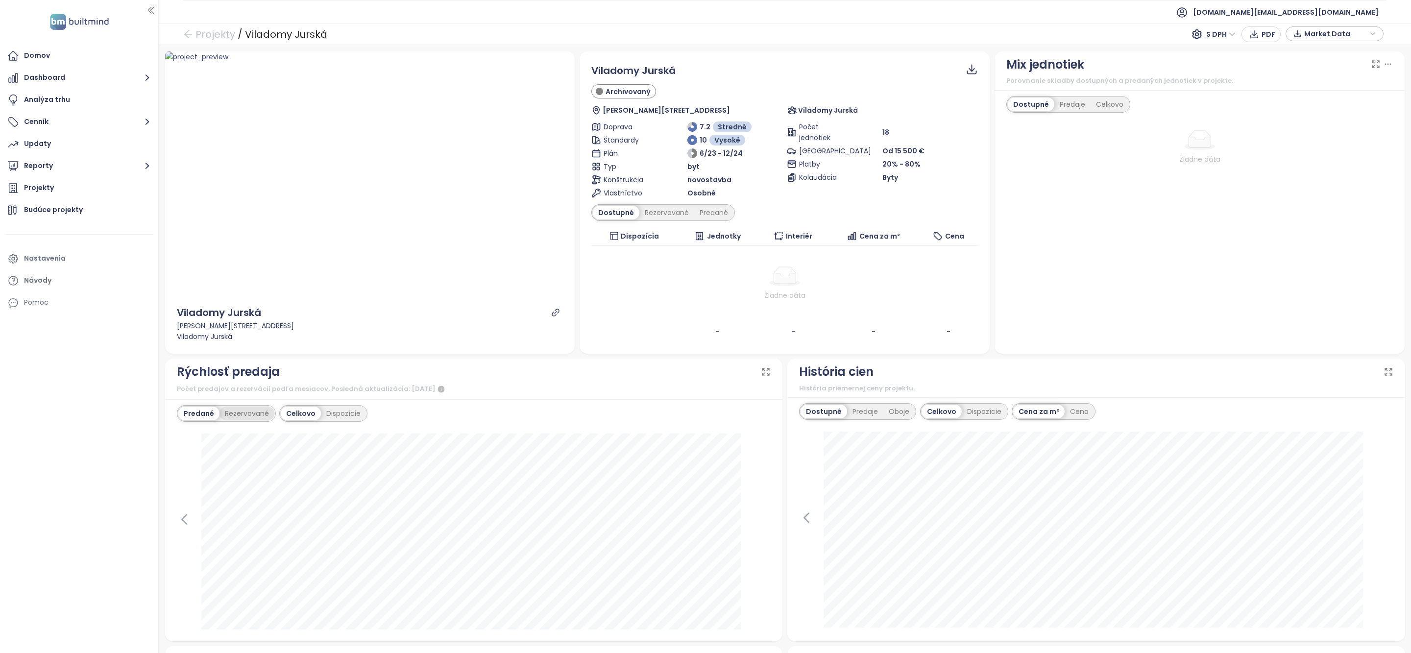
click at [243, 417] on div "Rezervované" at bounding box center [247, 414] width 55 height 14
click at [349, 414] on div "Dispozície" at bounding box center [343, 414] width 45 height 14
click at [207, 413] on div "Predané" at bounding box center [197, 414] width 39 height 14
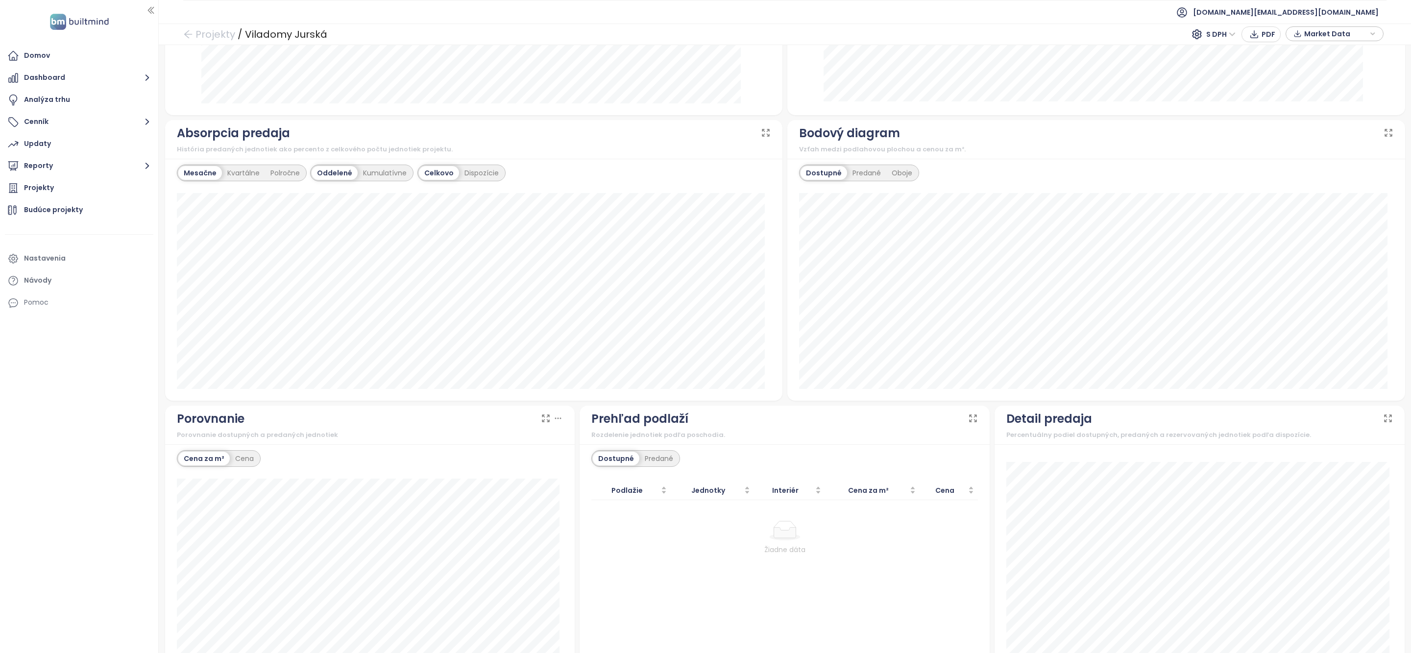
scroll to position [569, 0]
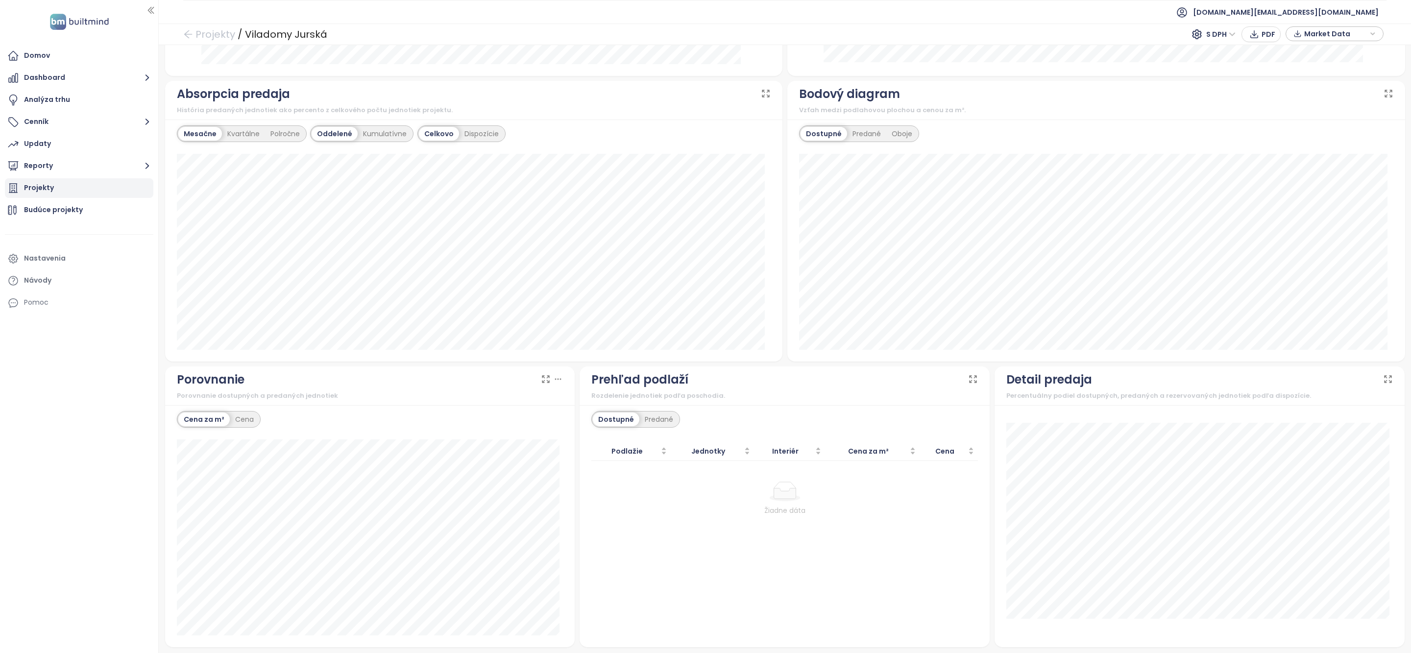
click at [56, 193] on div "Projekty" at bounding box center [79, 188] width 148 height 20
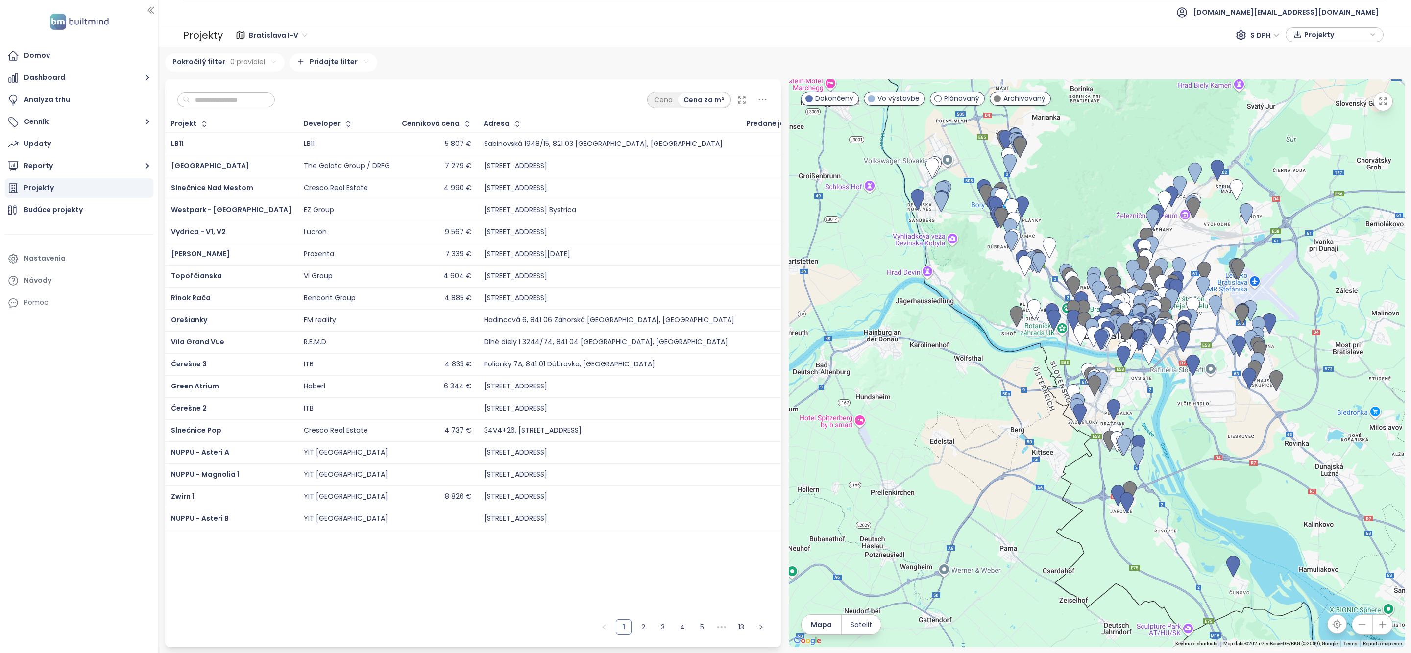
click at [220, 99] on input "text" at bounding box center [229, 100] width 79 height 15
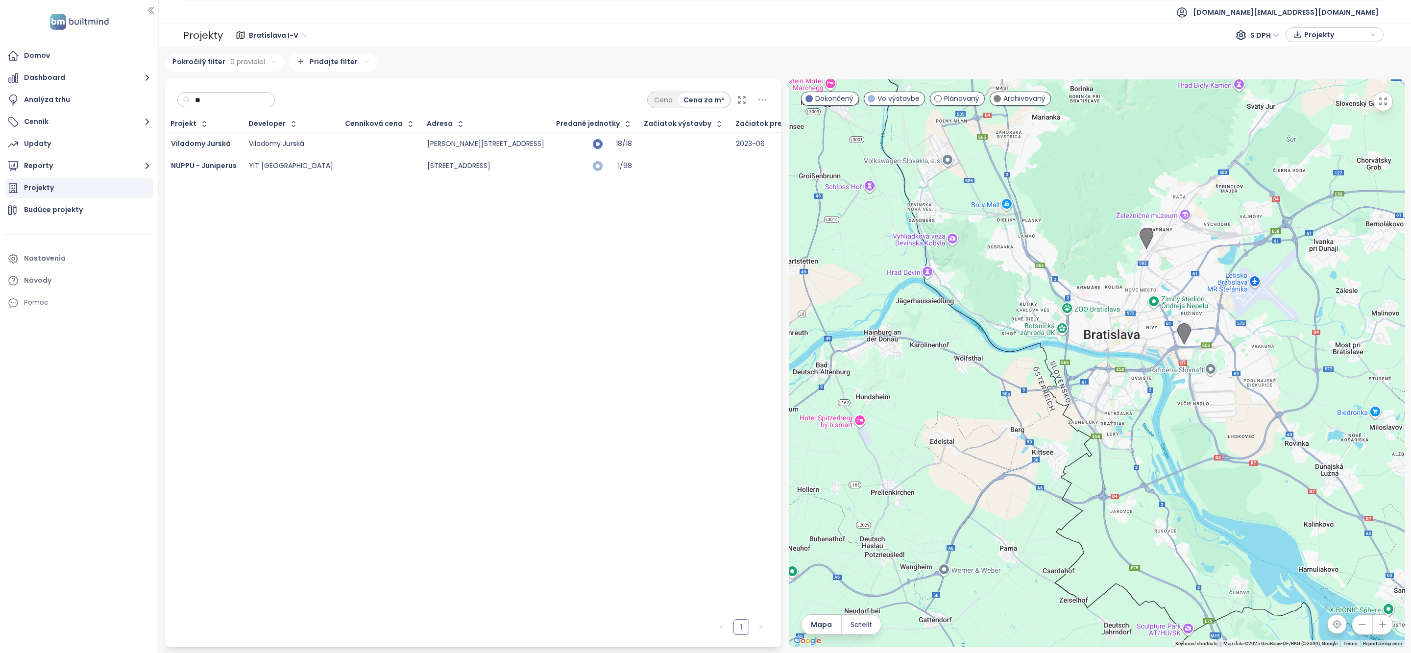
type input "*"
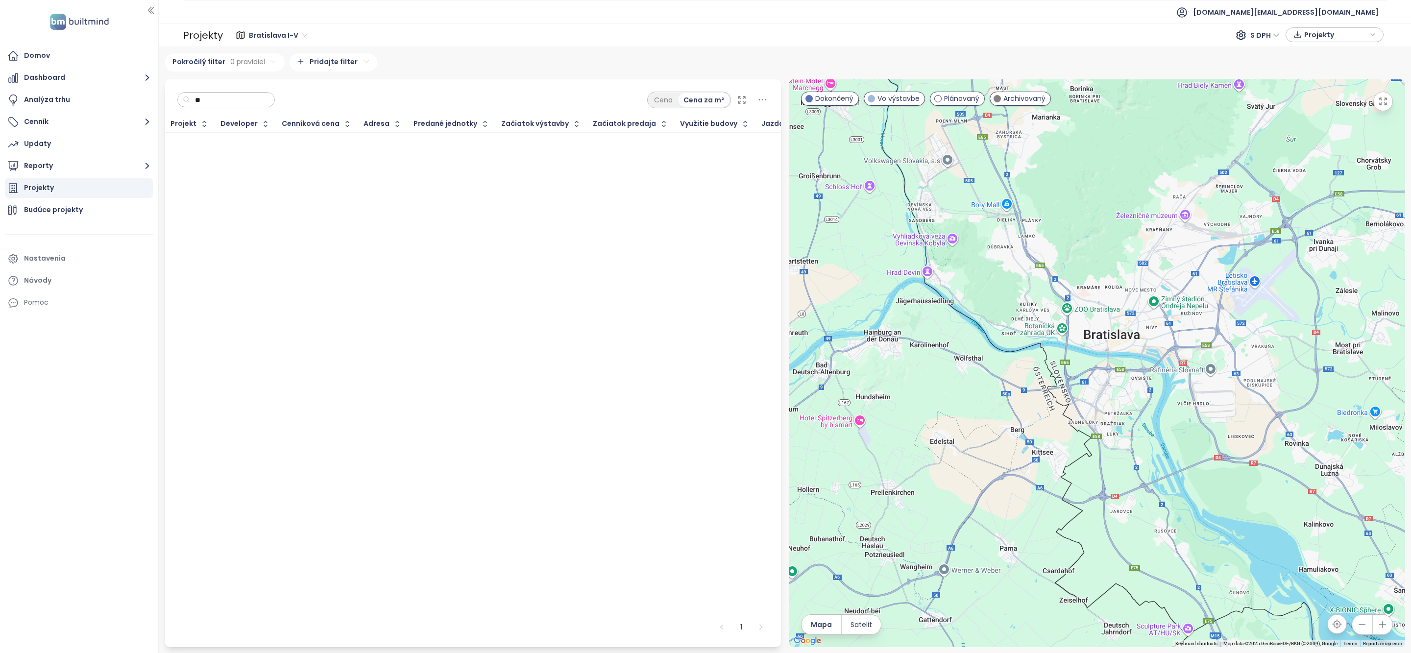
type input "*"
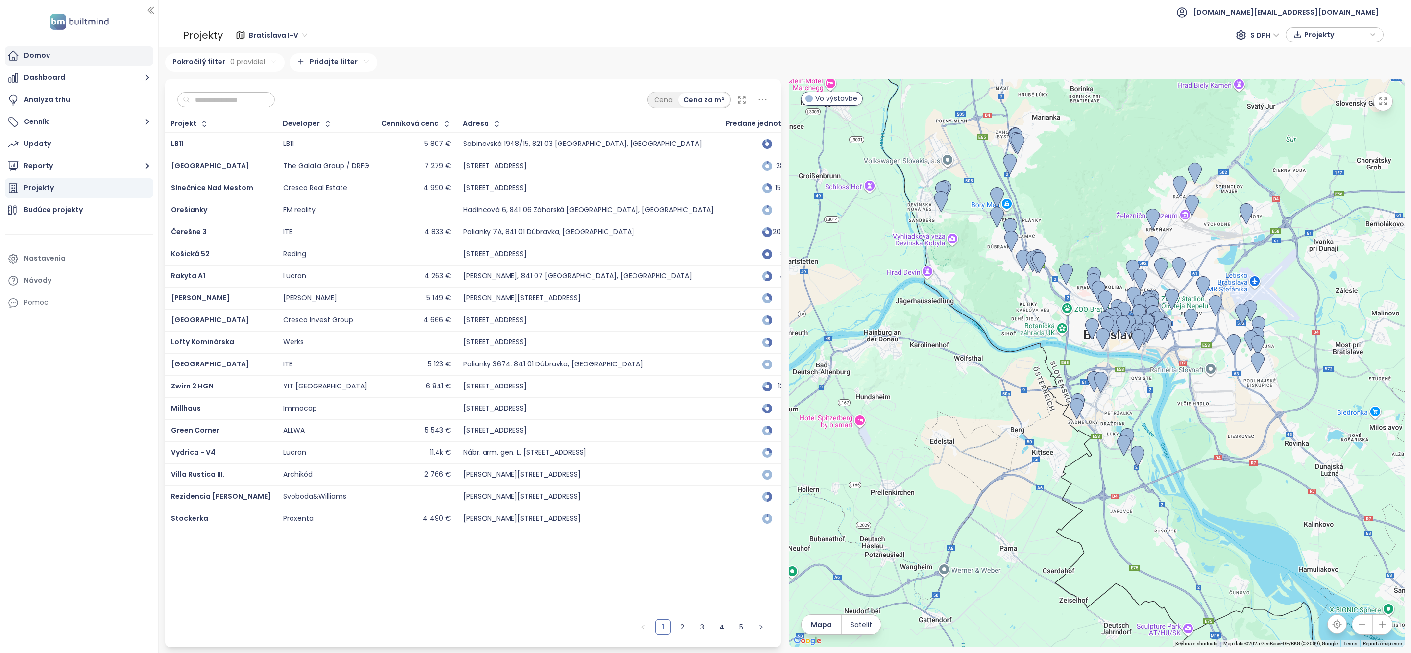
click at [59, 55] on div "Domov" at bounding box center [79, 56] width 148 height 20
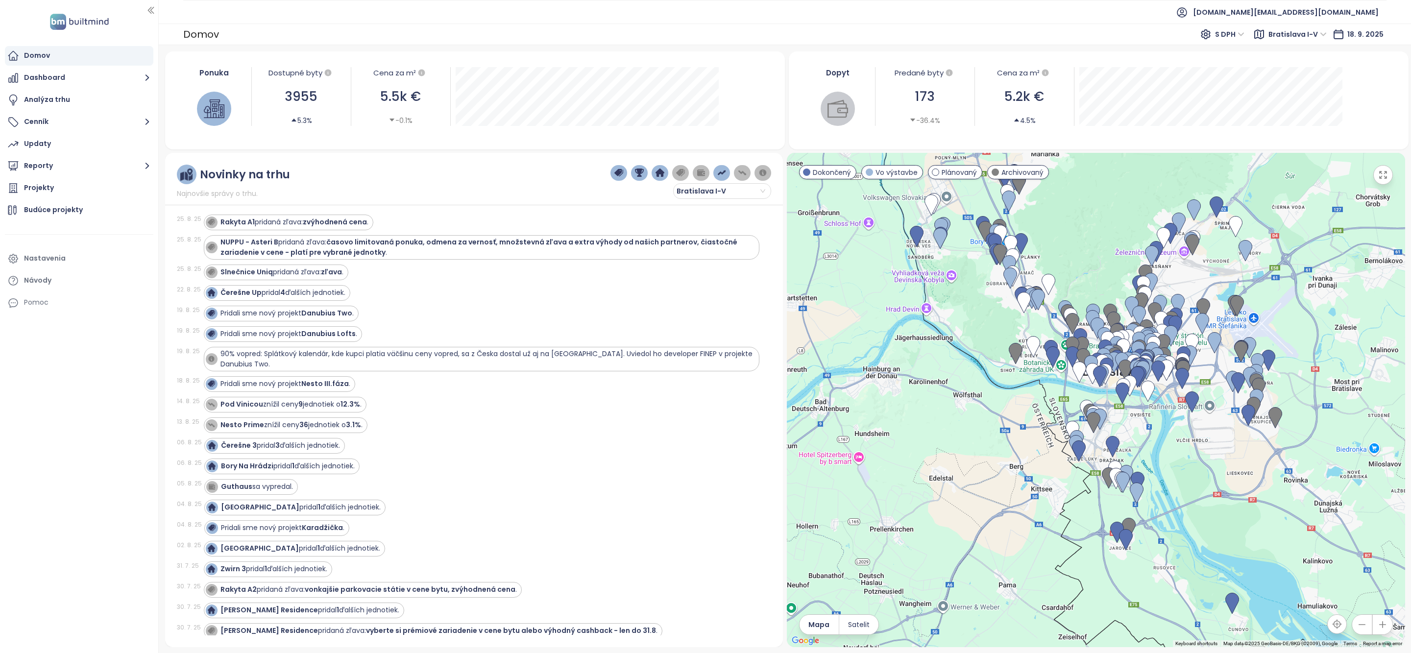
scroll to position [684, 0]
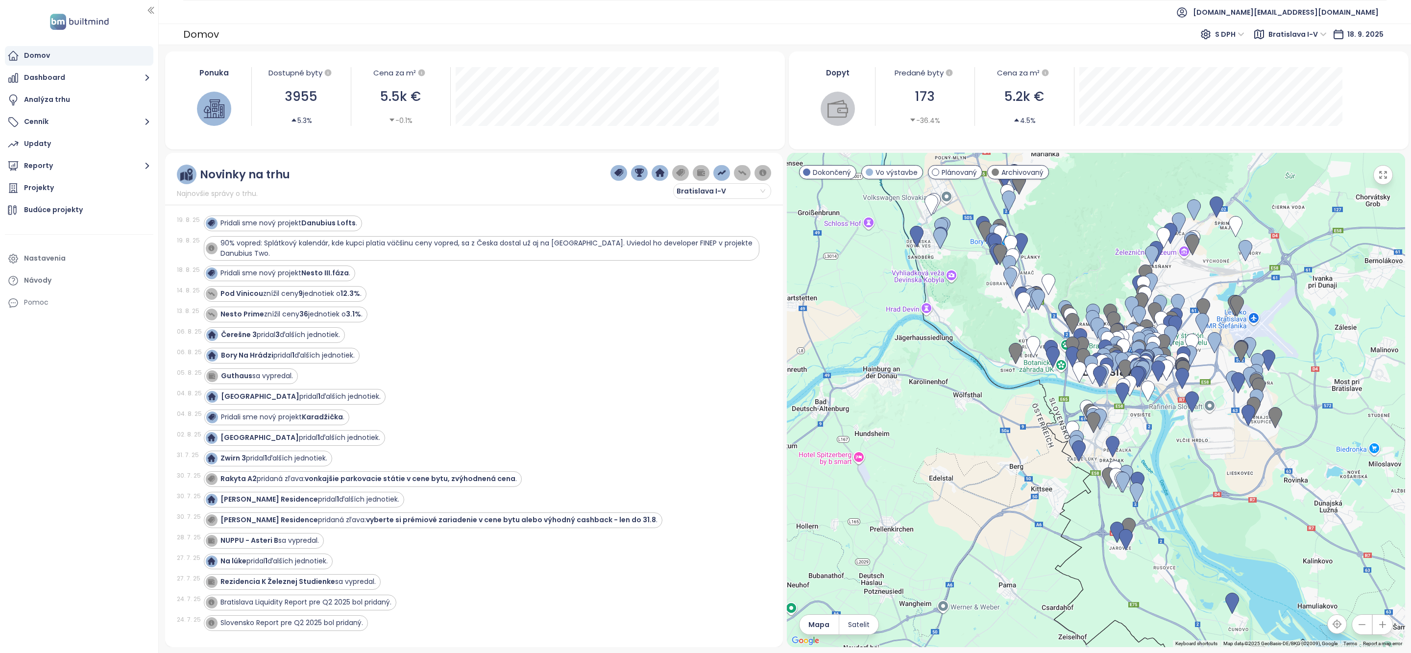
click at [618, 174] on img "button" at bounding box center [619, 173] width 9 height 9
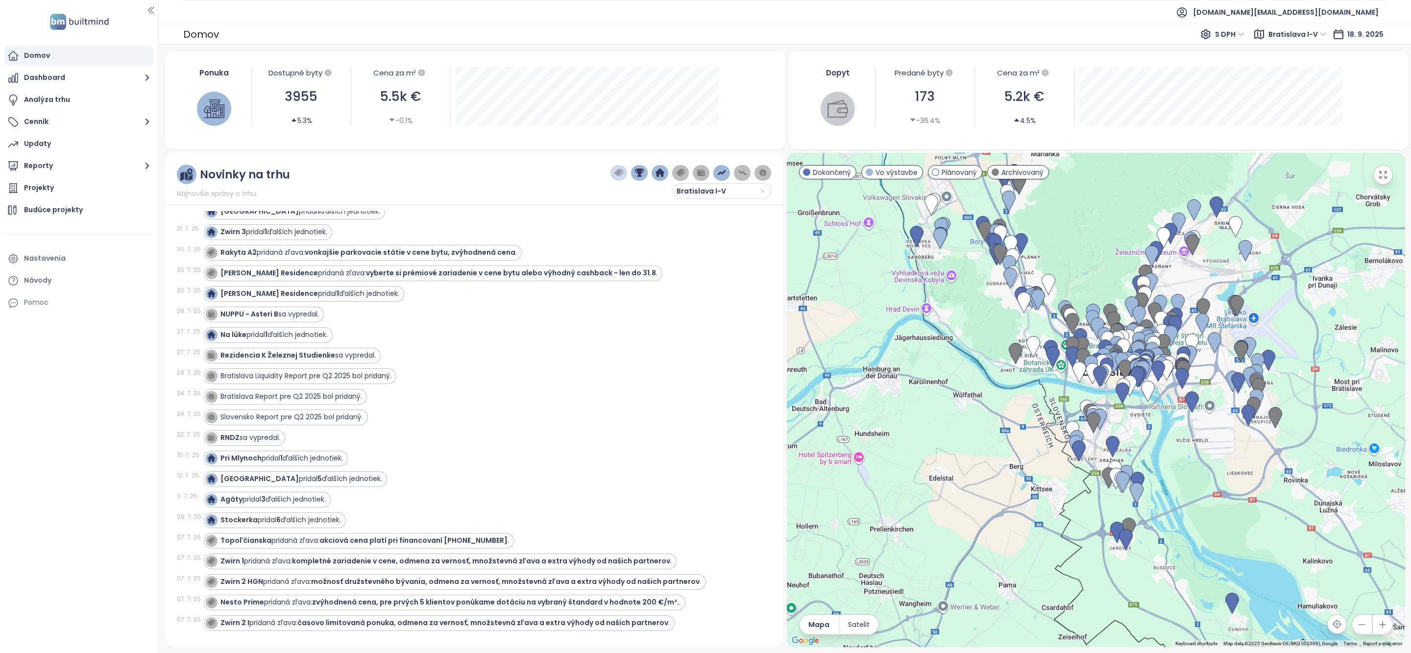
click at [631, 174] on button "button" at bounding box center [639, 173] width 17 height 16
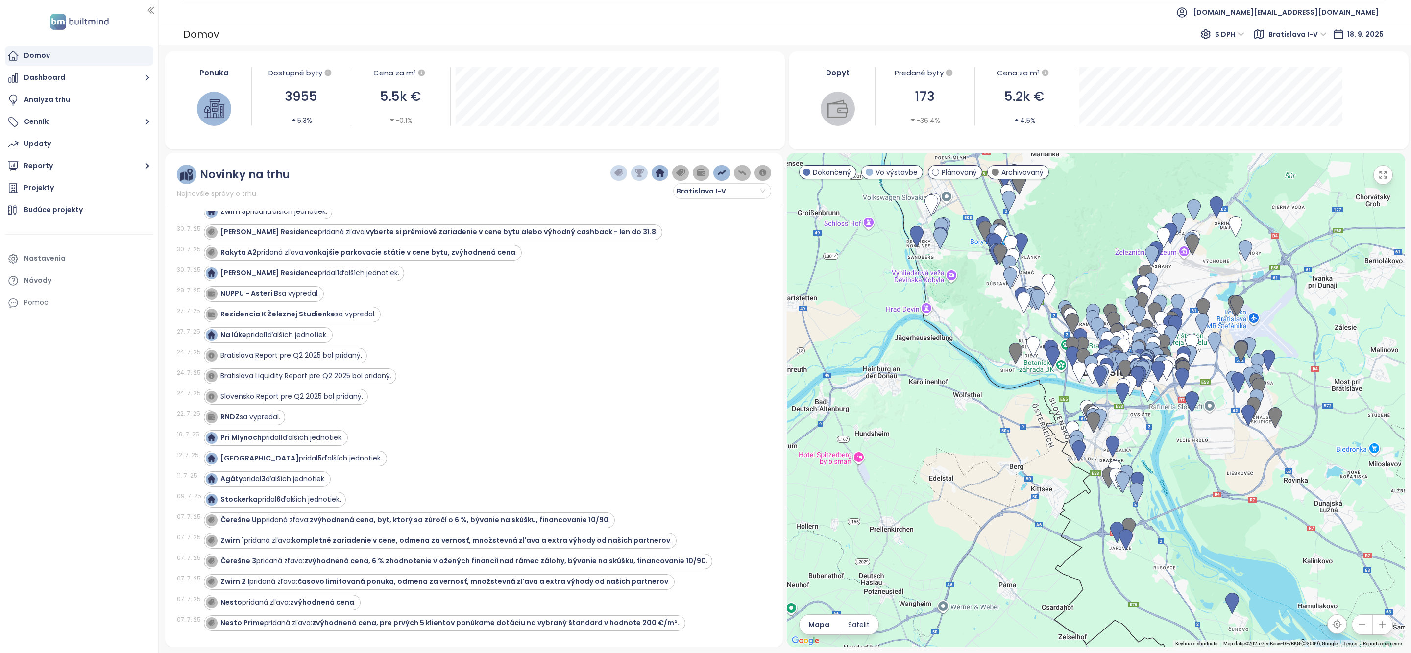
click at [658, 173] on img "button" at bounding box center [660, 173] width 9 height 9
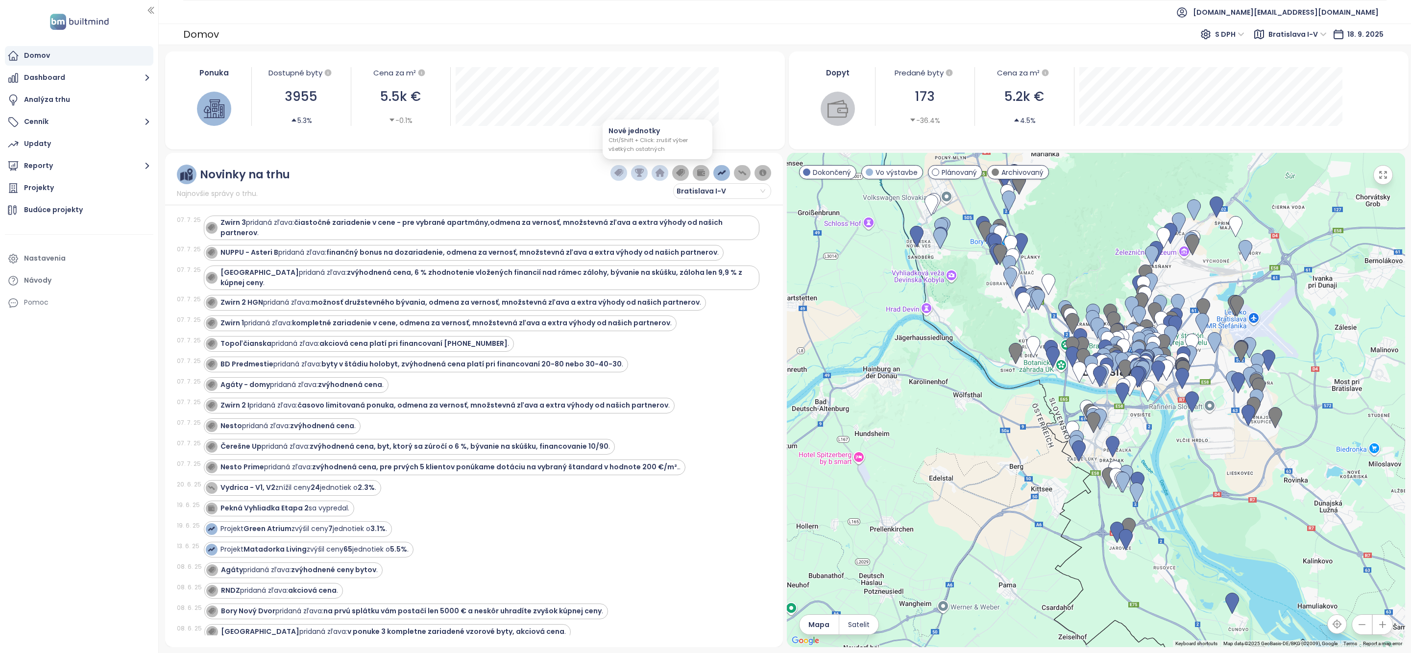
click at [676, 172] on img "button" at bounding box center [680, 173] width 9 height 9
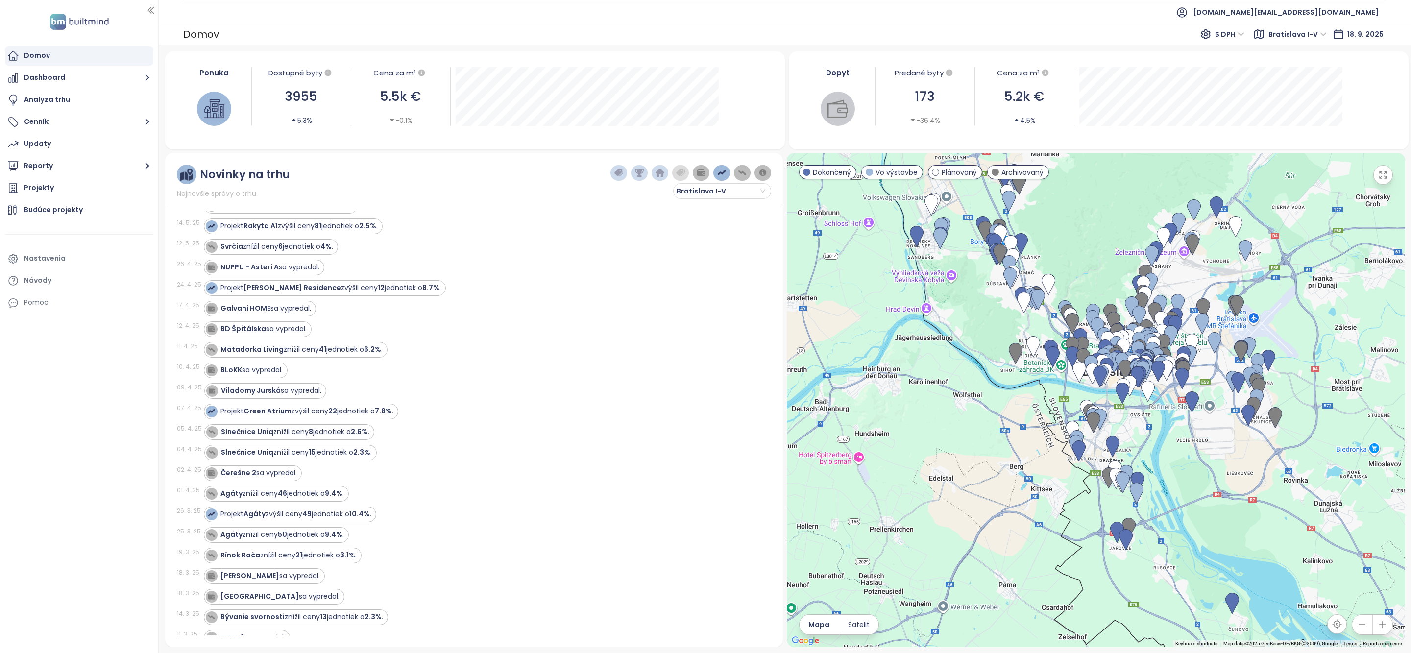
scroll to position [675, 0]
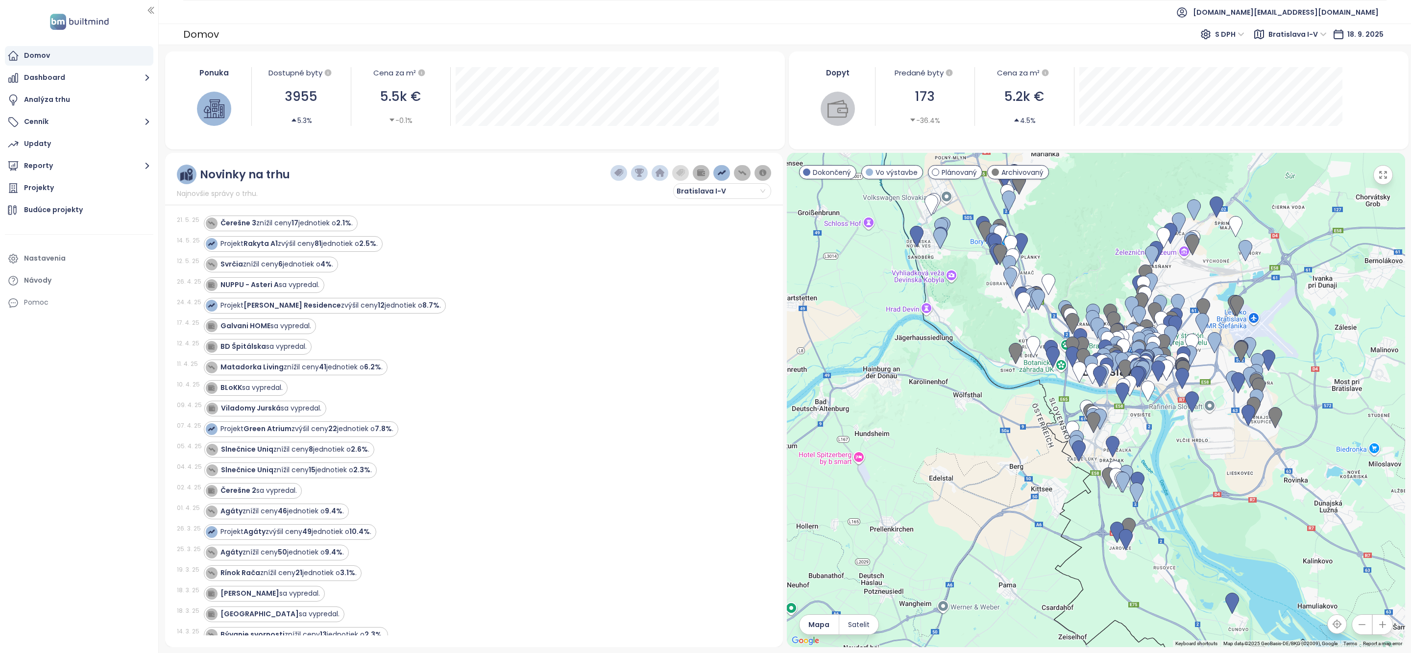
click at [723, 173] on img "button" at bounding box center [721, 173] width 9 height 9
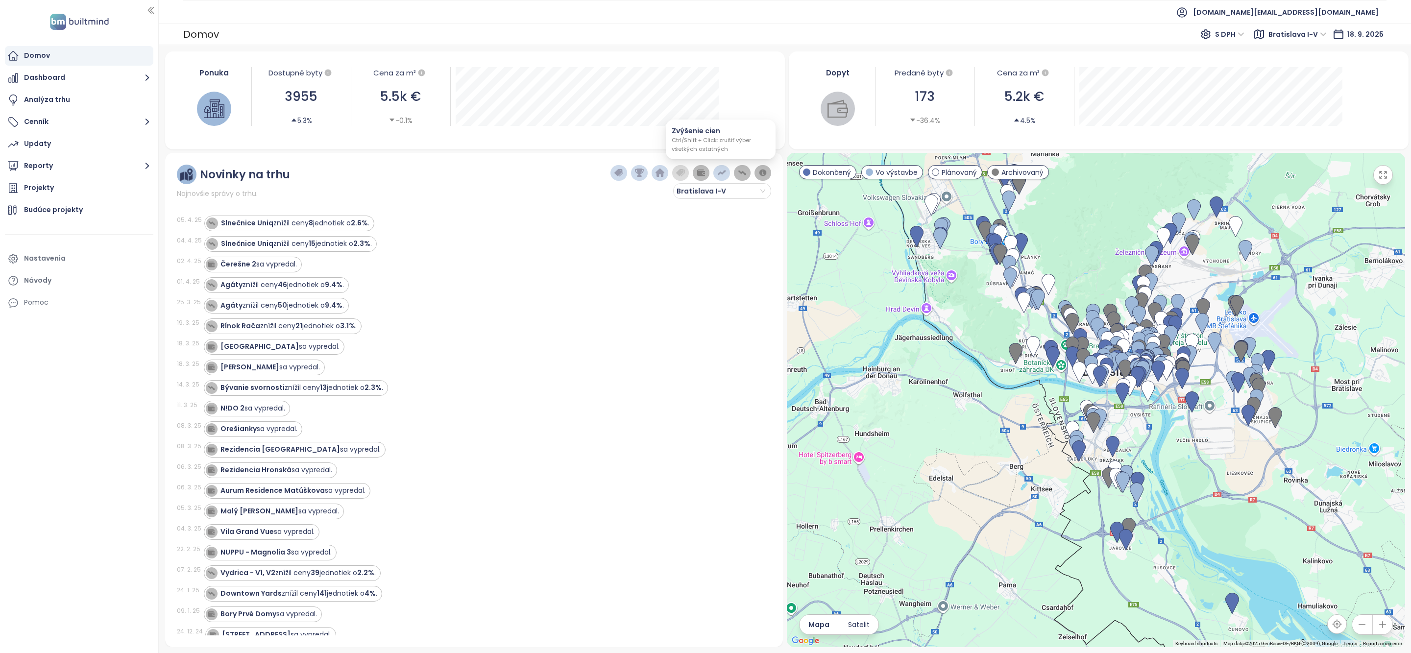
click at [739, 174] on img "button" at bounding box center [742, 173] width 9 height 9
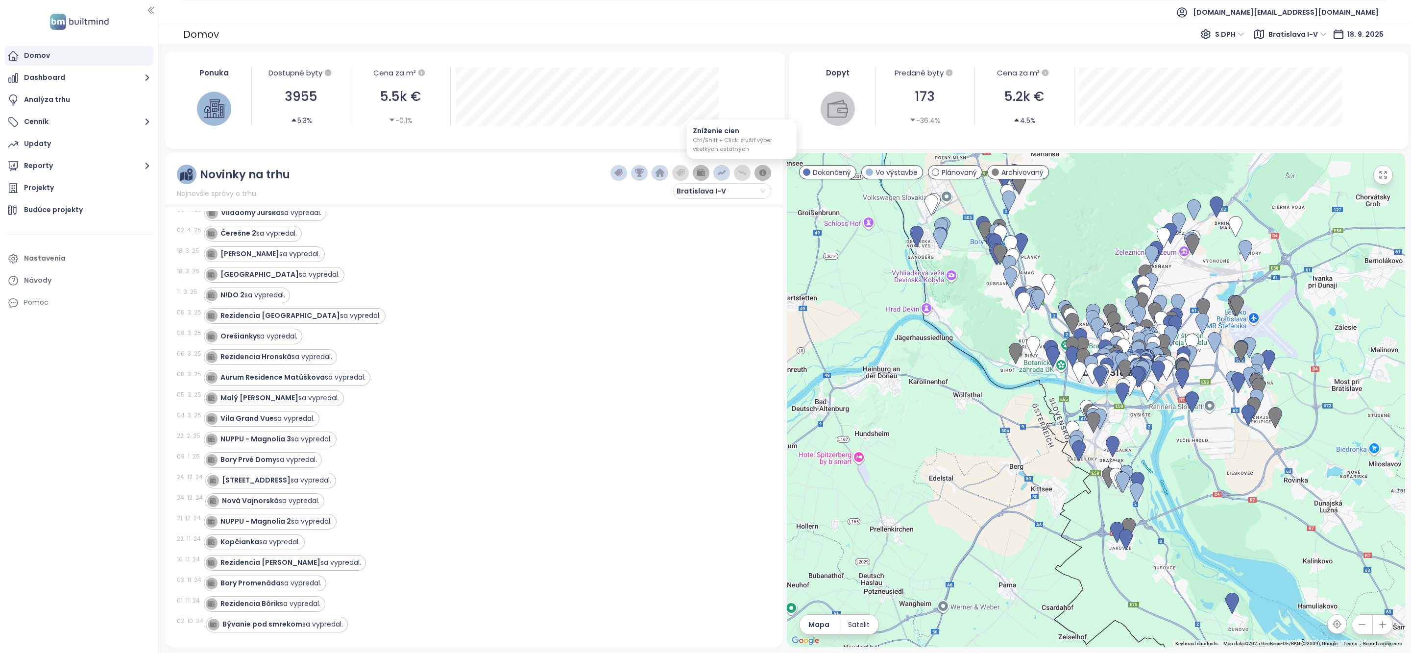
click at [759, 174] on img "button" at bounding box center [763, 173] width 9 height 9
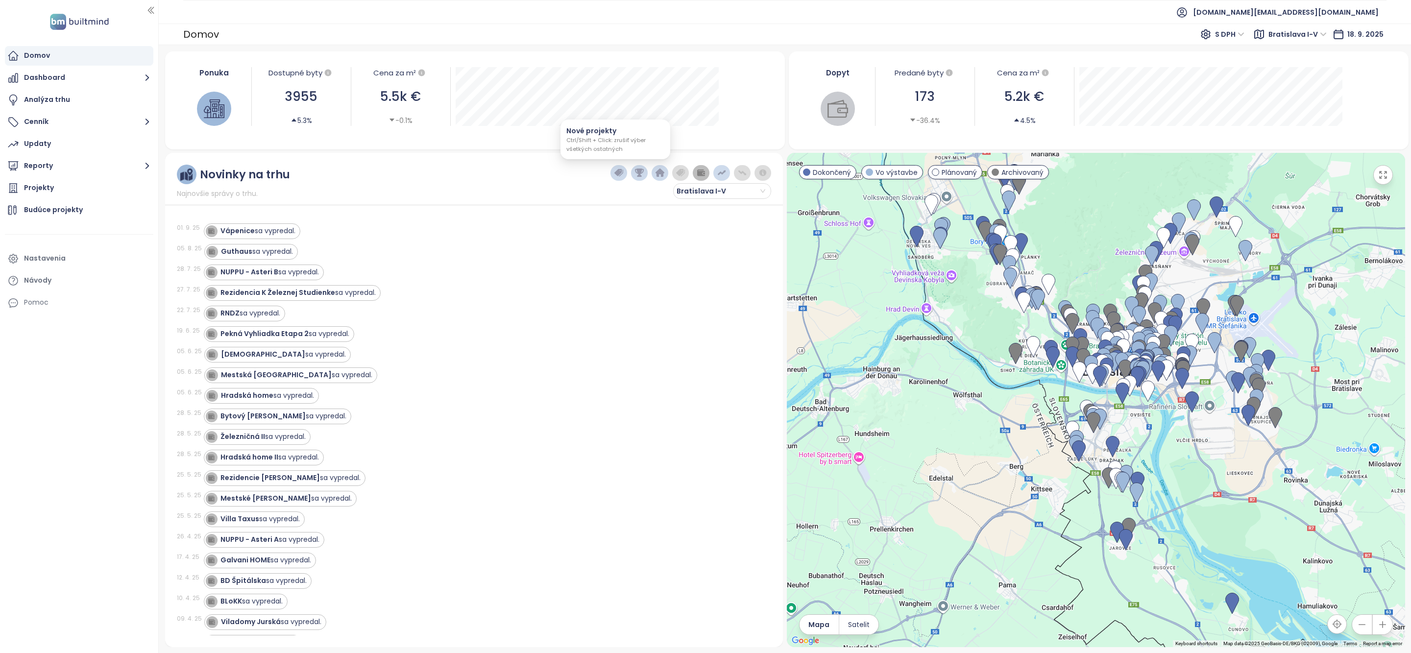
click at [619, 177] on img "button" at bounding box center [619, 173] width 9 height 9
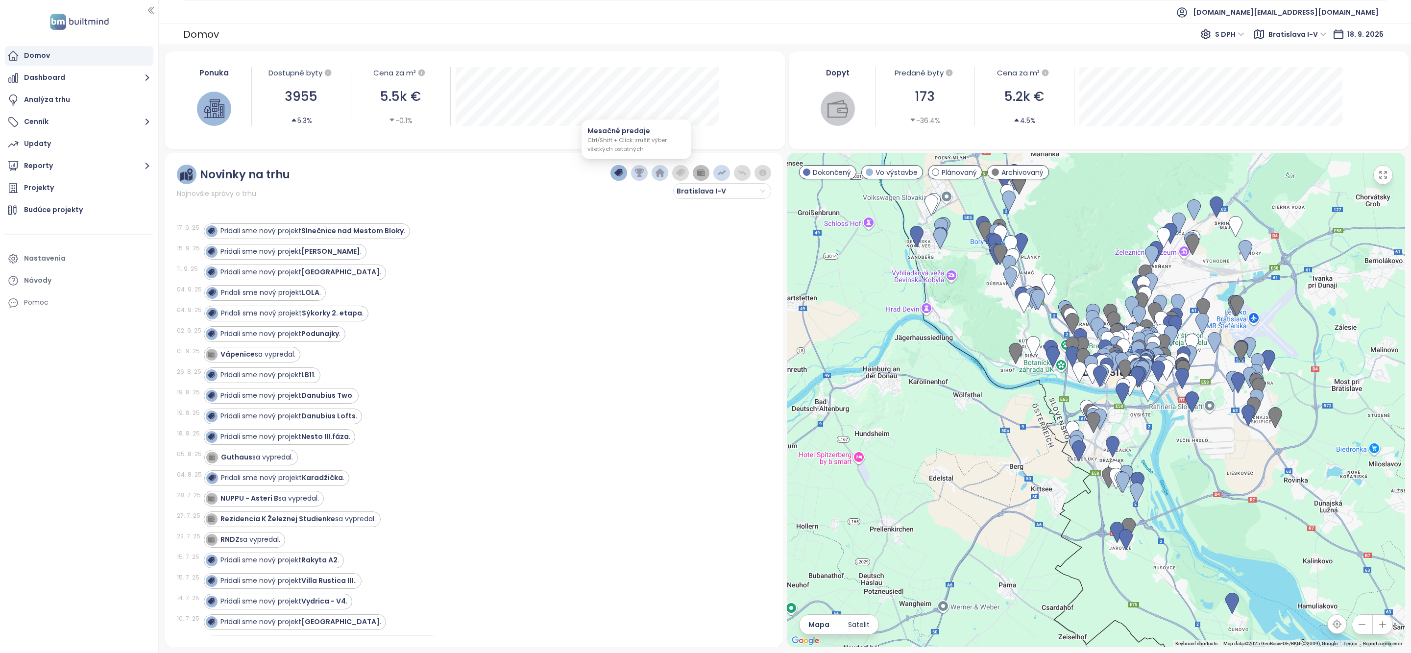
click at [642, 176] on button "button" at bounding box center [639, 173] width 17 height 16
click at [659, 172] on img "button" at bounding box center [660, 173] width 9 height 9
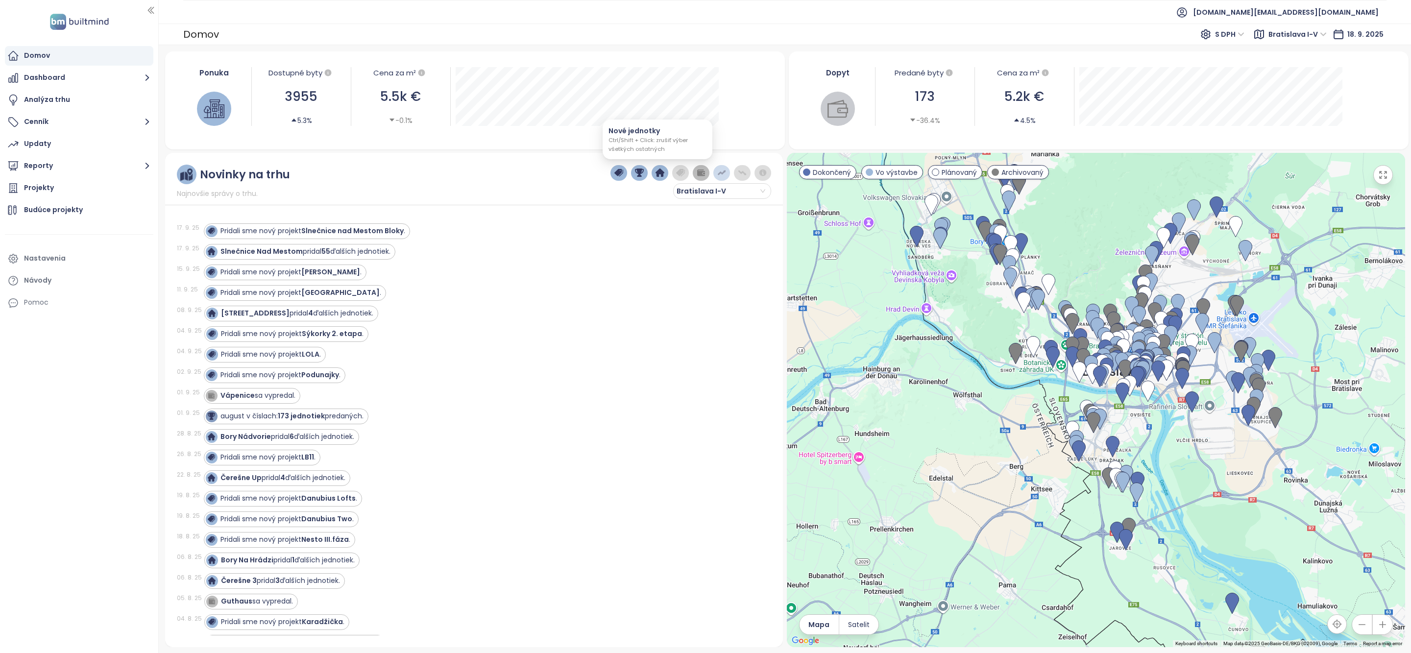
click at [686, 173] on button "button" at bounding box center [680, 173] width 17 height 16
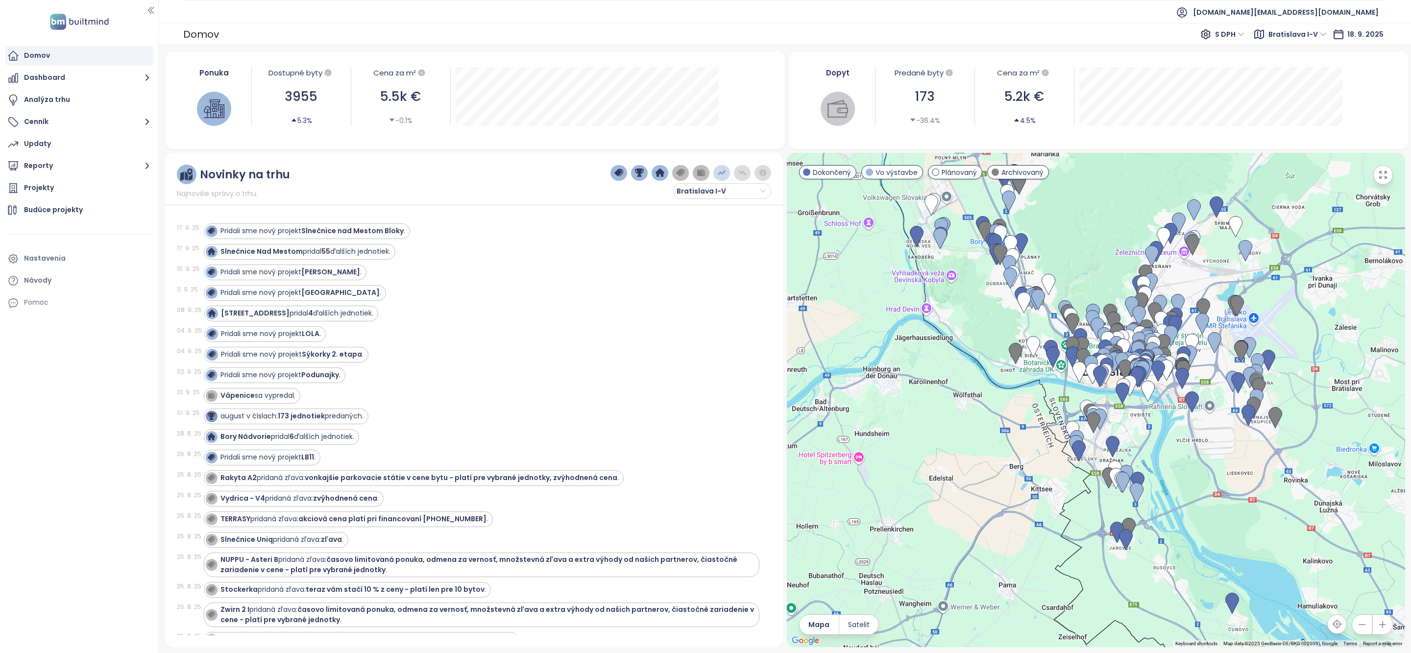
click at [698, 173] on img "button" at bounding box center [701, 173] width 9 height 9
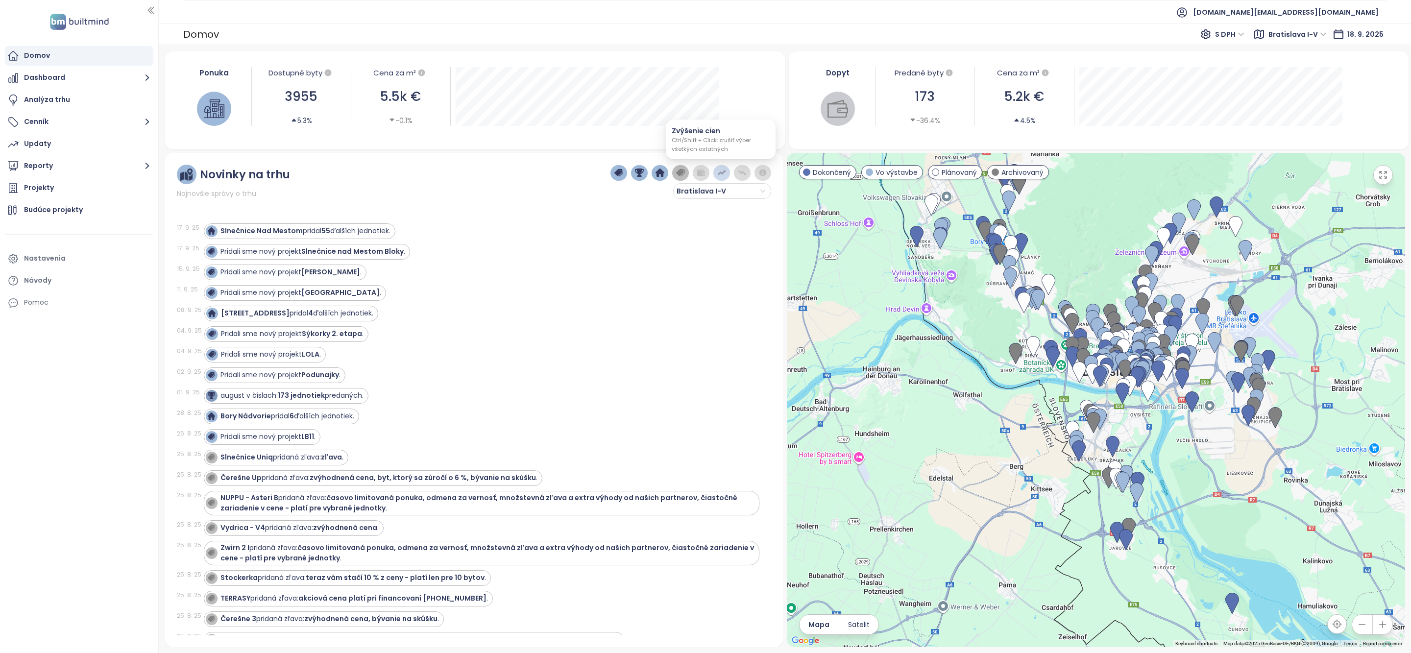
click at [723, 173] on img "button" at bounding box center [721, 173] width 9 height 9
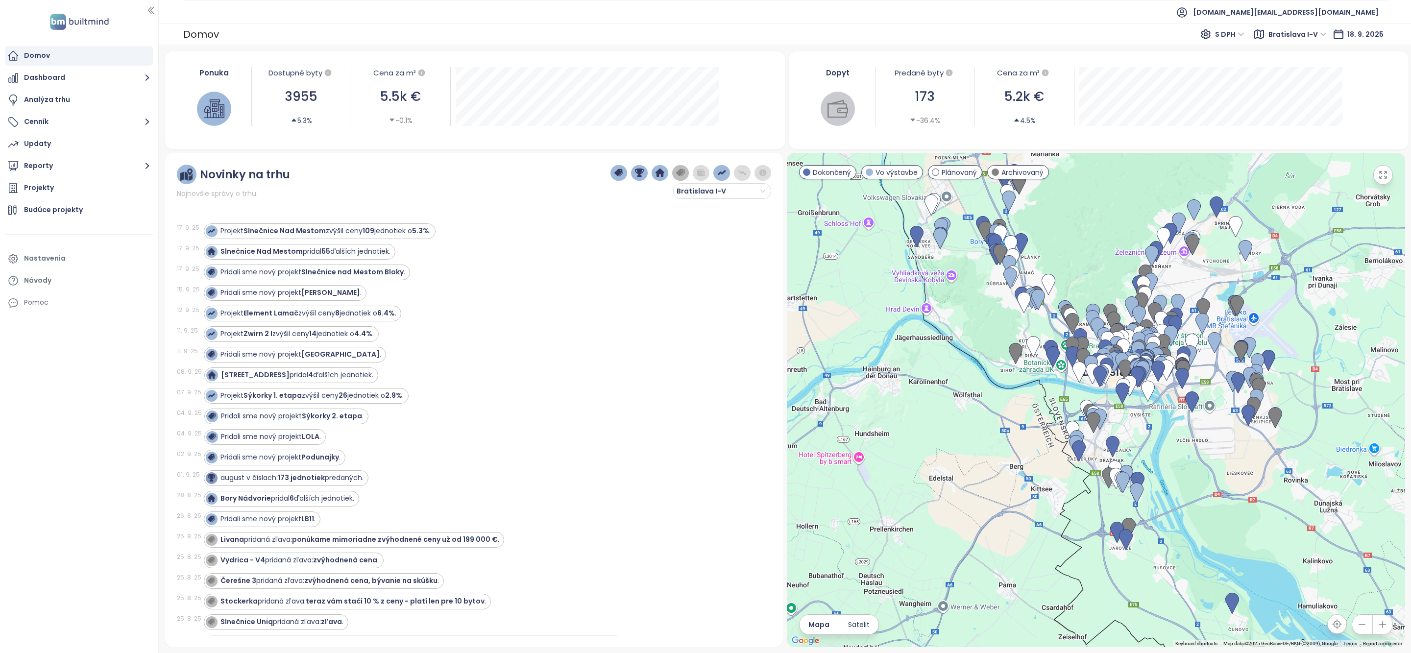
click at [739, 173] on img "button" at bounding box center [742, 173] width 9 height 9
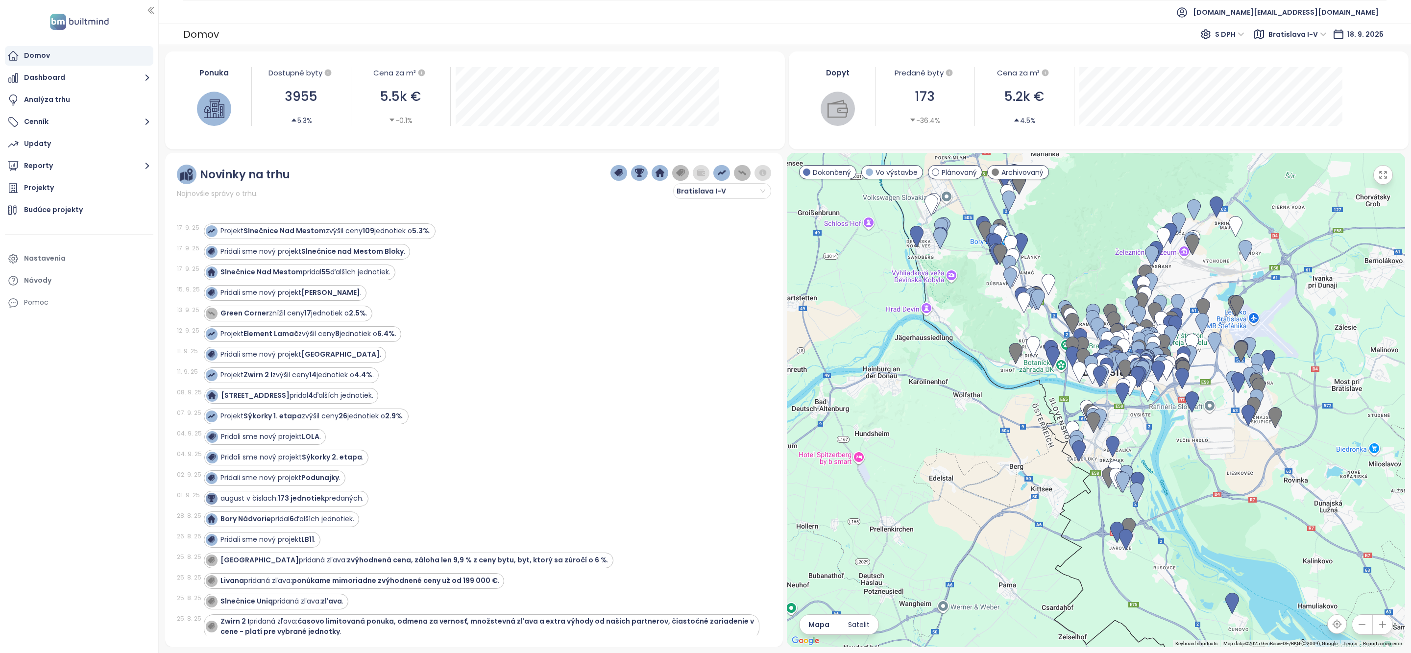
click at [757, 173] on button "button" at bounding box center [763, 173] width 17 height 16
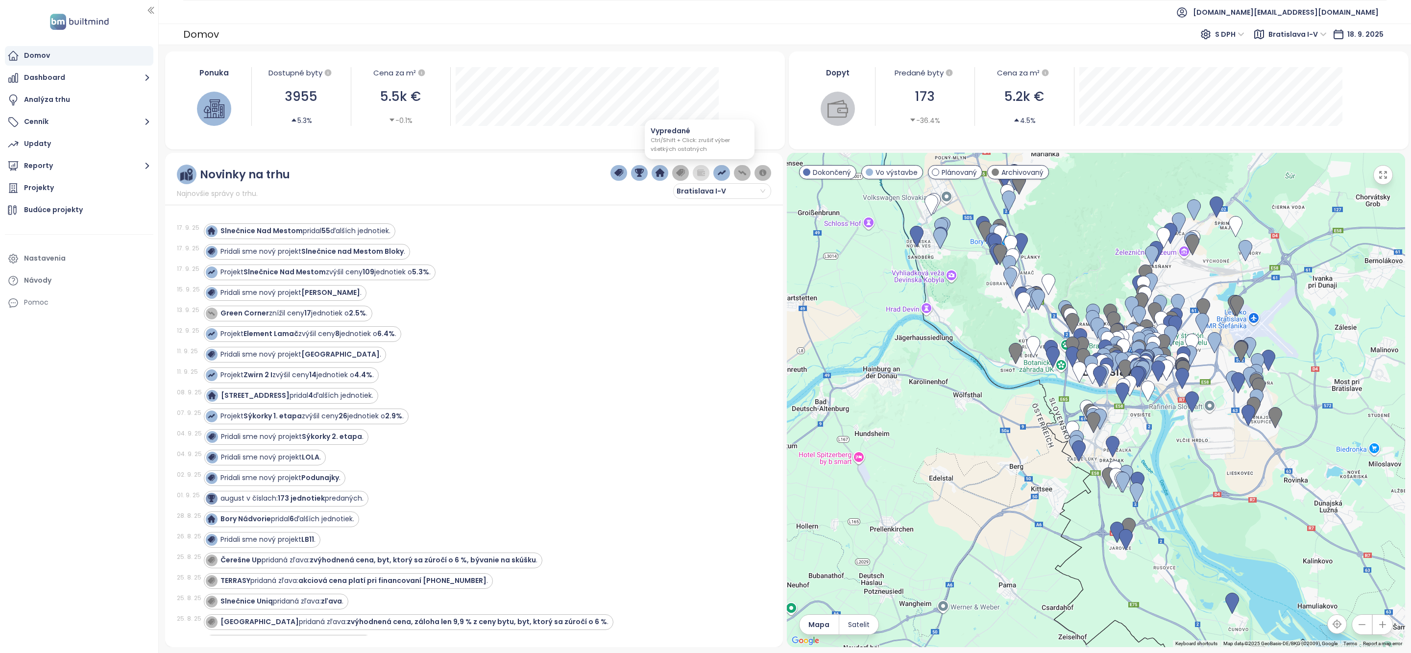
click at [698, 176] on img "button" at bounding box center [701, 173] width 9 height 9
